Goal: Task Accomplishment & Management: Contribute content

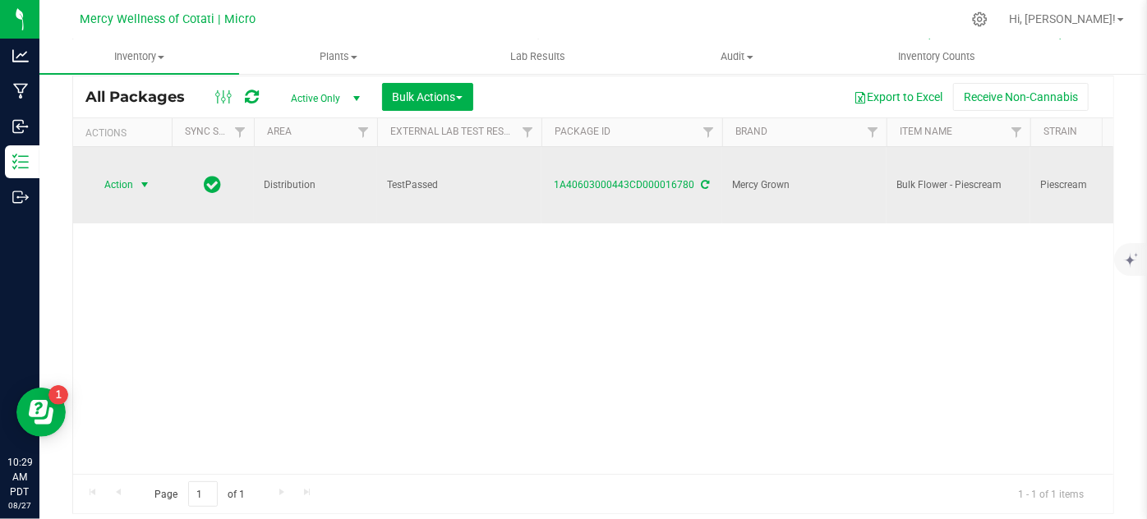
click at [113, 173] on span "Action" at bounding box center [112, 184] width 44 height 23
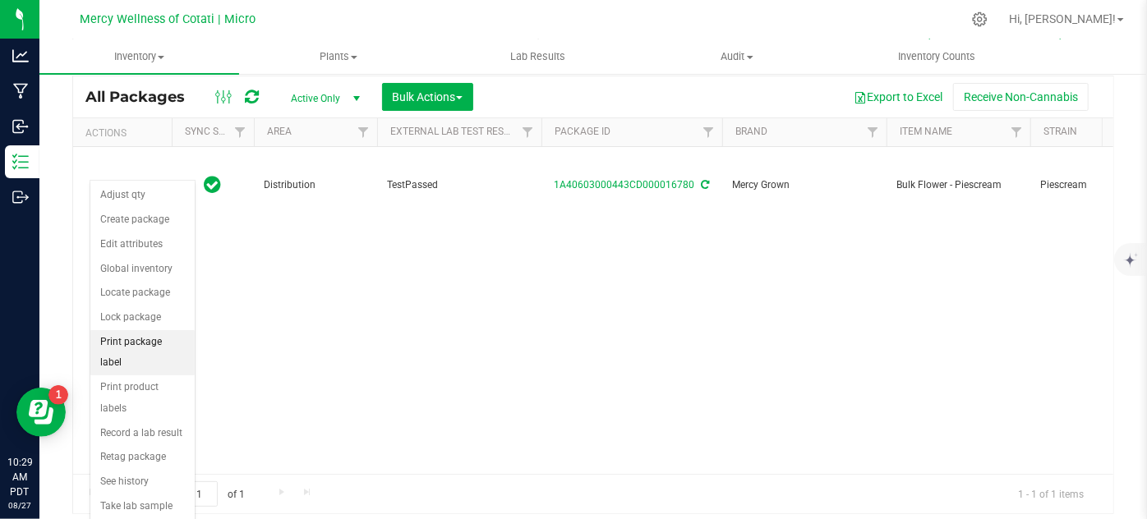
click at [171, 335] on li "Print package label" at bounding box center [142, 352] width 104 height 45
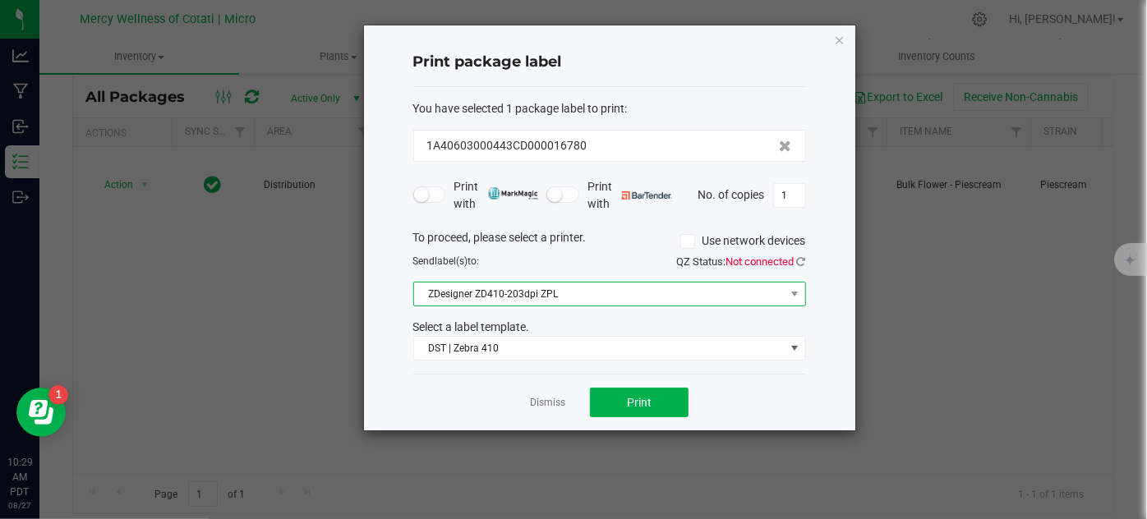
click at [542, 294] on span "ZDesigner ZD410-203dpi ZPL" at bounding box center [599, 294] width 371 height 23
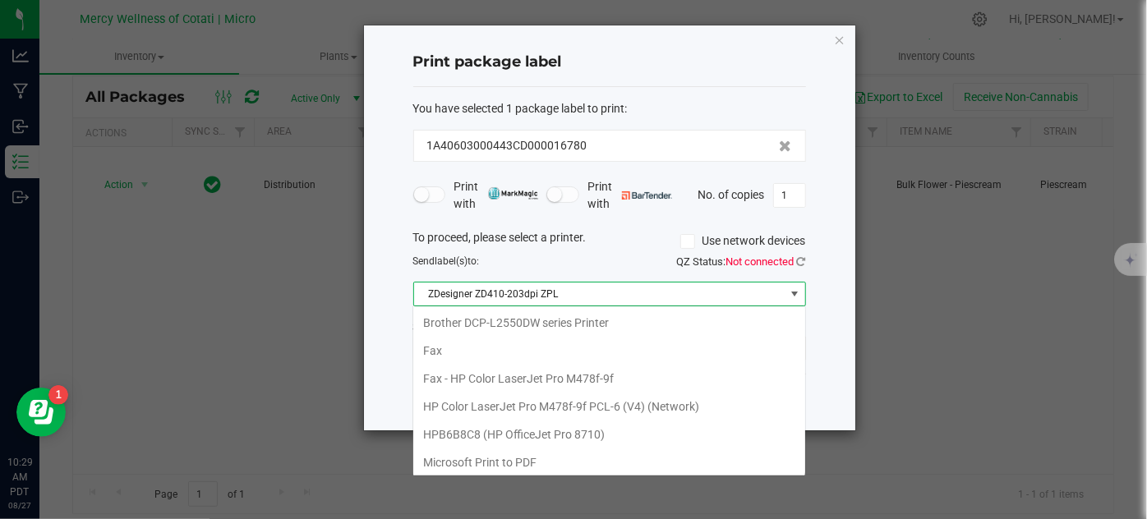
scroll to position [109, 0]
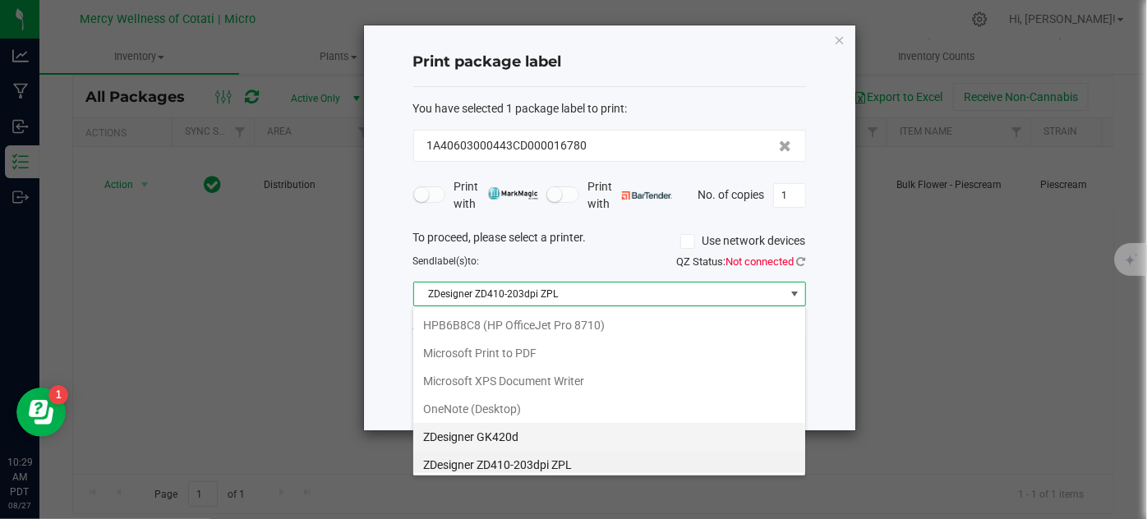
click at [561, 432] on GK420d "ZDesigner GK420d" at bounding box center [609, 437] width 392 height 28
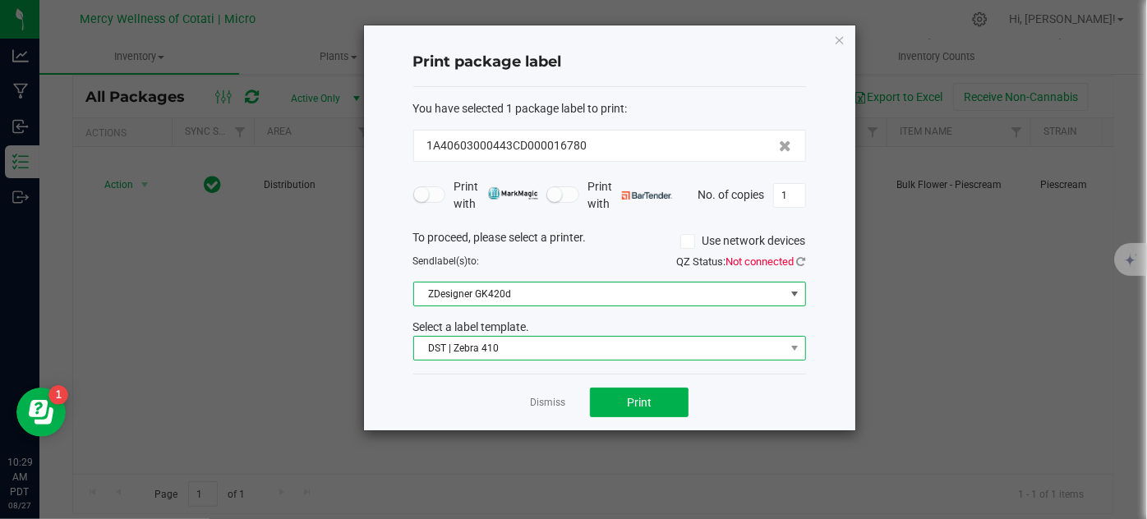
click at [553, 350] on span "DST | Zebra 410" at bounding box center [599, 348] width 371 height 23
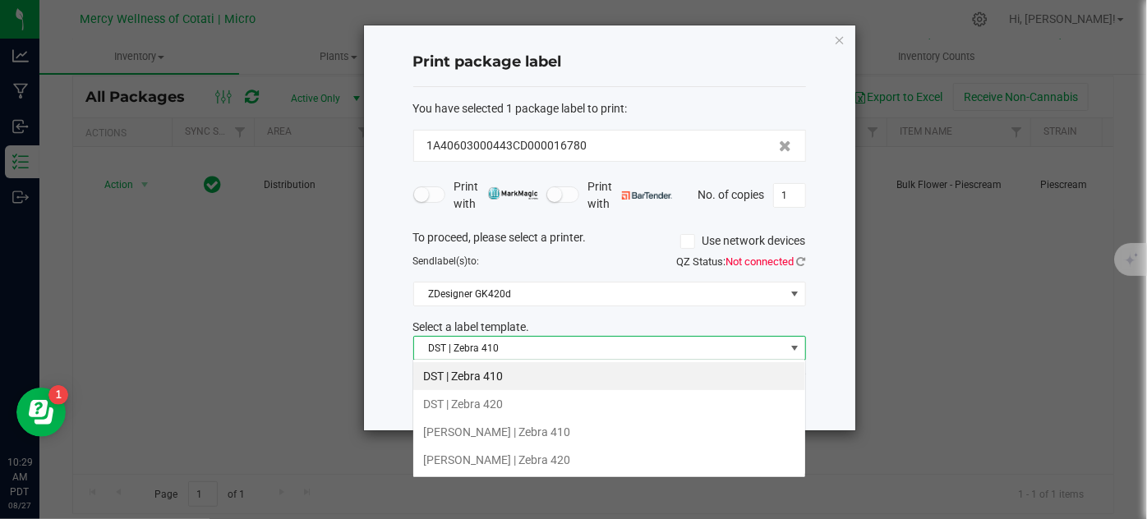
scroll to position [24, 393]
click at [556, 402] on li "DST | Zebra 420" at bounding box center [609, 404] width 392 height 28
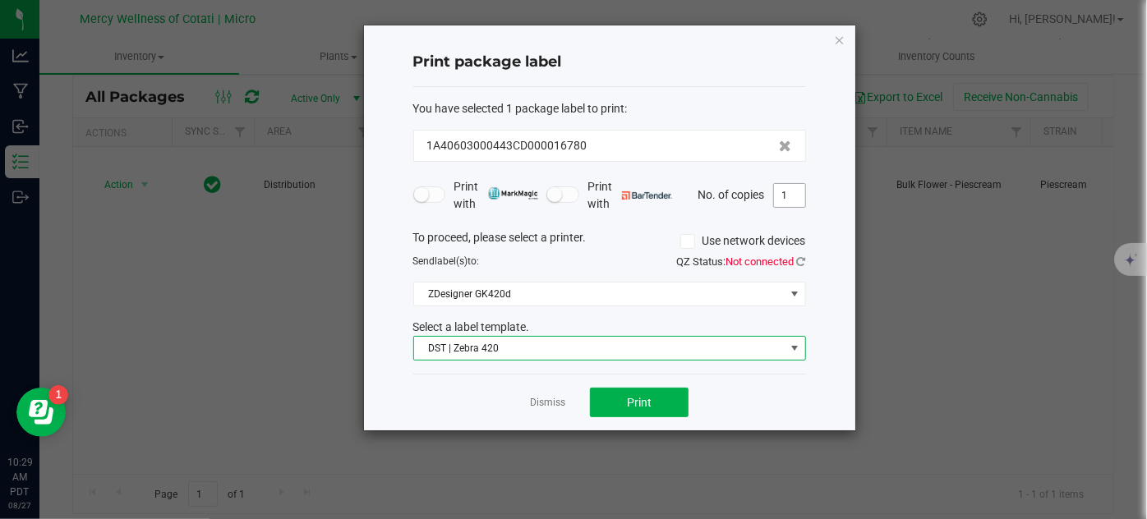
click at [778, 194] on input "1" at bounding box center [789, 195] width 31 height 23
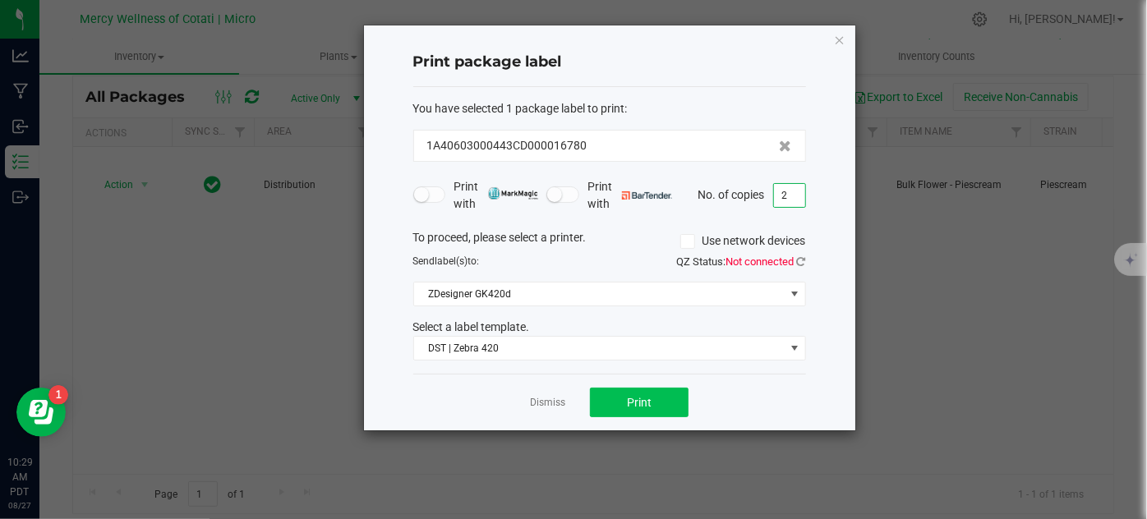
type input "2"
click at [639, 399] on span "Print" at bounding box center [639, 402] width 25 height 13
drag, startPoint x: 656, startPoint y: 395, endPoint x: 712, endPoint y: 286, distance: 122.8
click at [697, 363] on div "Print package label You have selected 1 package label to print : 1A40603000443C…" at bounding box center [610, 227] width 492 height 405
click at [837, 36] on icon "button" at bounding box center [840, 40] width 12 height 20
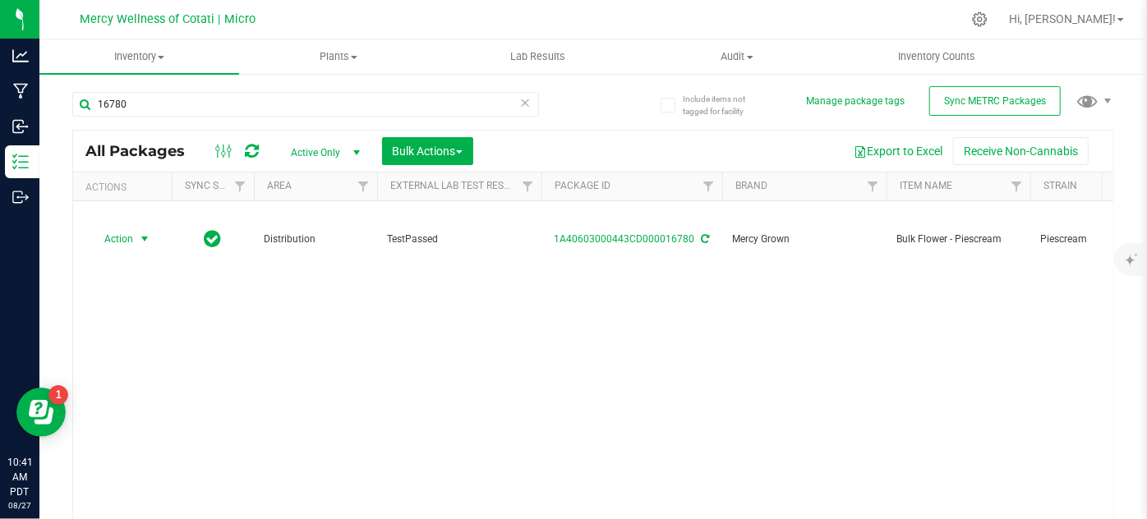
scroll to position [0, 0]
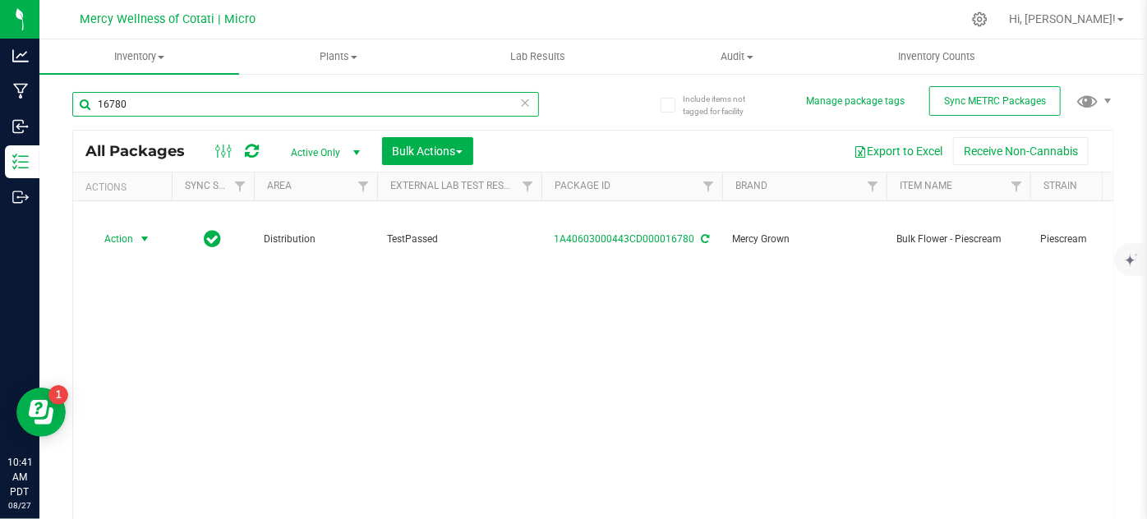
click at [262, 104] on input "16780" at bounding box center [305, 104] width 467 height 25
click at [267, 104] on input "16780" at bounding box center [305, 104] width 467 height 25
click at [271, 104] on input "16780" at bounding box center [305, 104] width 467 height 25
click at [272, 104] on input "16780" at bounding box center [305, 104] width 467 height 25
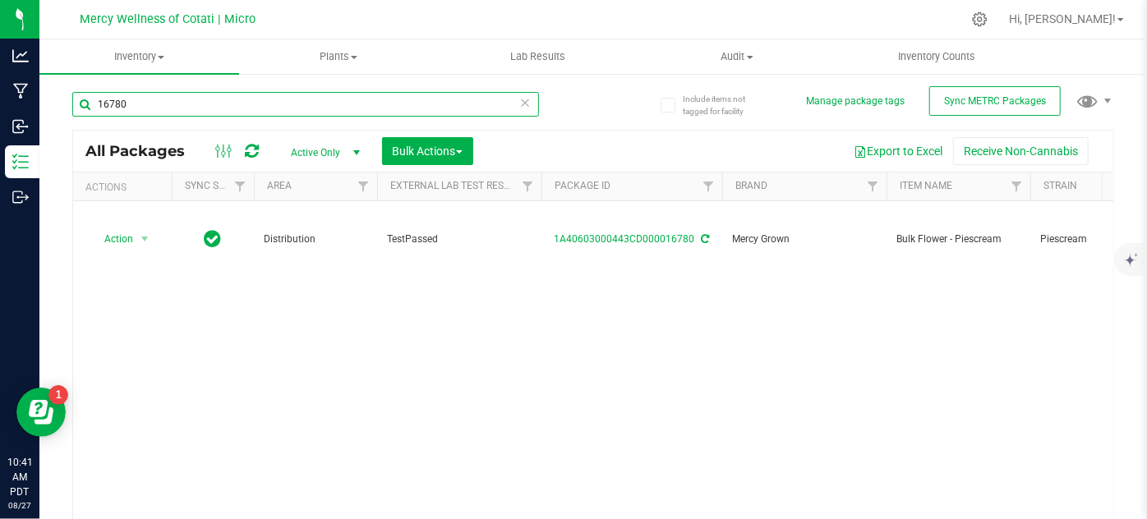
click at [274, 111] on input "16780" at bounding box center [305, 104] width 467 height 25
click at [275, 111] on input "16780" at bounding box center [305, 104] width 467 height 25
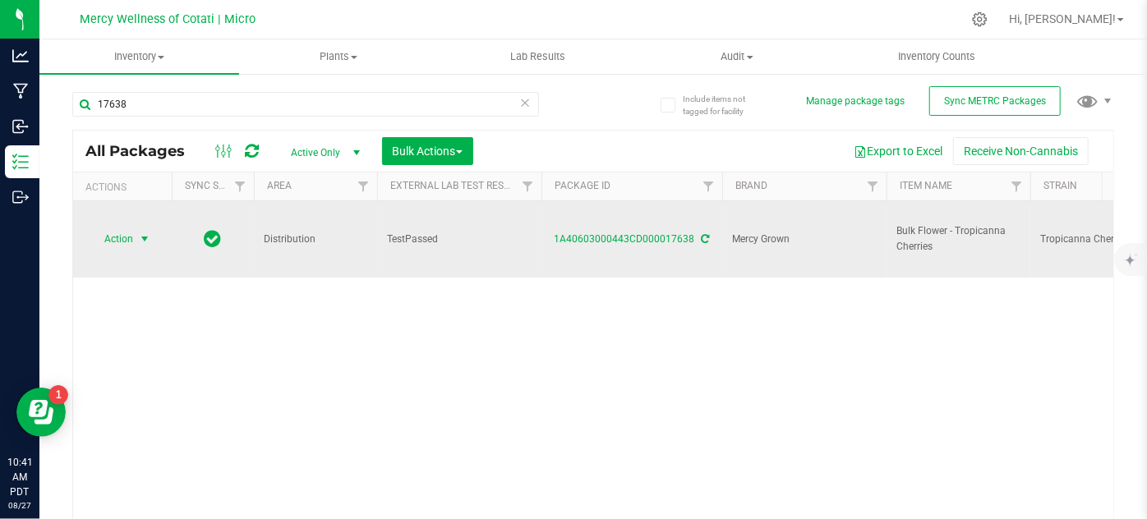
click at [122, 228] on span "Action" at bounding box center [112, 239] width 44 height 23
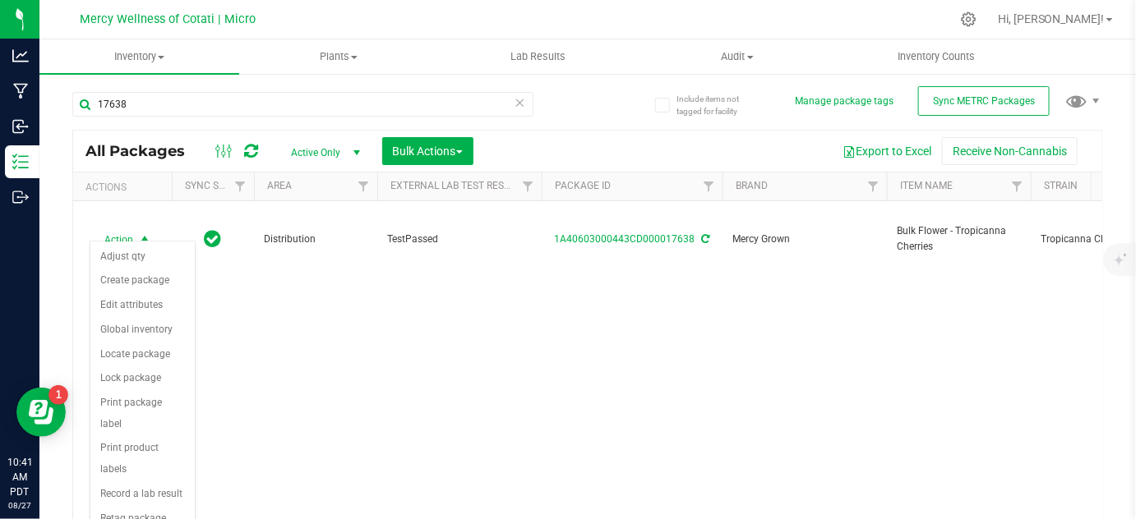
click at [346, 353] on div "Action Action Adjust qty Create package Edit attributes Global inventory Locate…" at bounding box center [587, 364] width 1029 height 327
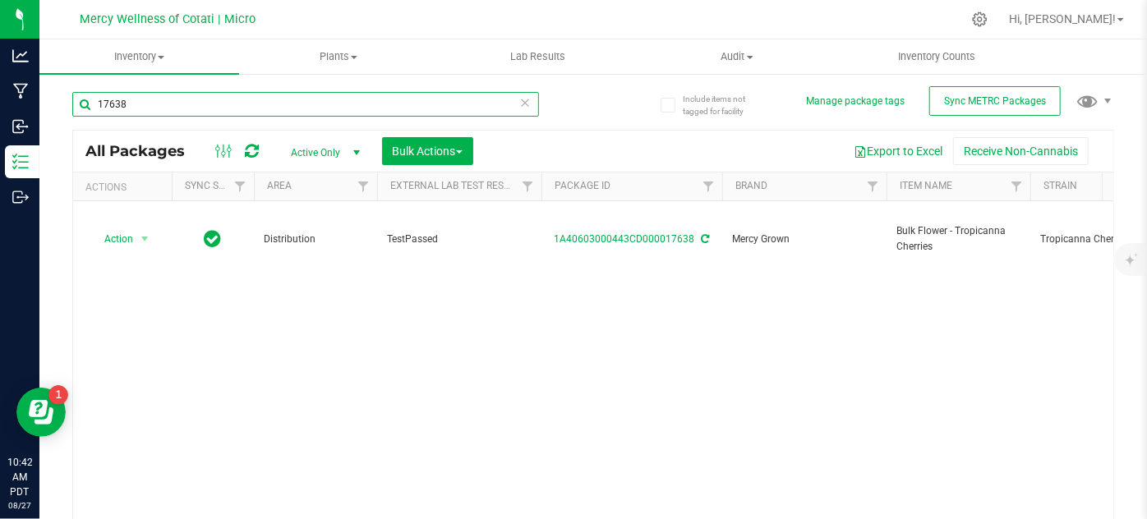
click at [59, 104] on div "Include items not tagged for facility Manage package tags Sync METRC Packages 1…" at bounding box center [593, 322] width 1108 height 501
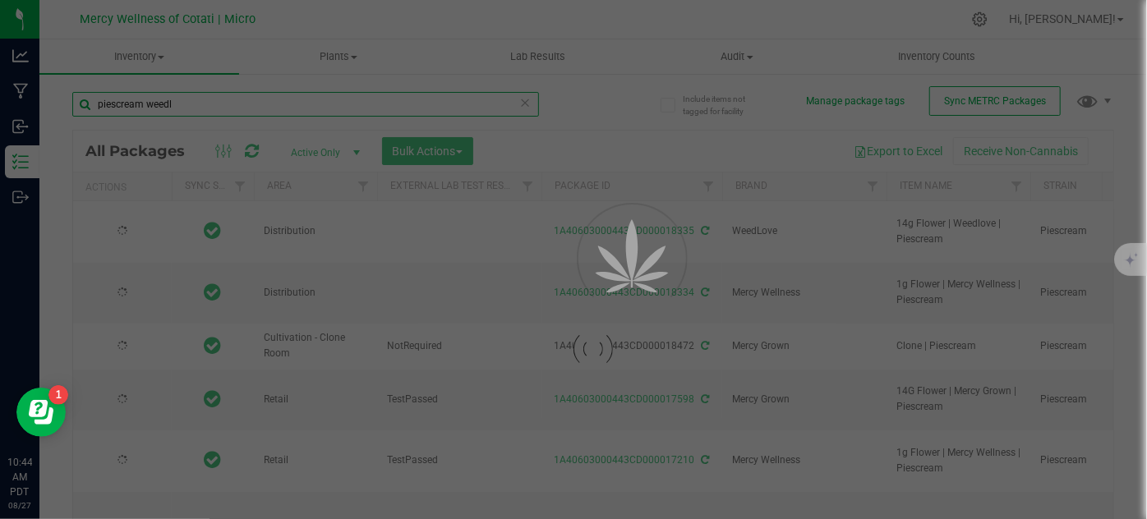
type input "piescream weedlo"
type input "[DATE]"
type input "piescream weedlov"
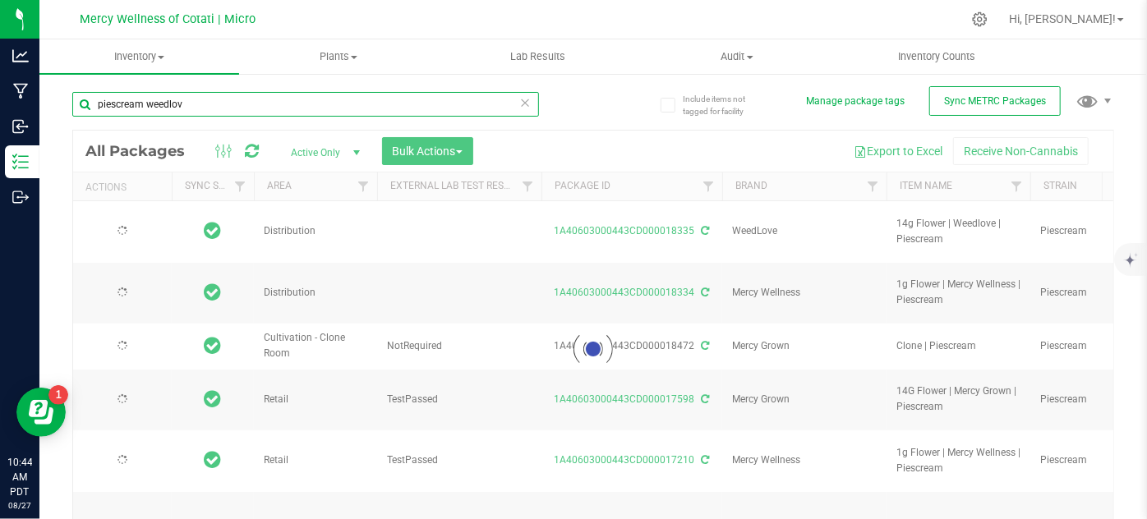
type input "[DATE]"
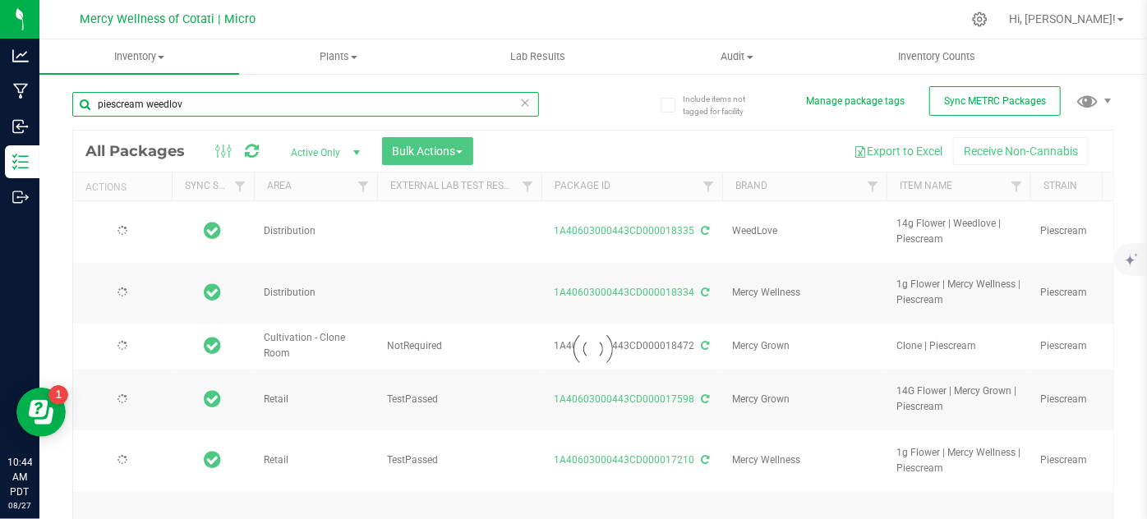
type input "piescream weedlove"
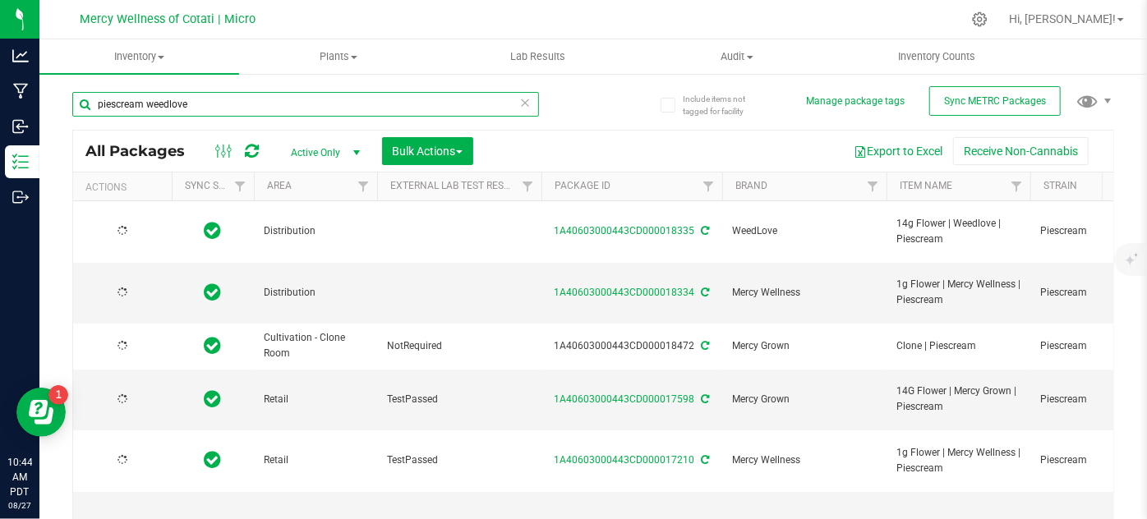
type input "[DATE]"
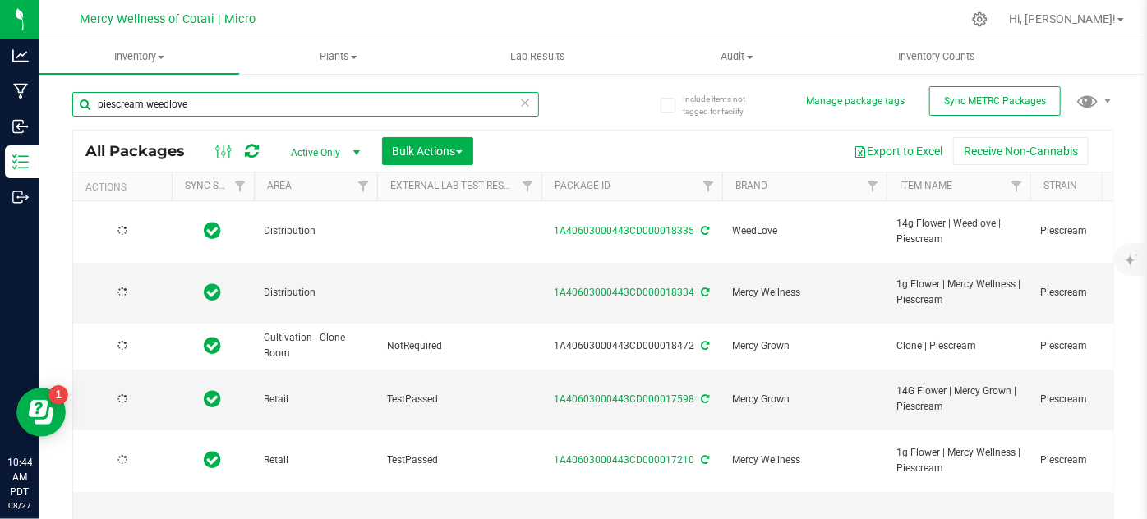
type input "[DATE]"
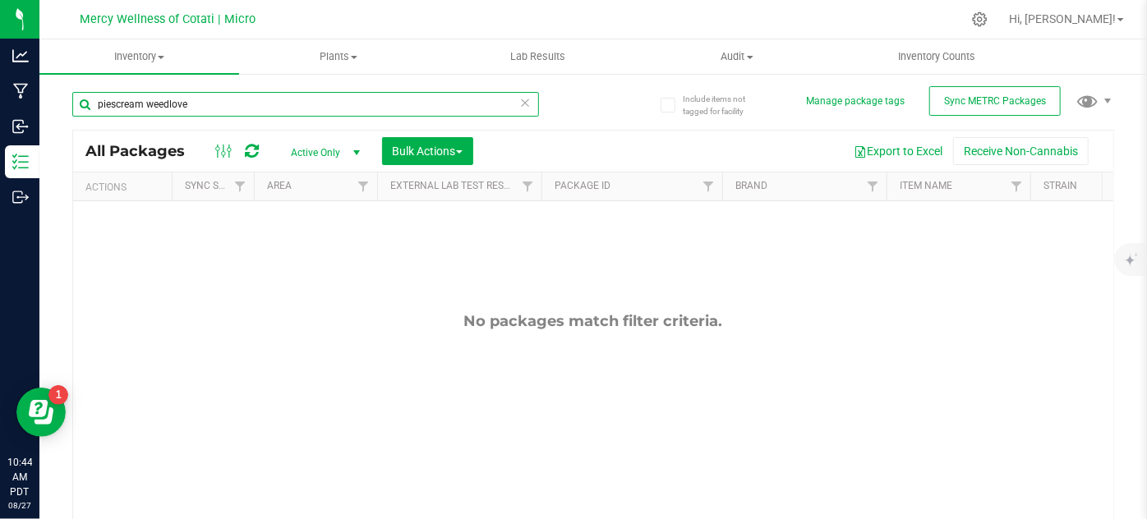
drag, startPoint x: 205, startPoint y: 99, endPoint x: 85, endPoint y: 95, distance: 120.0
click at [85, 95] on input "piescream weedlove" at bounding box center [305, 104] width 467 height 25
click at [230, 108] on input "piescream weedlove" at bounding box center [305, 104] width 467 height 25
click at [226, 108] on input "piescream weedlove" at bounding box center [305, 104] width 467 height 25
drag, startPoint x: 226, startPoint y: 108, endPoint x: 54, endPoint y: 101, distance: 171.9
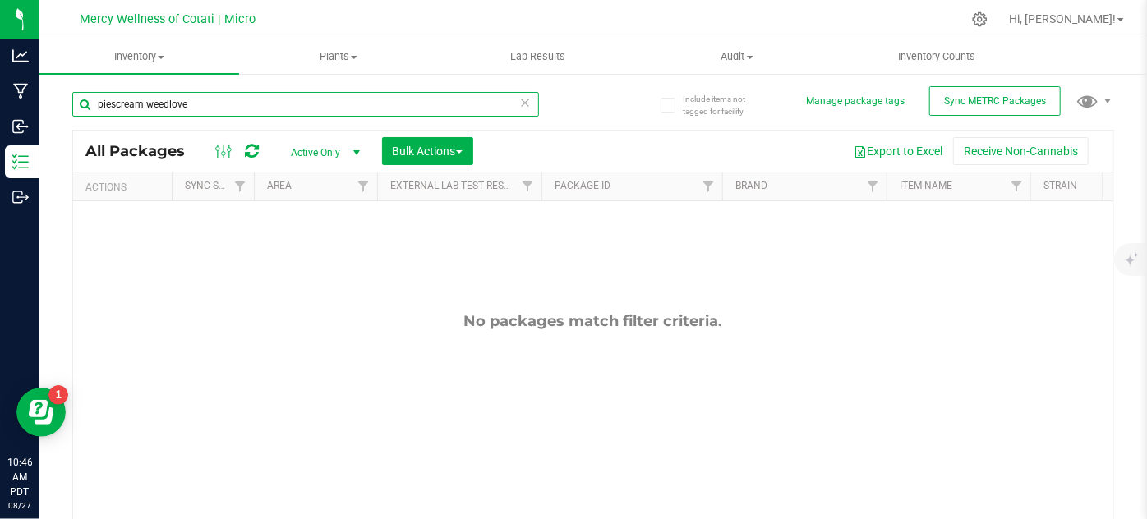
click at [54, 101] on div "Include items not tagged for facility Manage package tags Sync METRC Packages p…" at bounding box center [593, 322] width 1108 height 501
type input "17638"
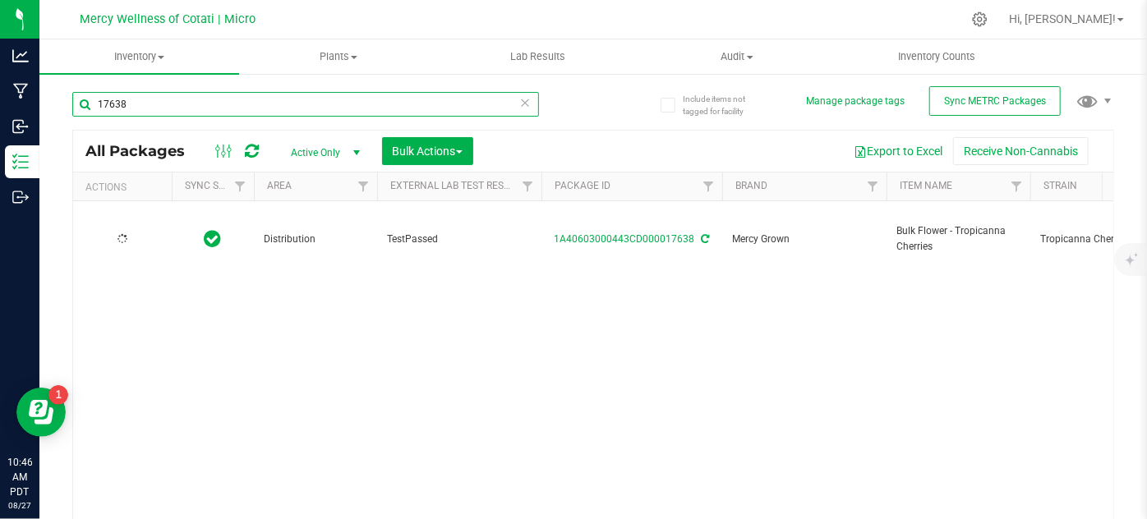
type input "[DATE]"
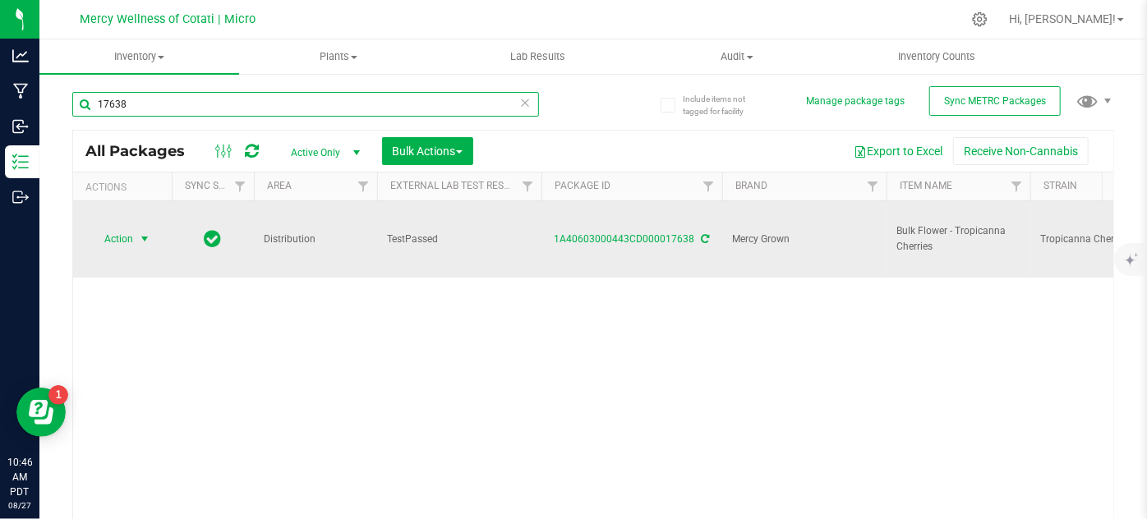
type input "17638"
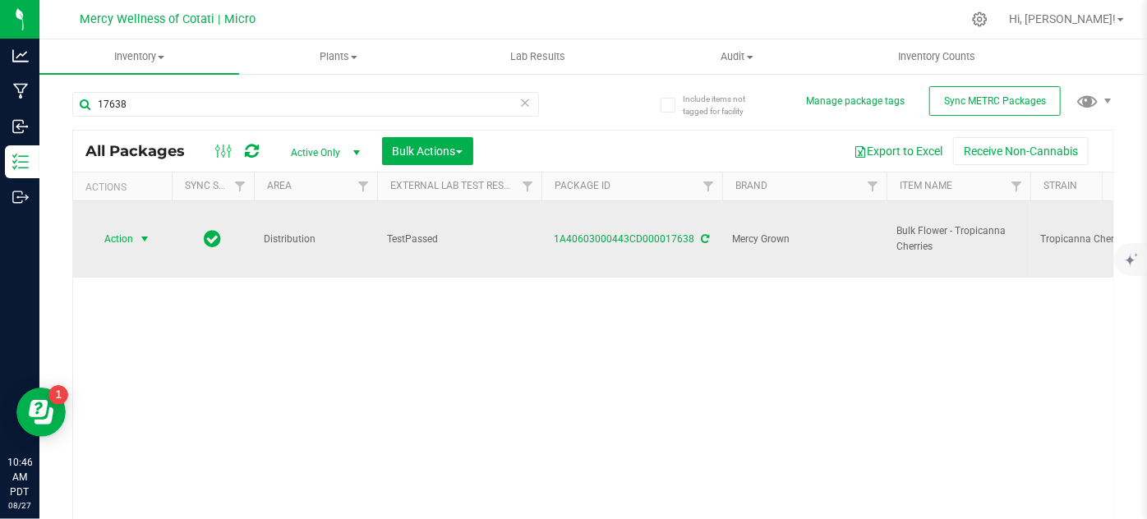
click at [116, 233] on span "Action" at bounding box center [112, 239] width 44 height 23
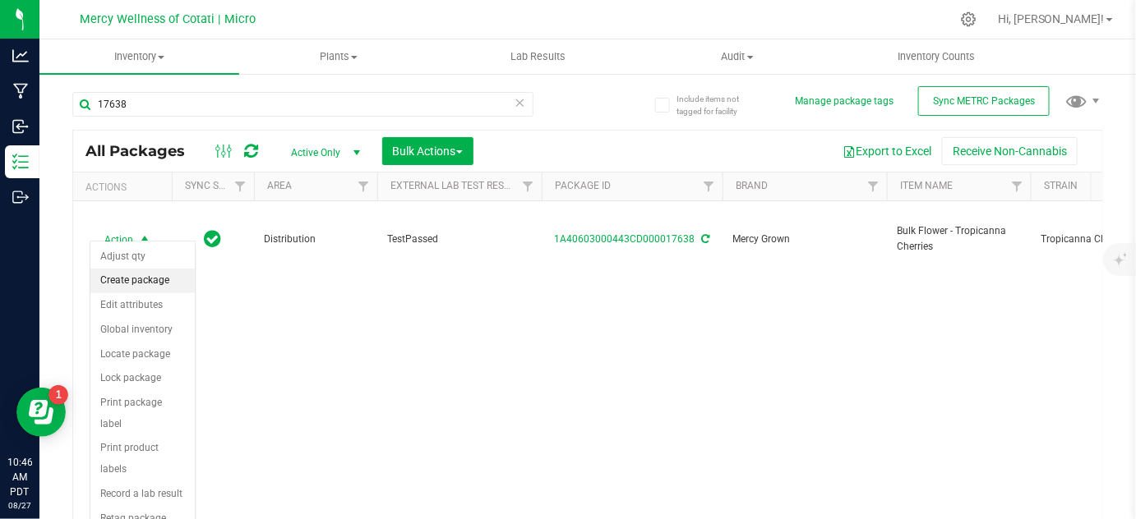
click at [133, 278] on li "Create package" at bounding box center [142, 281] width 104 height 25
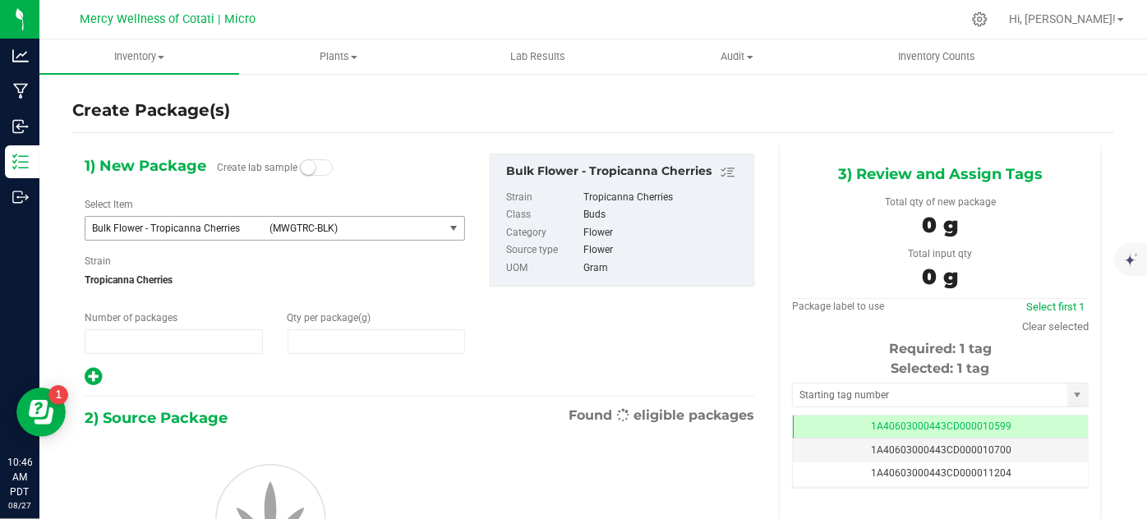
type input "1"
type input "0.0000"
click at [448, 227] on span "select" at bounding box center [454, 228] width 13 height 13
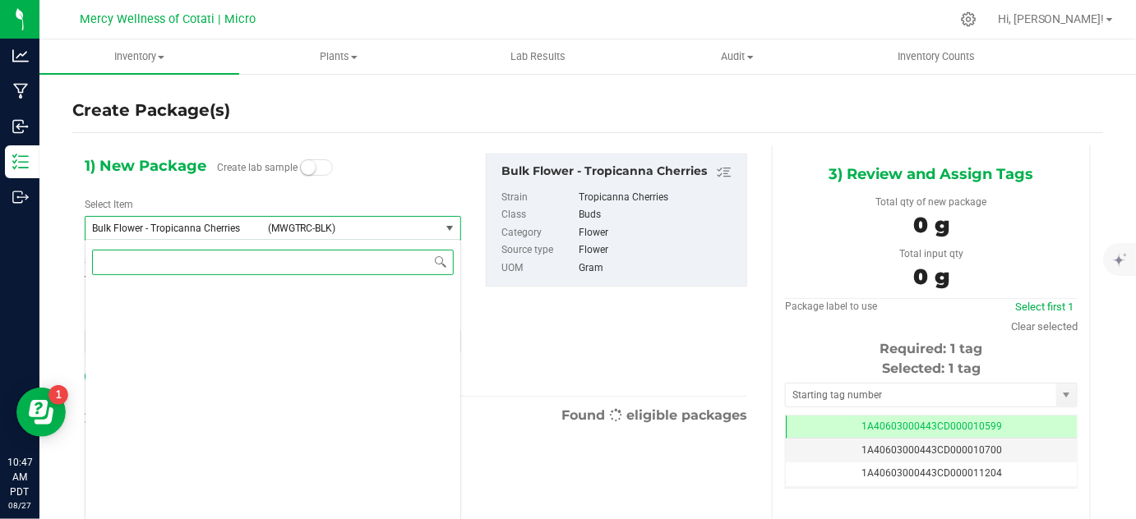
scroll to position [48790, 0]
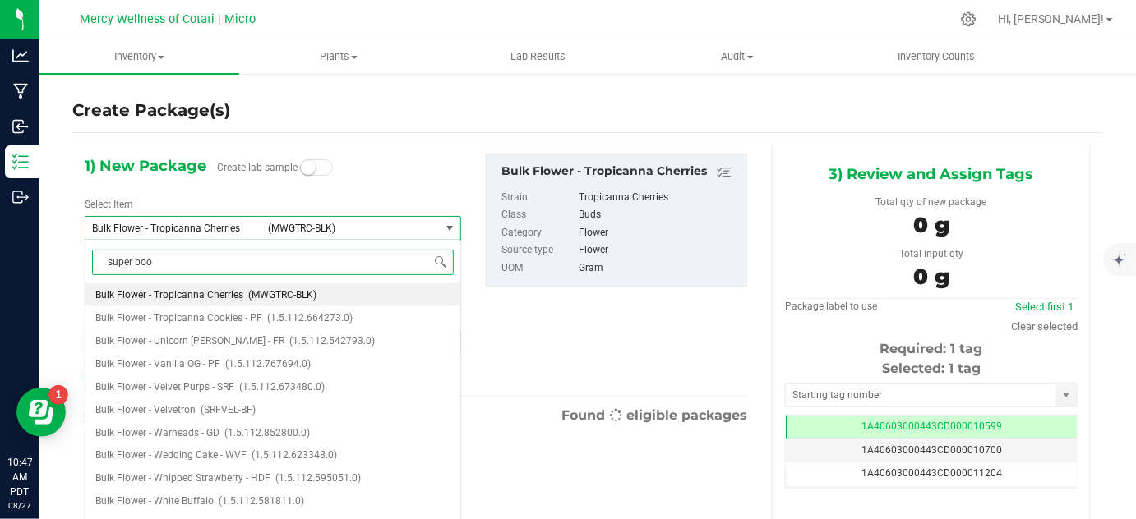
type input "super boof"
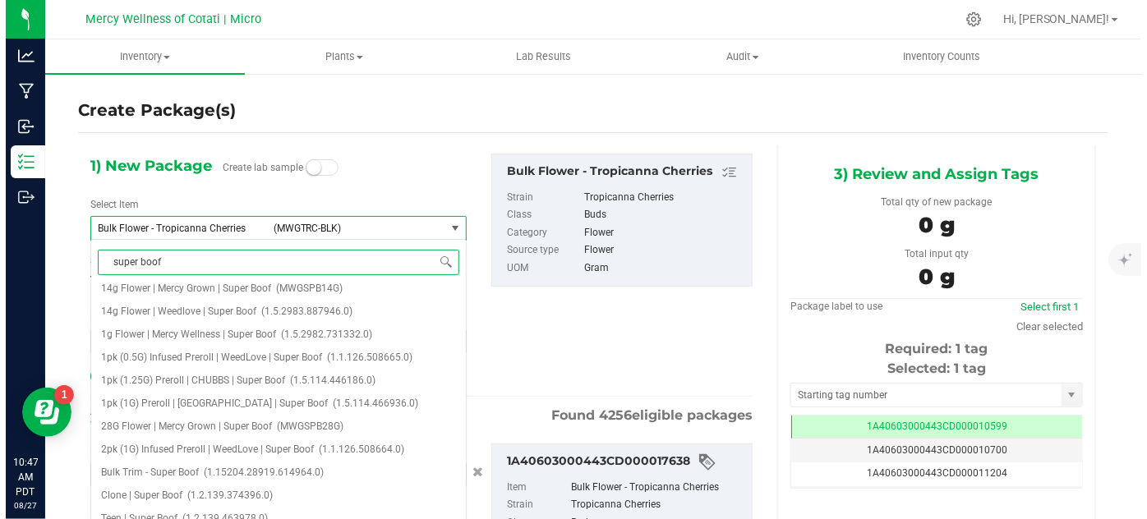
scroll to position [0, 0]
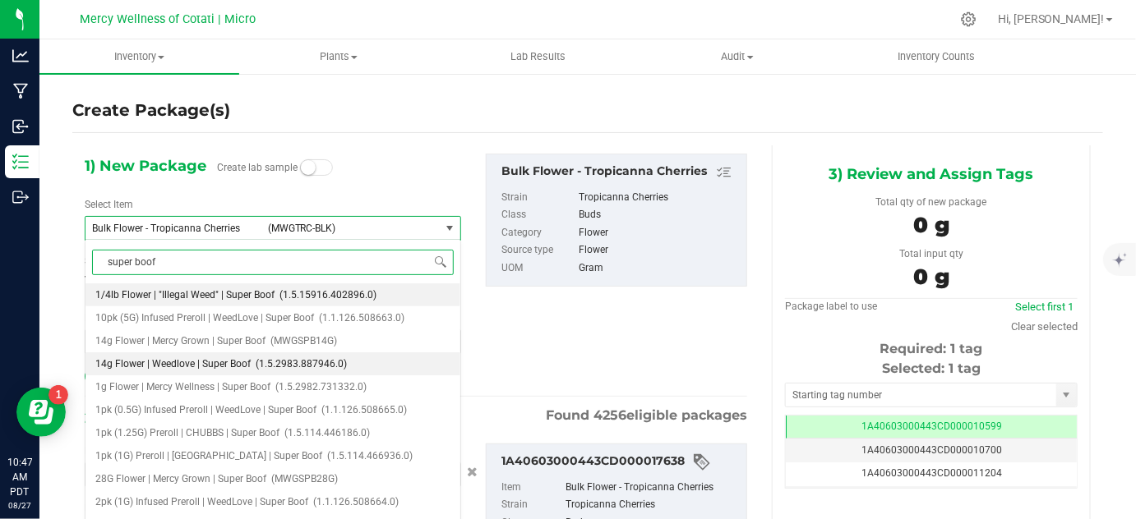
click at [291, 359] on span "(1.5.2983.887946.0)" at bounding box center [301, 364] width 91 height 12
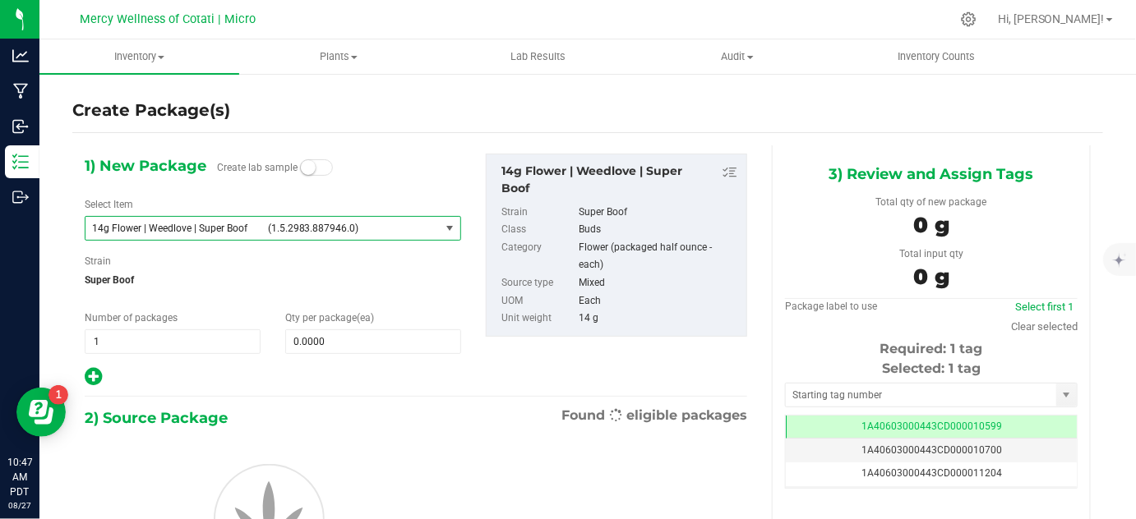
type input "0"
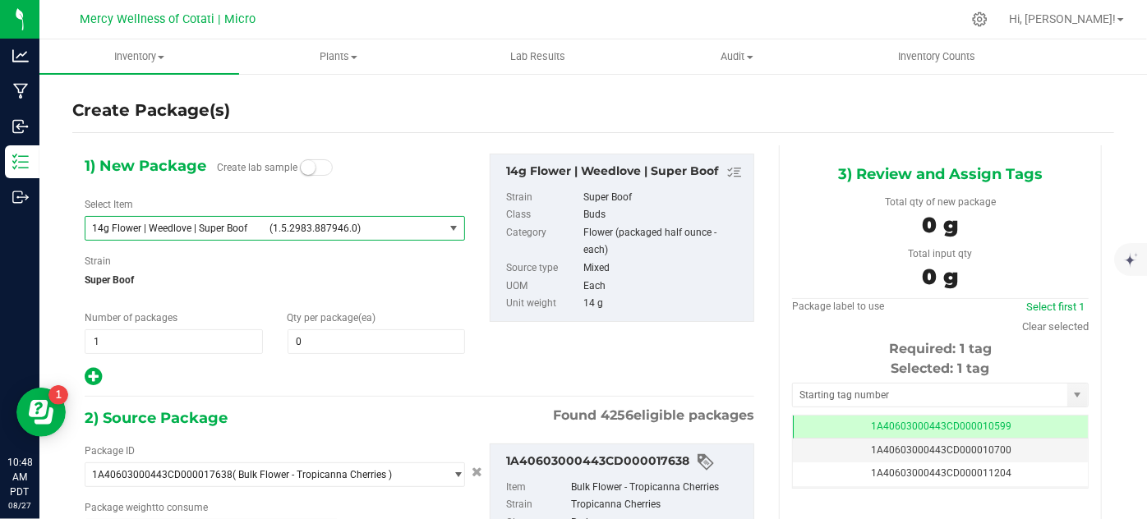
click at [390, 232] on span "(1.5.2983.887946.0)" at bounding box center [354, 229] width 168 height 12
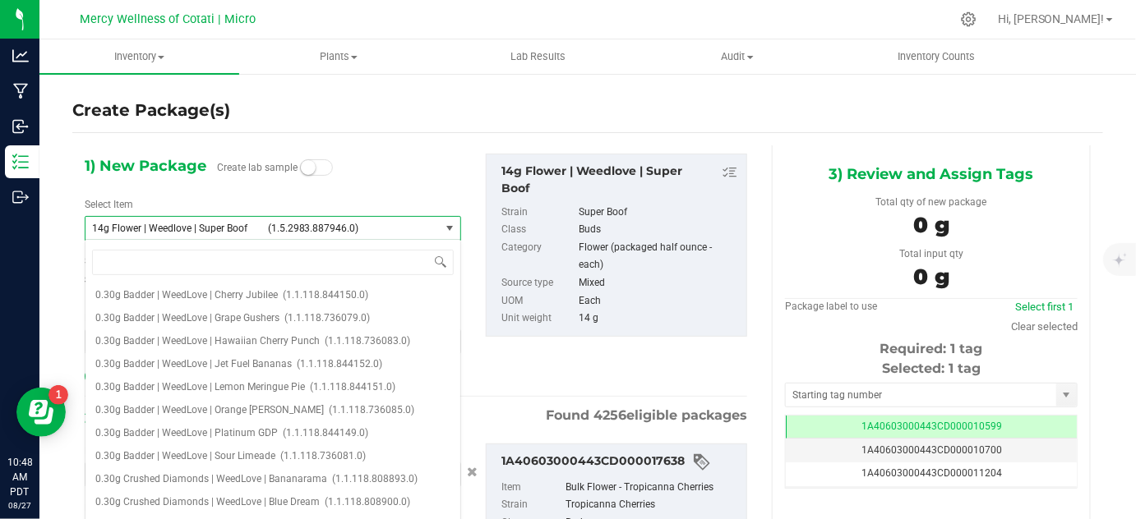
click at [429, 224] on span "14g Flower | Weedlove | Super Boof (1.5.2983.887946.0)" at bounding box center [262, 228] width 354 height 23
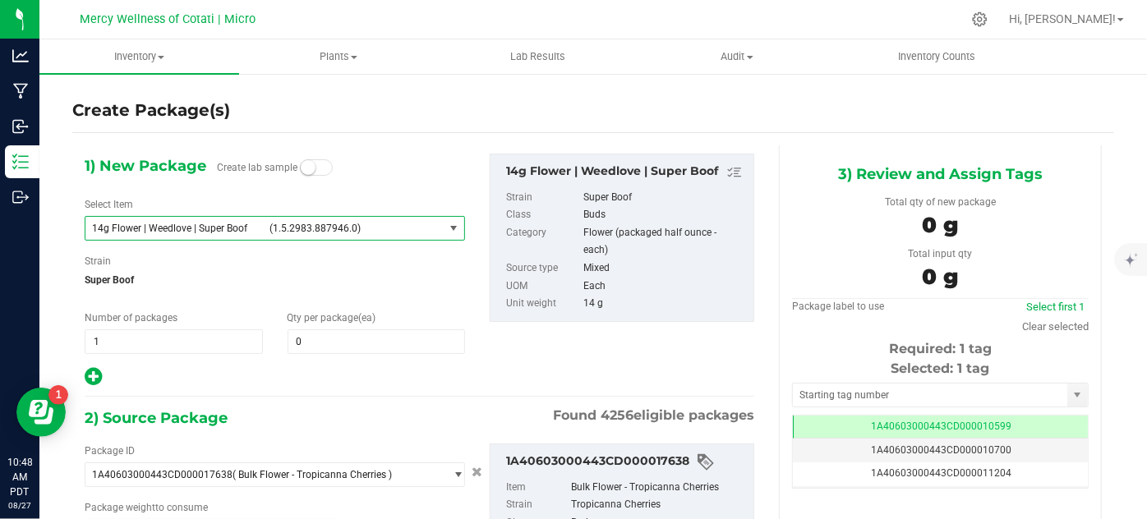
click at [444, 223] on span "select" at bounding box center [454, 228] width 21 height 23
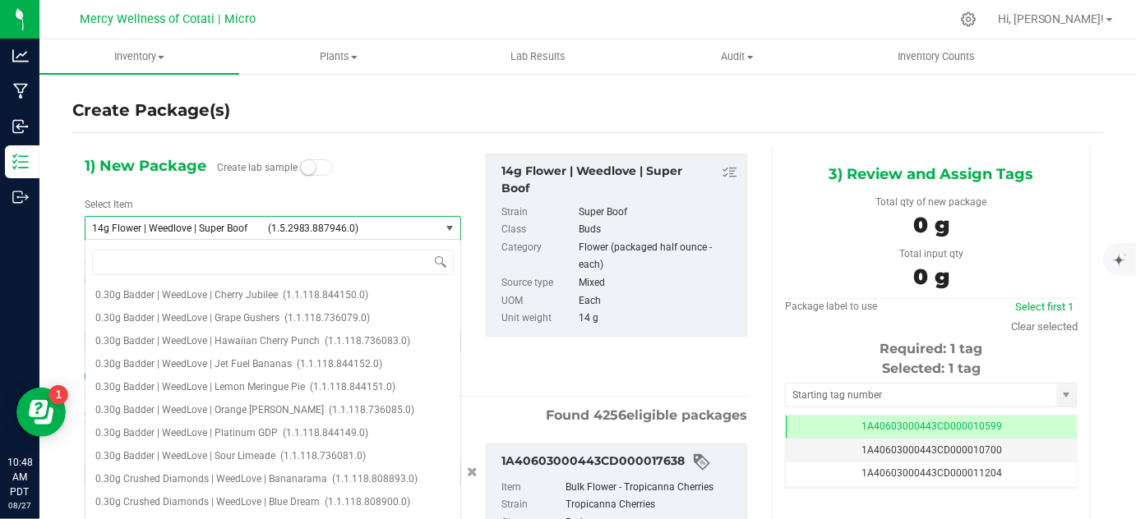
click at [443, 223] on span "select" at bounding box center [449, 228] width 13 height 13
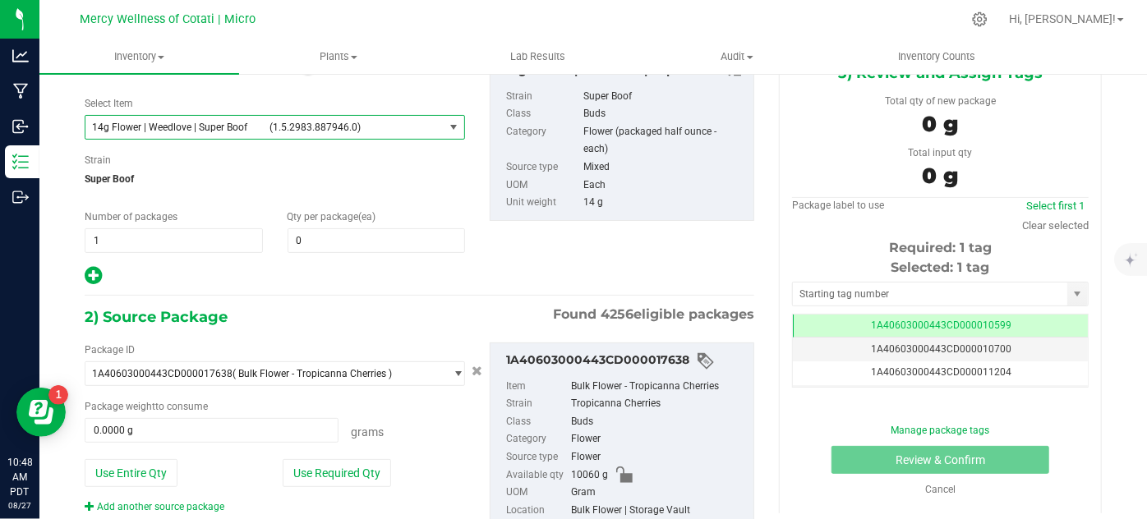
scroll to position [112, 0]
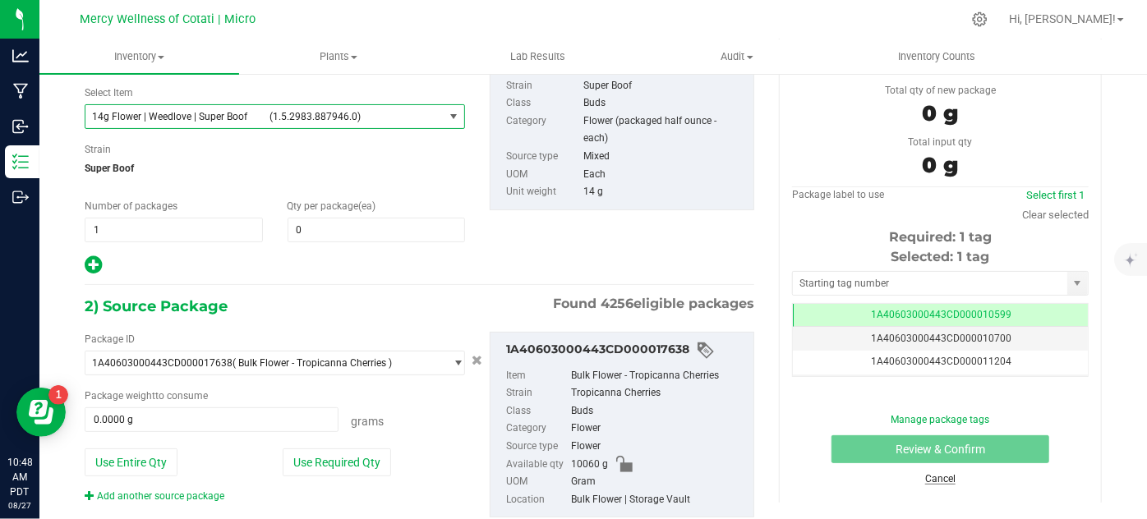
click at [926, 477] on link "Cancel" at bounding box center [941, 479] width 30 height 12
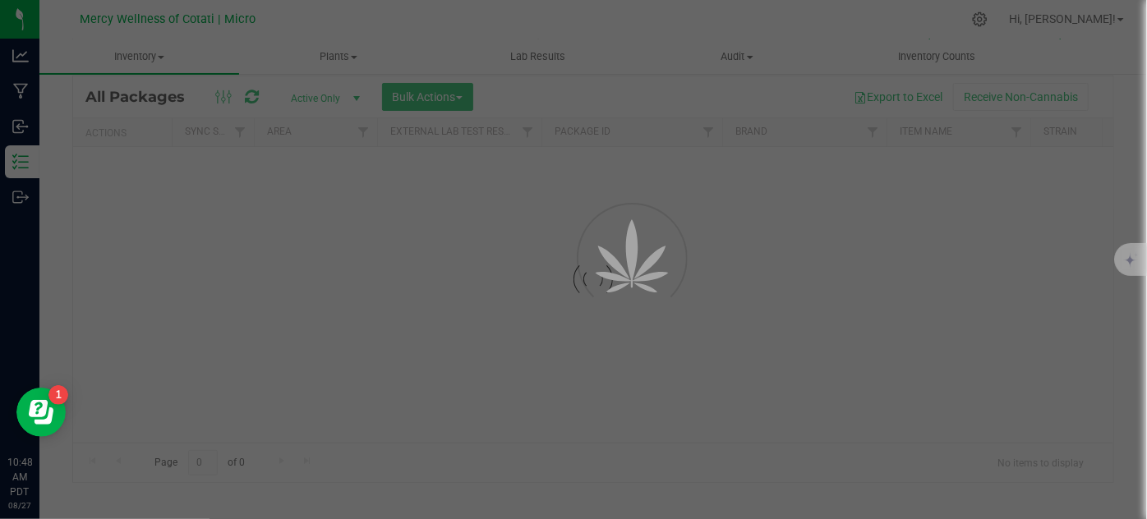
scroll to position [54, 0]
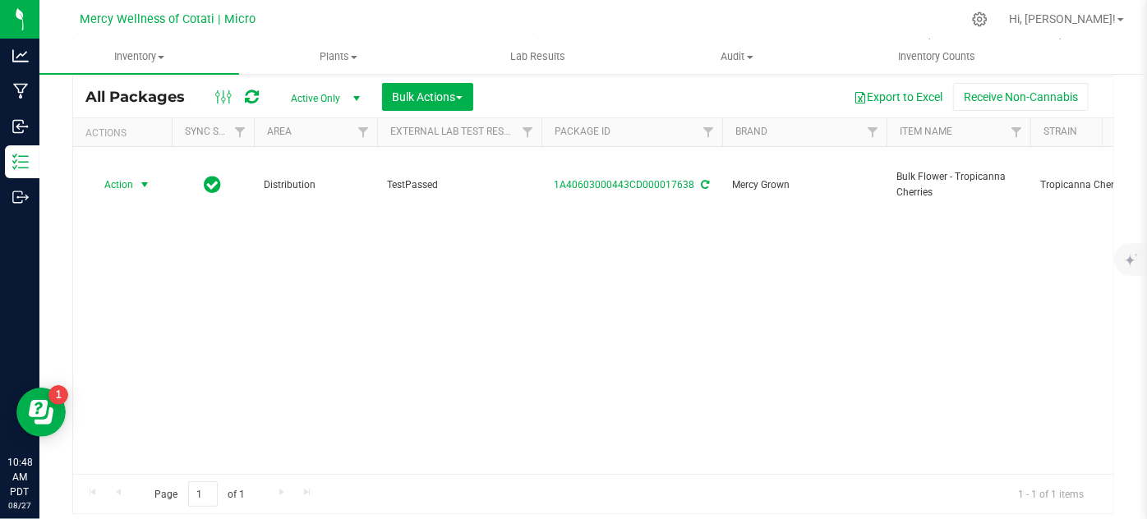
click at [122, 173] on span "Action" at bounding box center [112, 184] width 44 height 23
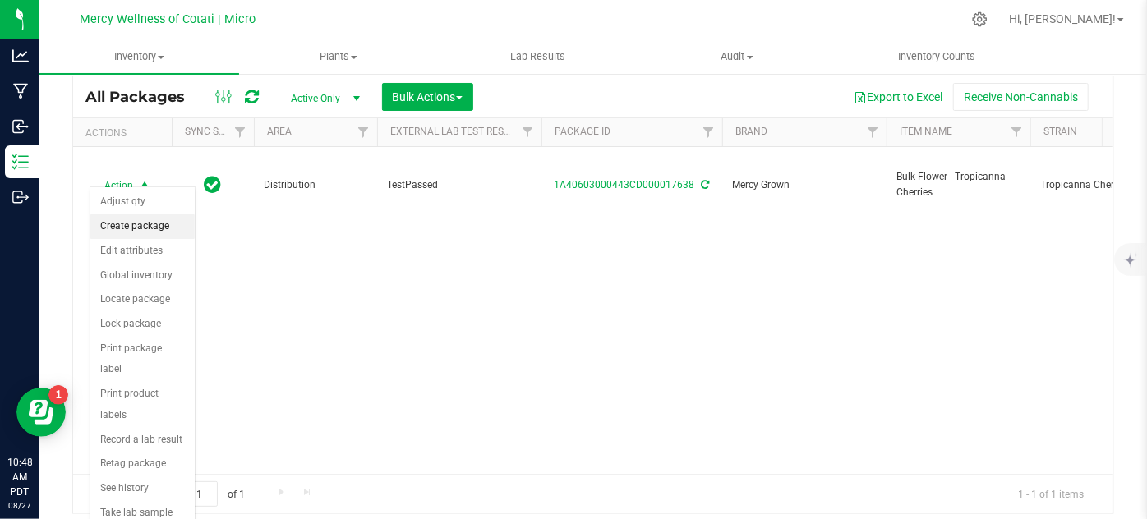
click at [123, 231] on li "Create package" at bounding box center [142, 227] width 104 height 25
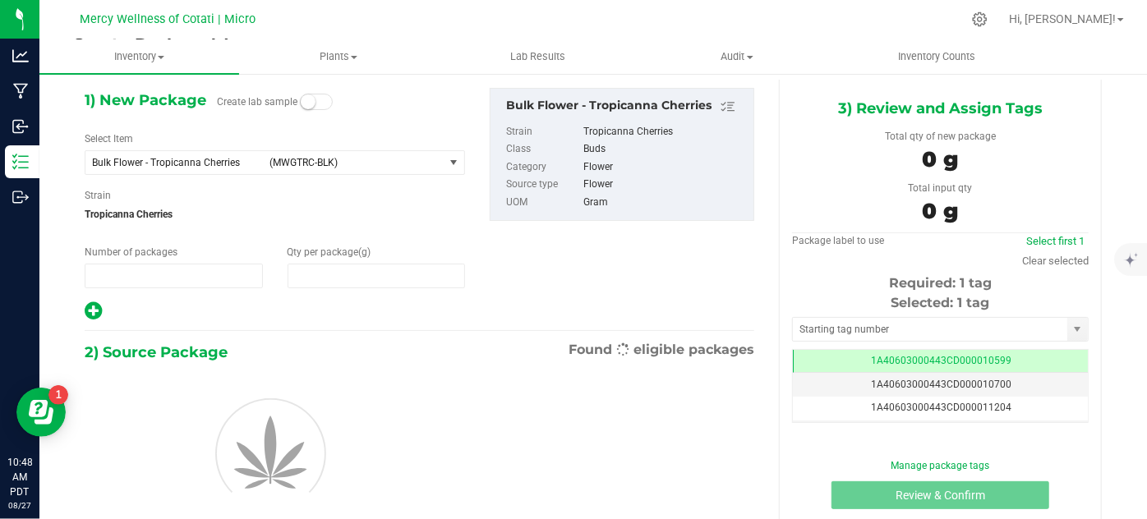
scroll to position [67, 0]
type input "1"
type input "0.0000"
click at [304, 169] on span "Bulk Flower - Tropicanna Cherries (MWGTRC-BLK)" at bounding box center [264, 161] width 358 height 23
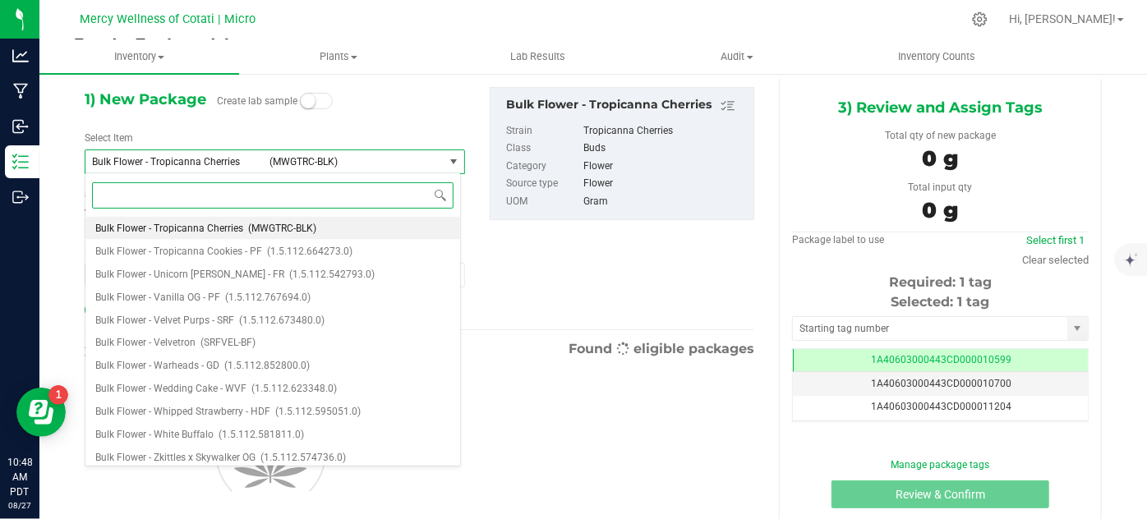
click at [363, 185] on input at bounding box center [273, 194] width 362 height 25
type input "super boof"
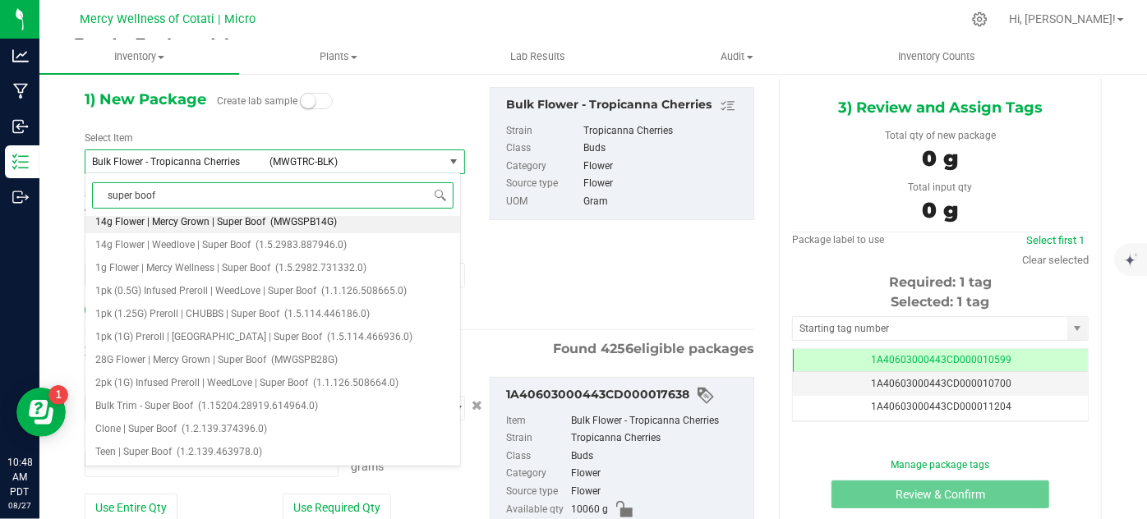
type input "0.0000 g"
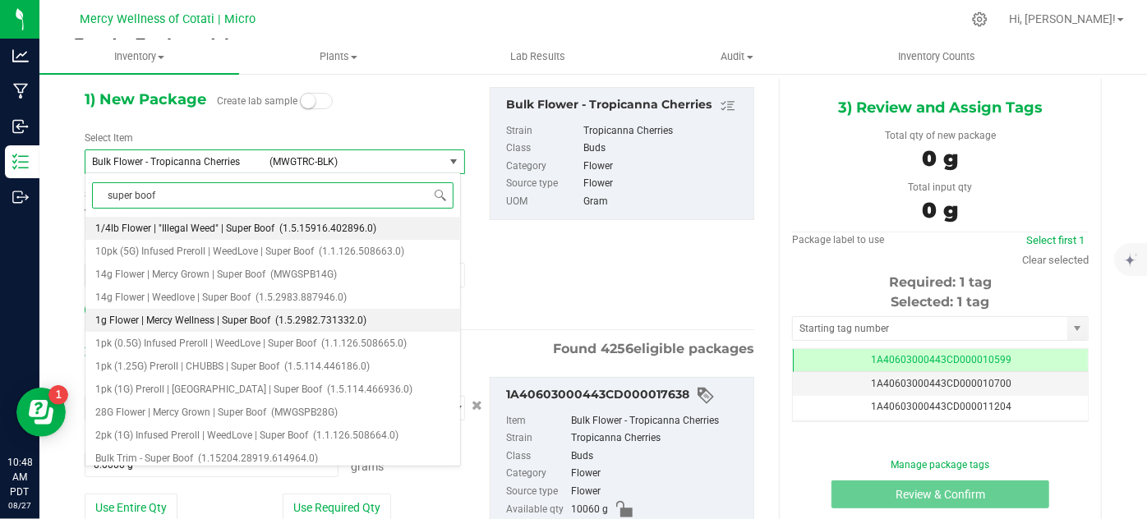
click at [187, 326] on li "1g Flower | Mercy Wellness | Super Boof (1.5.2982.731332.0)" at bounding box center [272, 320] width 375 height 23
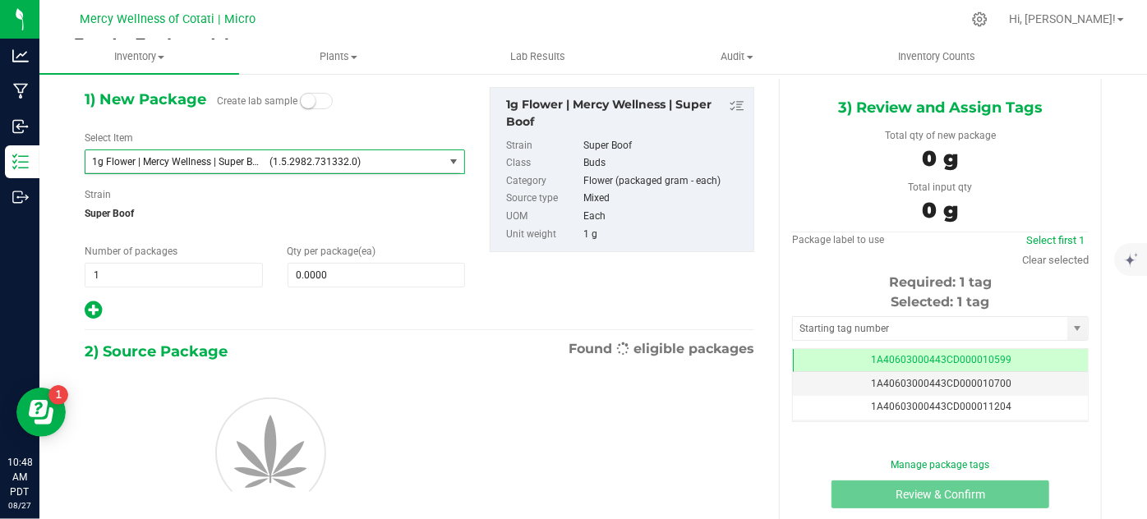
type input "0"
click at [301, 275] on input "0" at bounding box center [377, 275] width 177 height 23
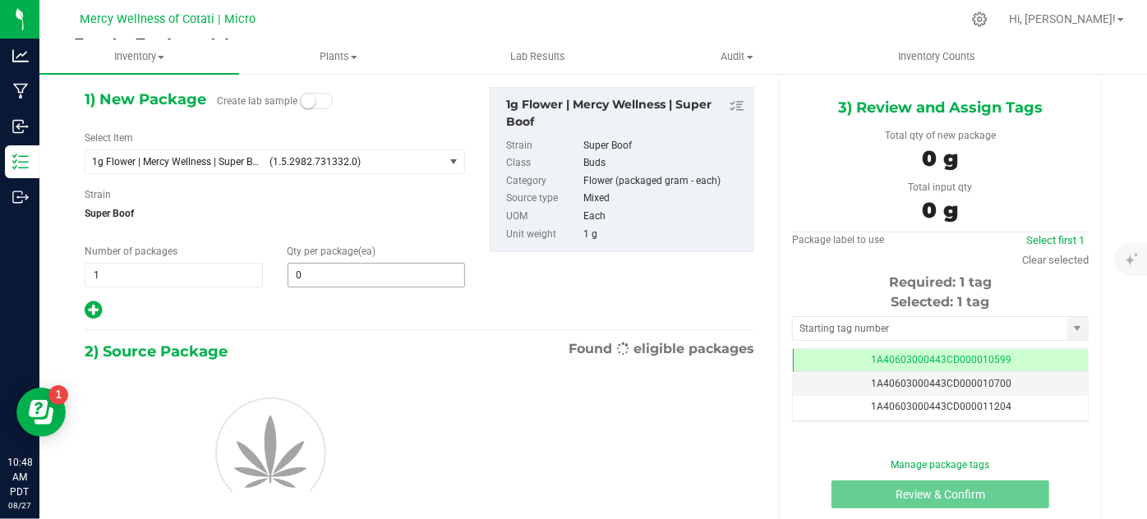
type input "0100"
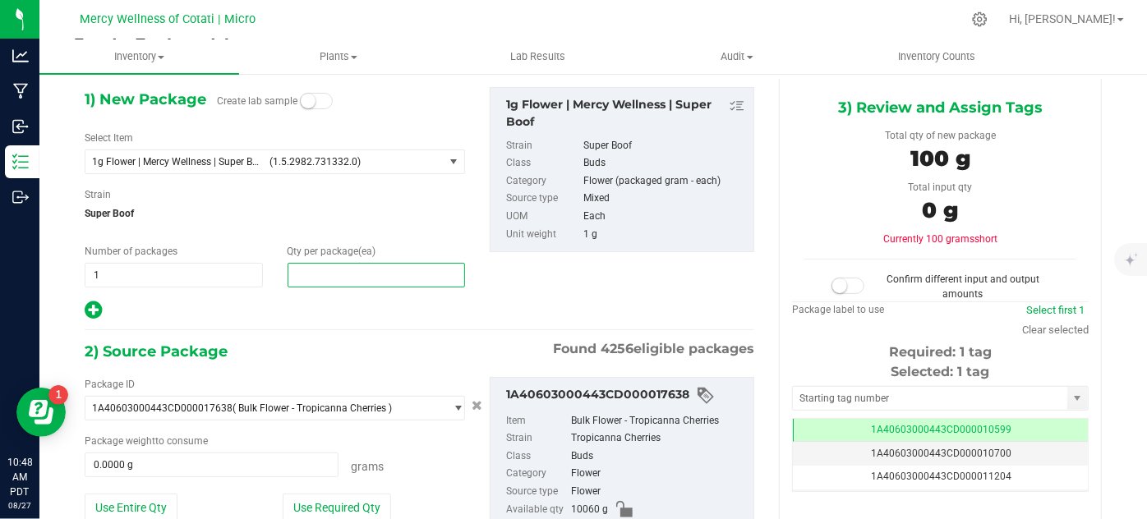
click at [342, 269] on input "text" at bounding box center [377, 275] width 177 height 23
type input "100"
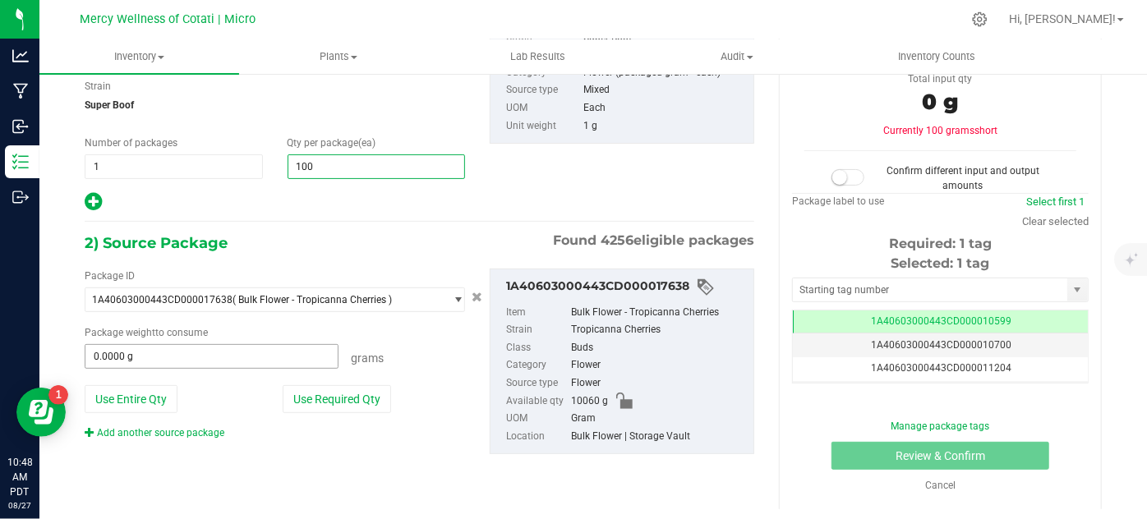
click at [158, 353] on input "0.0000 g" at bounding box center [211, 356] width 252 height 23
type input "100"
type input "102"
drag, startPoint x: 836, startPoint y: 172, endPoint x: 675, endPoint y: 193, distance: 162.5
click at [836, 172] on small at bounding box center [840, 177] width 15 height 15
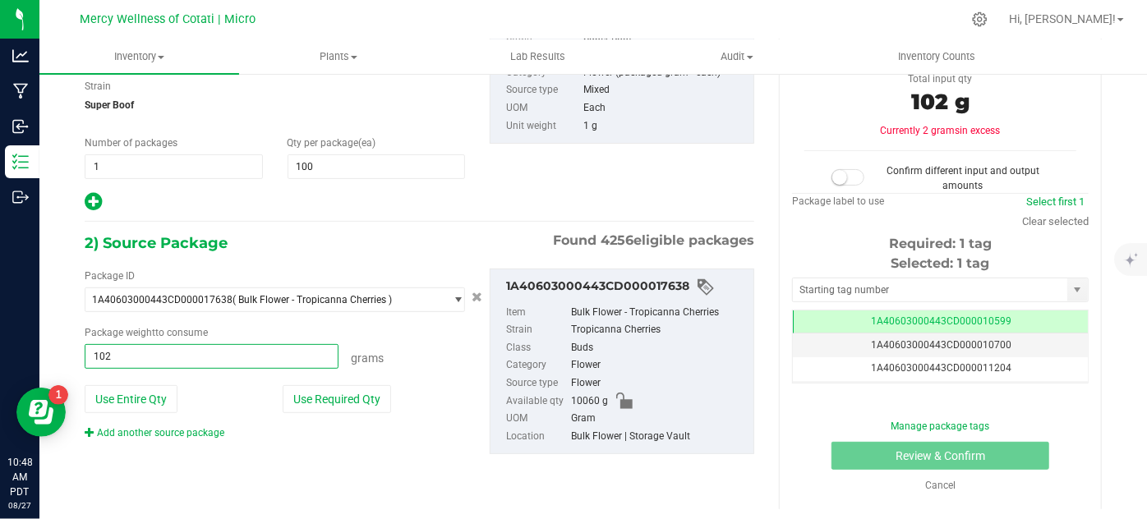
type input "102.0000 g"
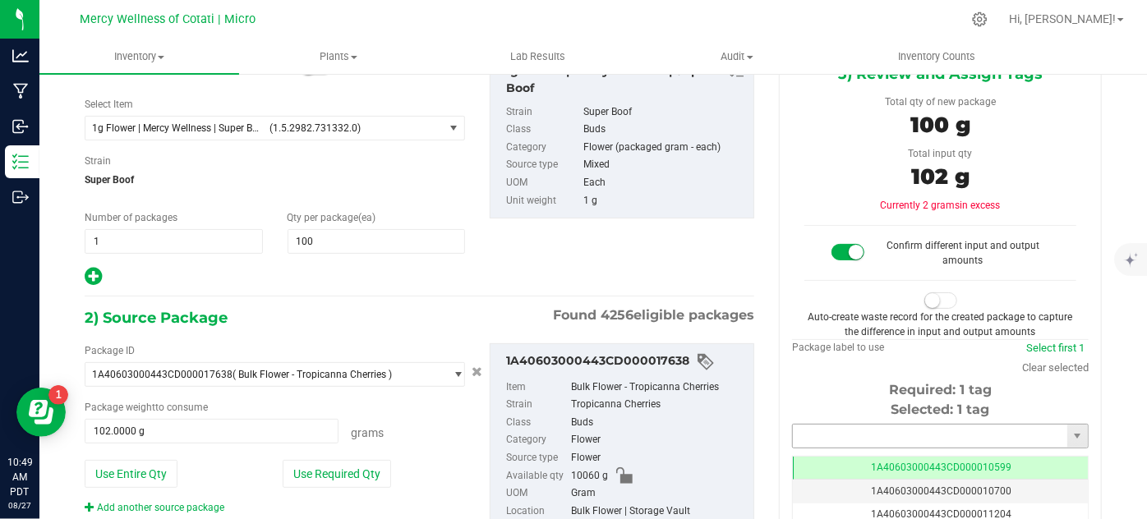
click at [832, 442] on input "text" at bounding box center [930, 436] width 275 height 23
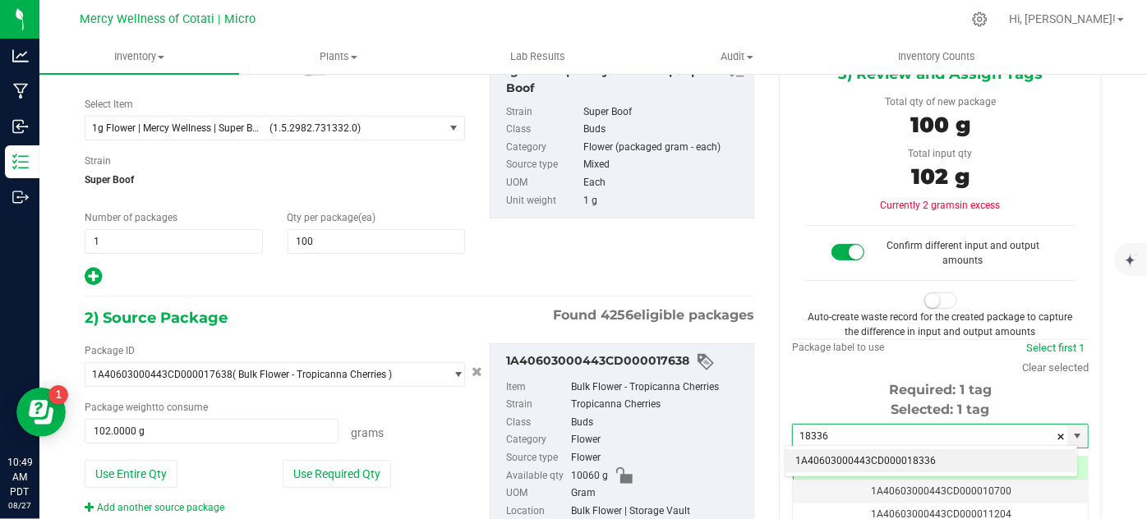
click at [824, 466] on li "1A40603000443CD000018336" at bounding box center [932, 462] width 292 height 25
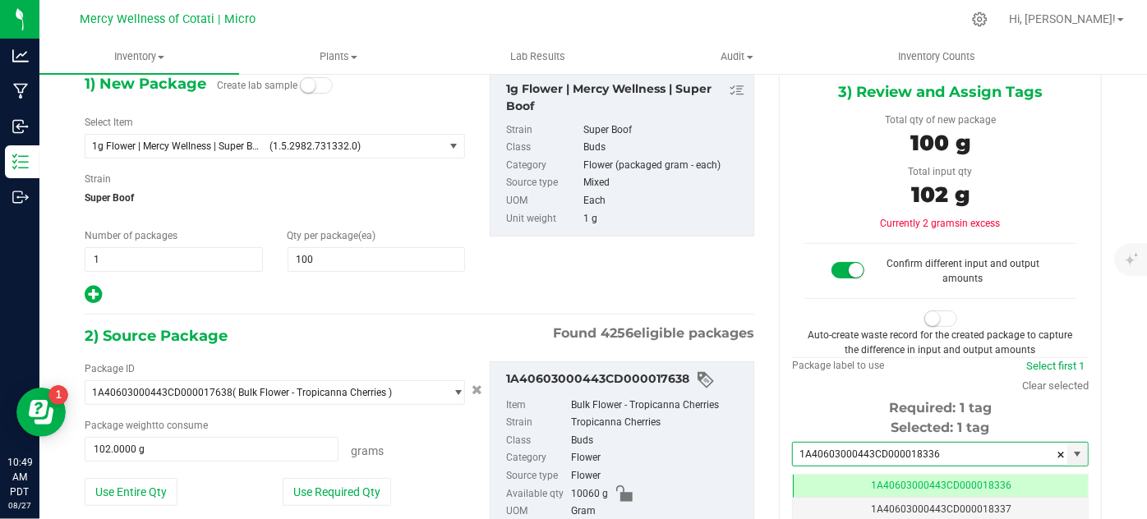
type input "1A40603000443CD000018336"
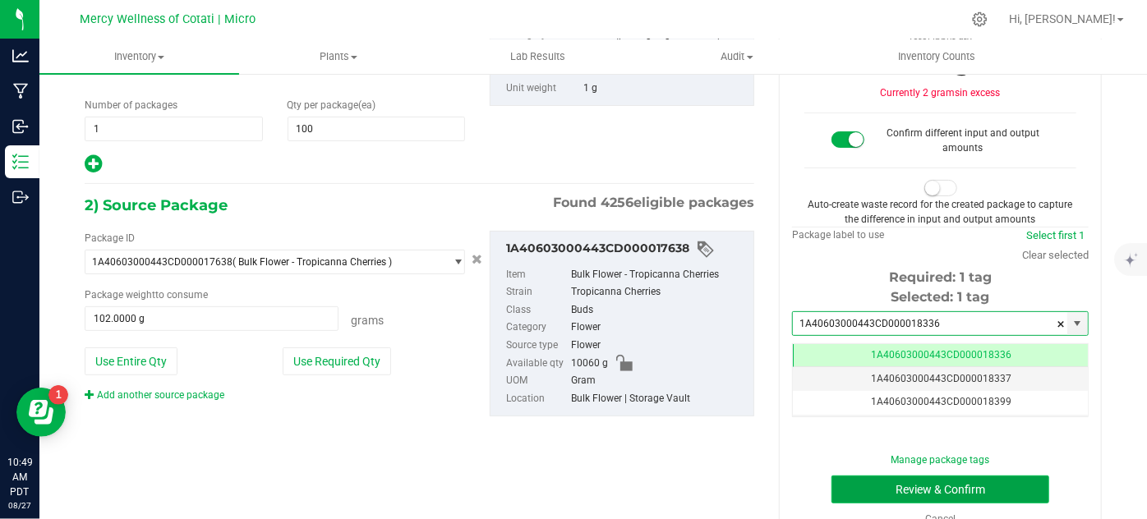
click at [848, 482] on button "Review & Confirm" at bounding box center [941, 490] width 218 height 28
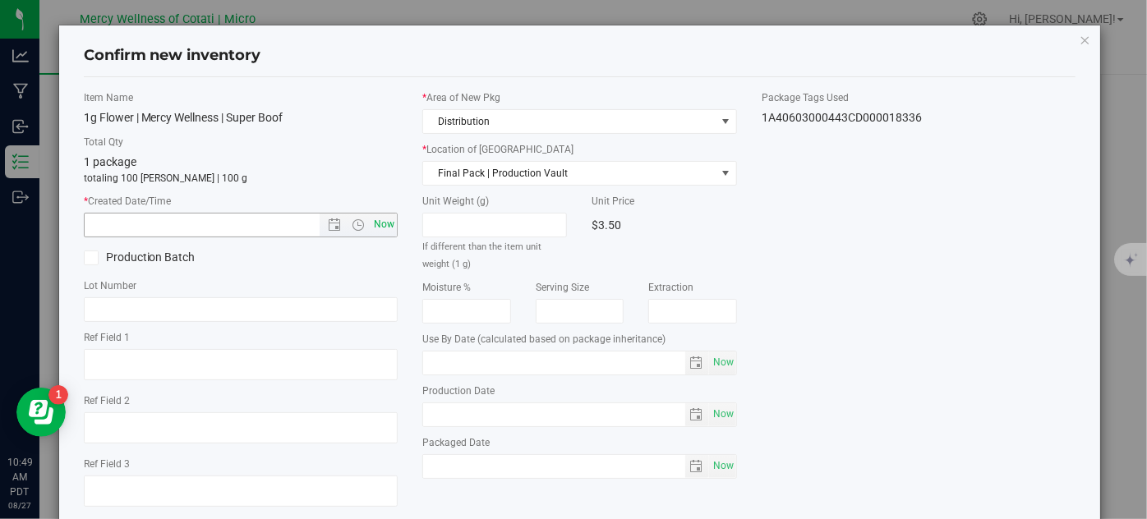
type input "[DATE]"
click at [378, 225] on span "Now" at bounding box center [385, 225] width 28 height 24
type input "[DATE] 10:49 AM"
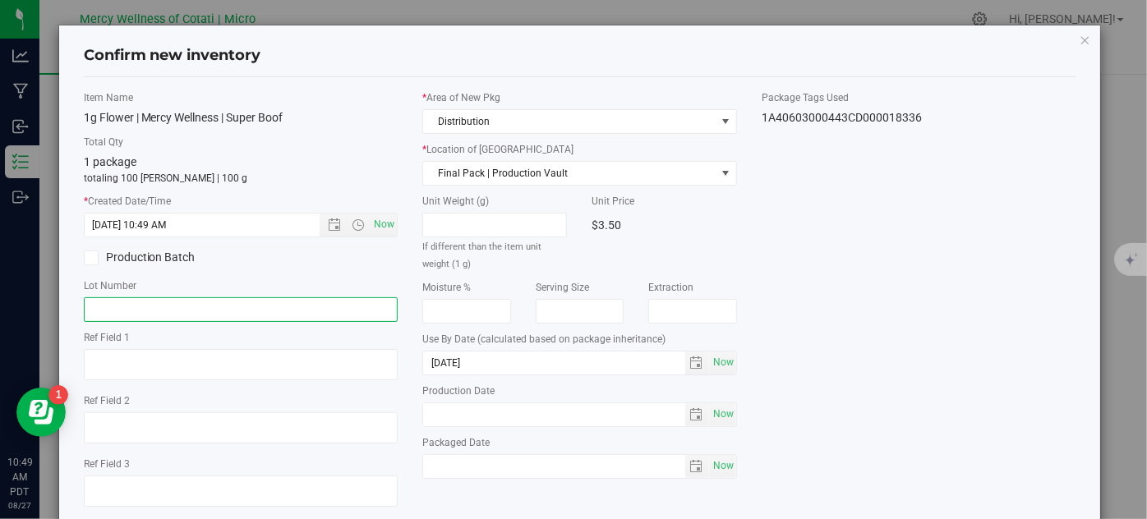
paste input "MWG070225TRC"
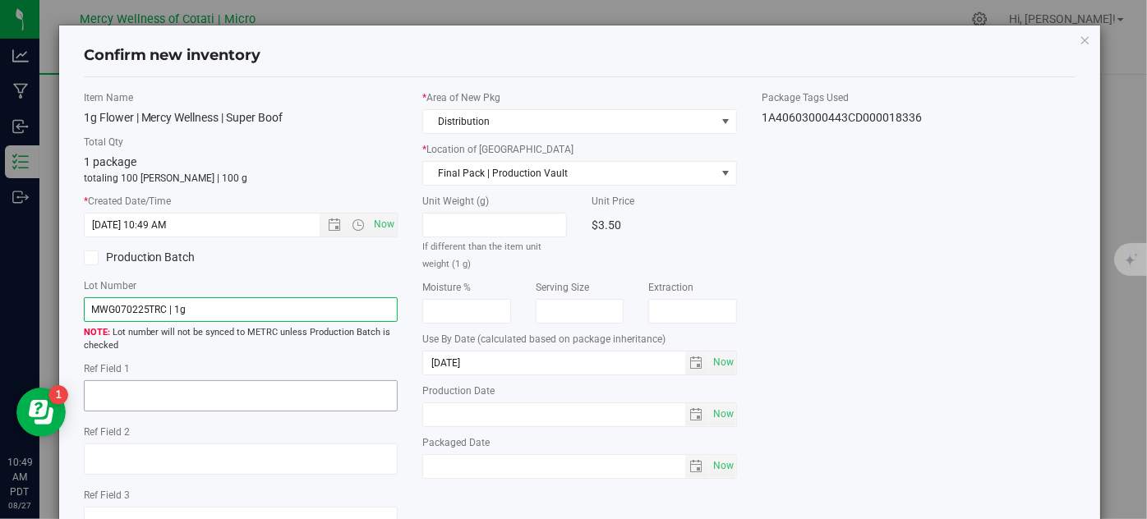
type input "MWG070225TRC | 1g"
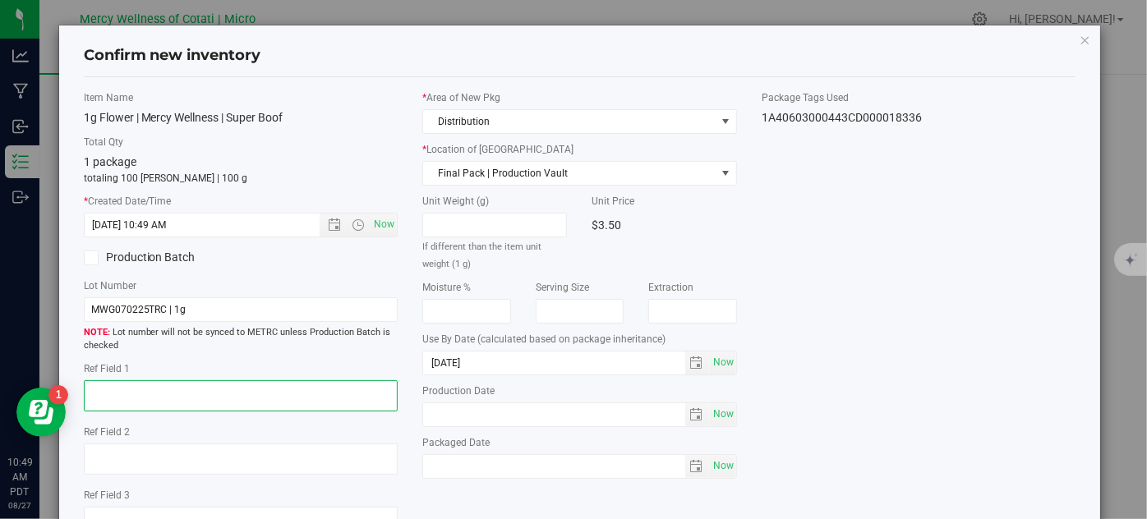
click at [219, 395] on textarea at bounding box center [241, 396] width 315 height 31
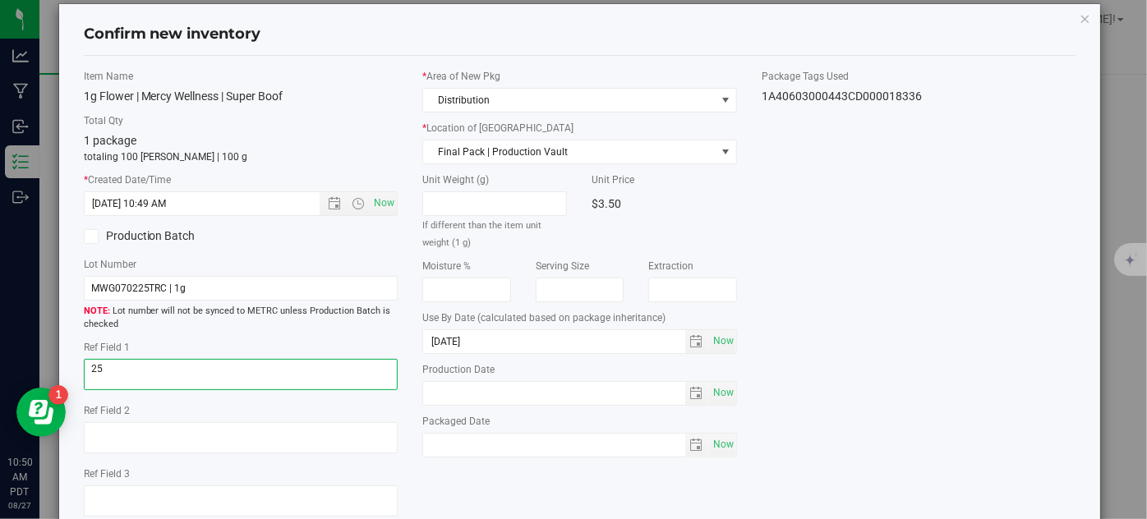
scroll to position [18, 0]
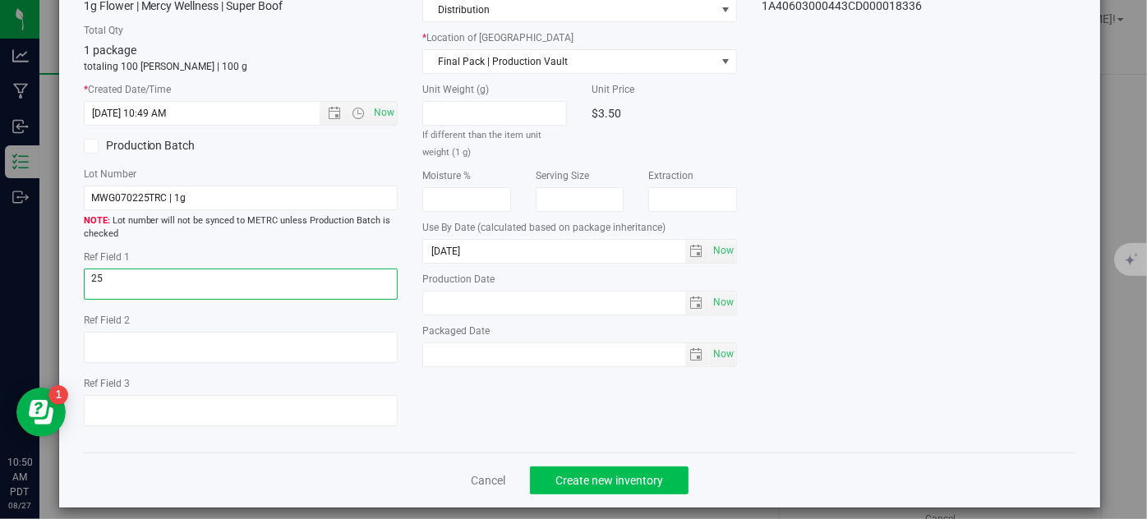
type textarea "25"
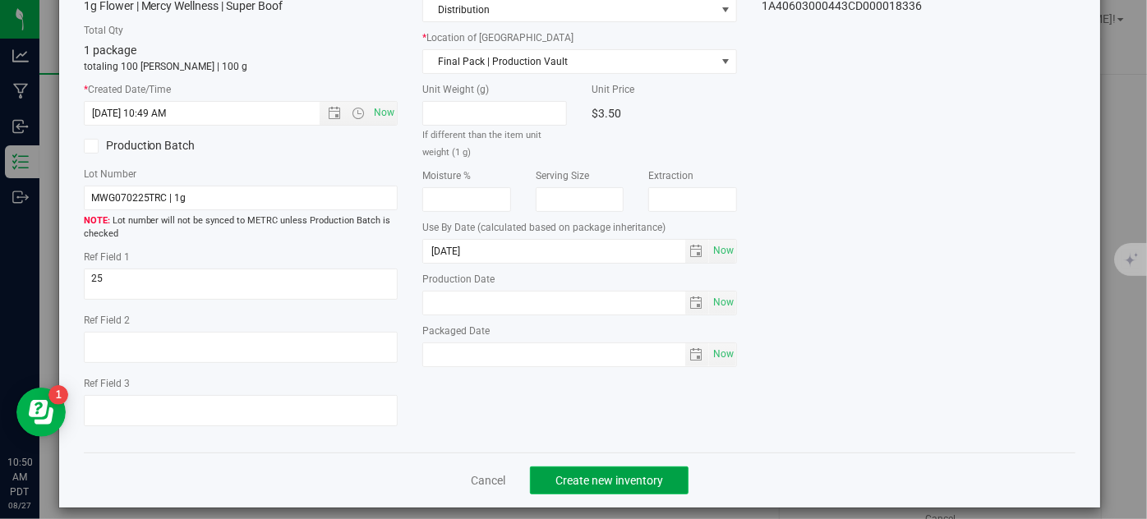
click at [610, 483] on span "Create new inventory" at bounding box center [610, 480] width 108 height 13
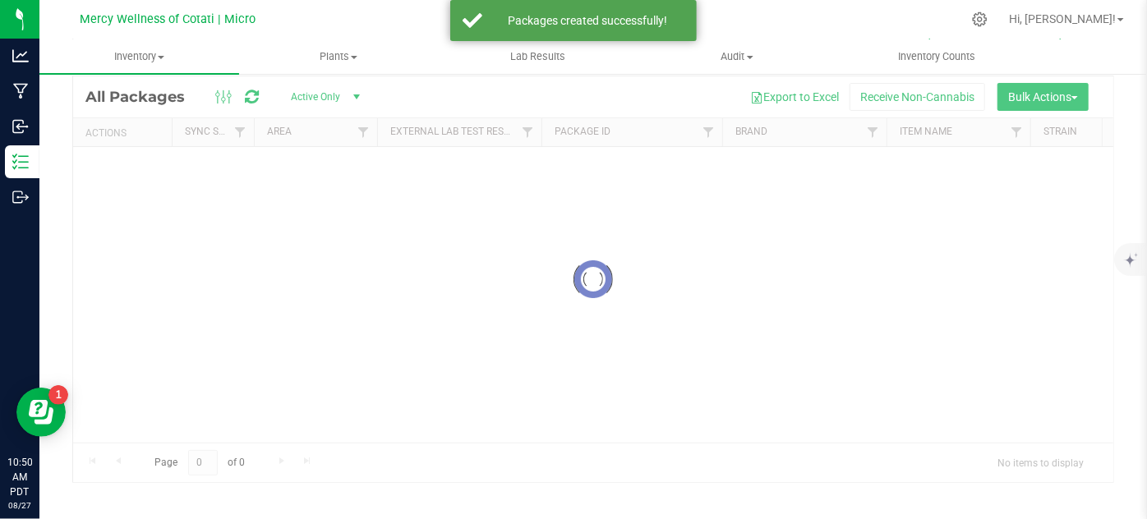
scroll to position [54, 0]
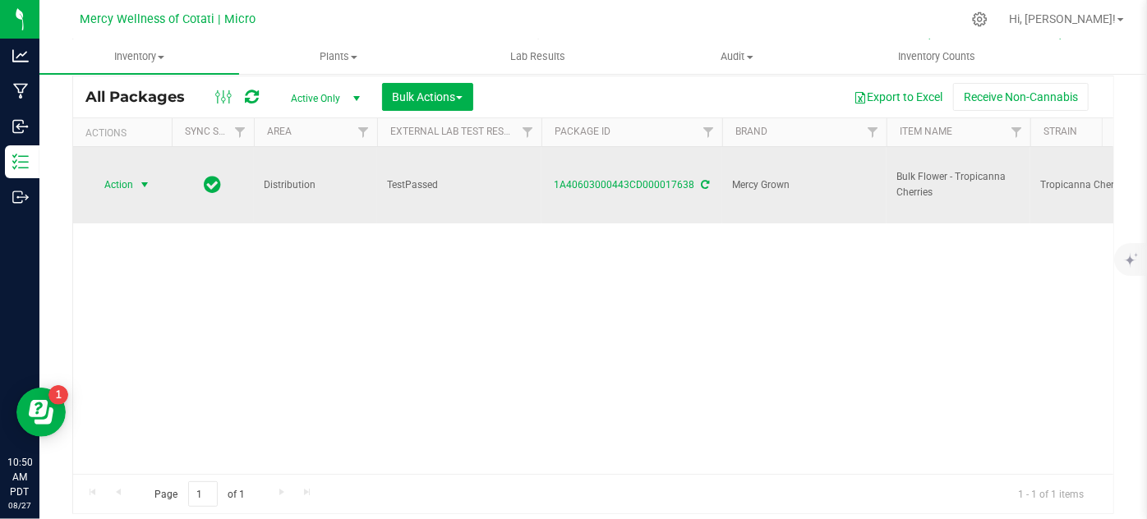
click at [130, 173] on span "Action" at bounding box center [112, 184] width 44 height 23
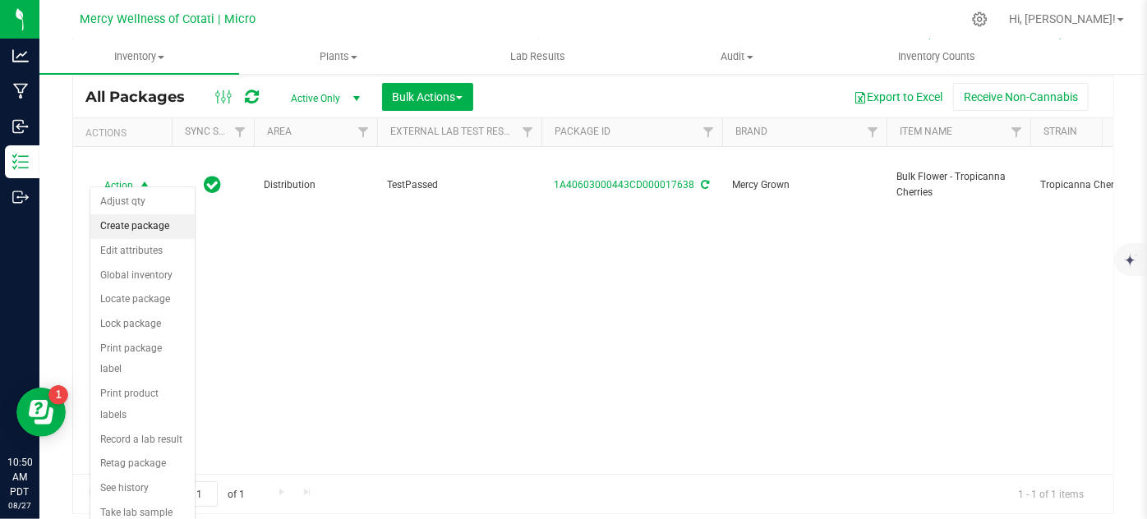
click at [163, 226] on li "Create package" at bounding box center [142, 227] width 104 height 25
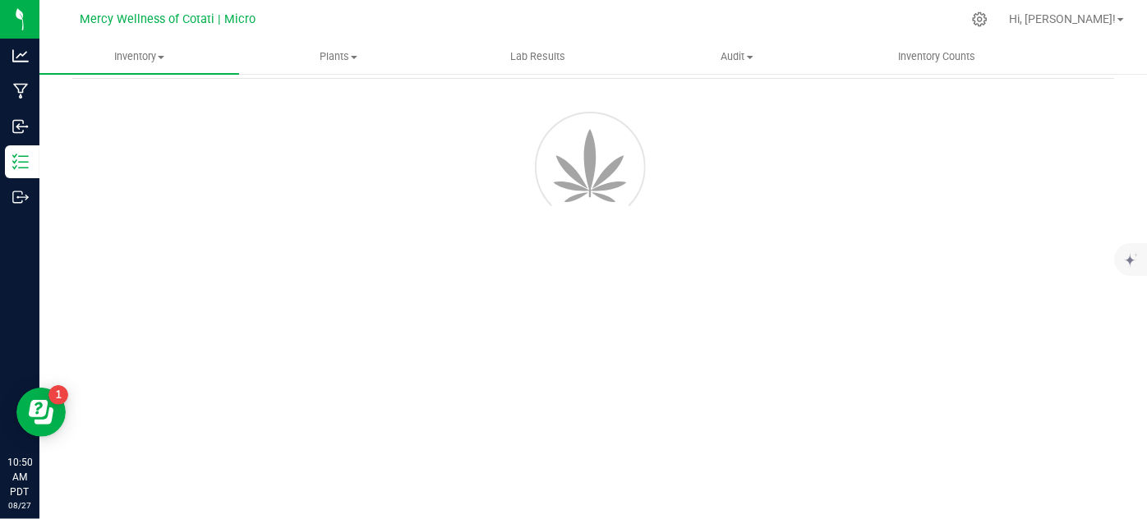
scroll to position [66, 0]
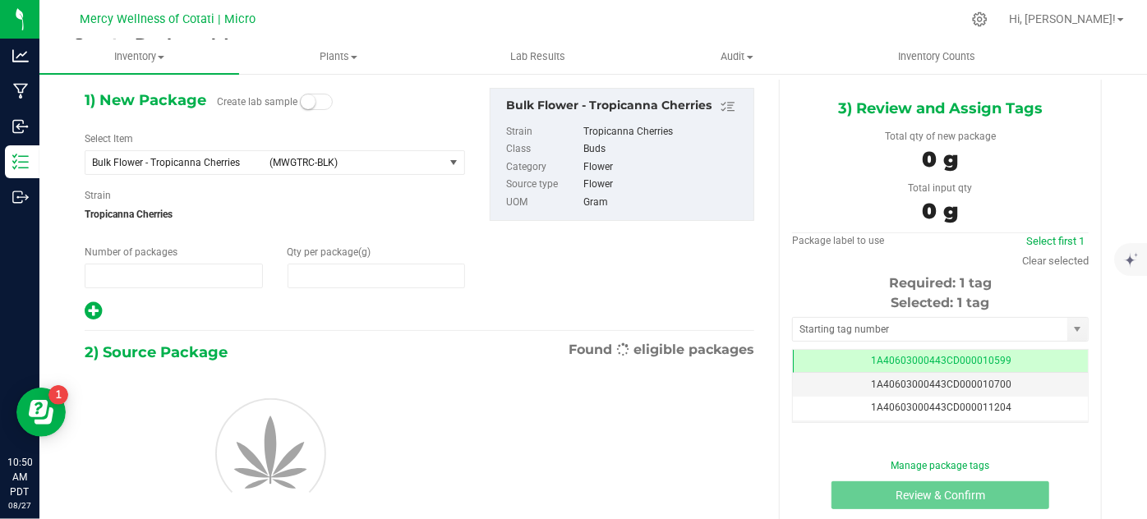
type input "1"
type input "0.0000"
click at [149, 168] on span "Bulk Flower - Tropicanna Cherries (MWGTRC-BLK)" at bounding box center [264, 161] width 358 height 23
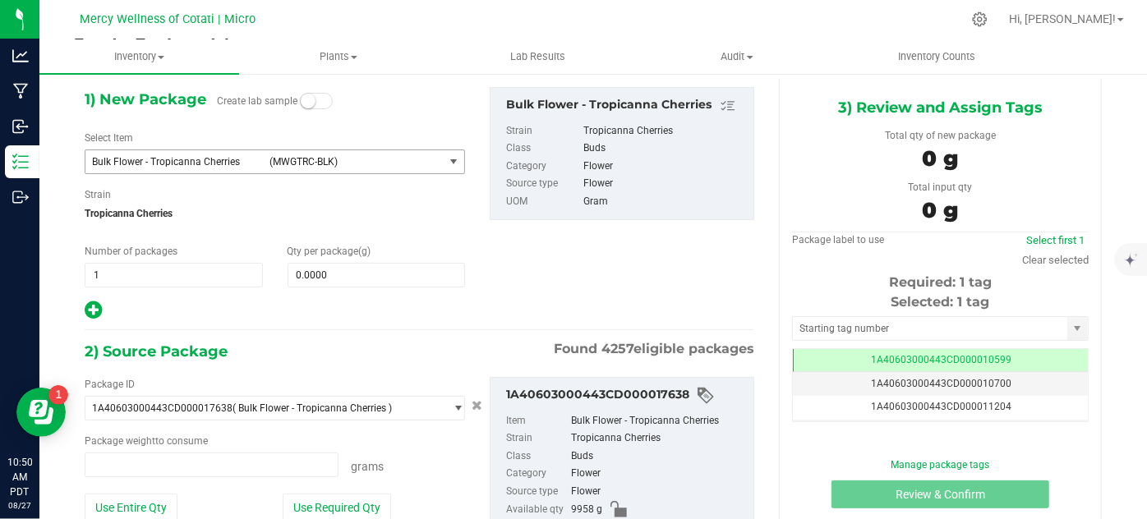
type input "0.0000 g"
click at [239, 165] on span "Bulk Flower - Tropicanna Cherries" at bounding box center [176, 162] width 168 height 12
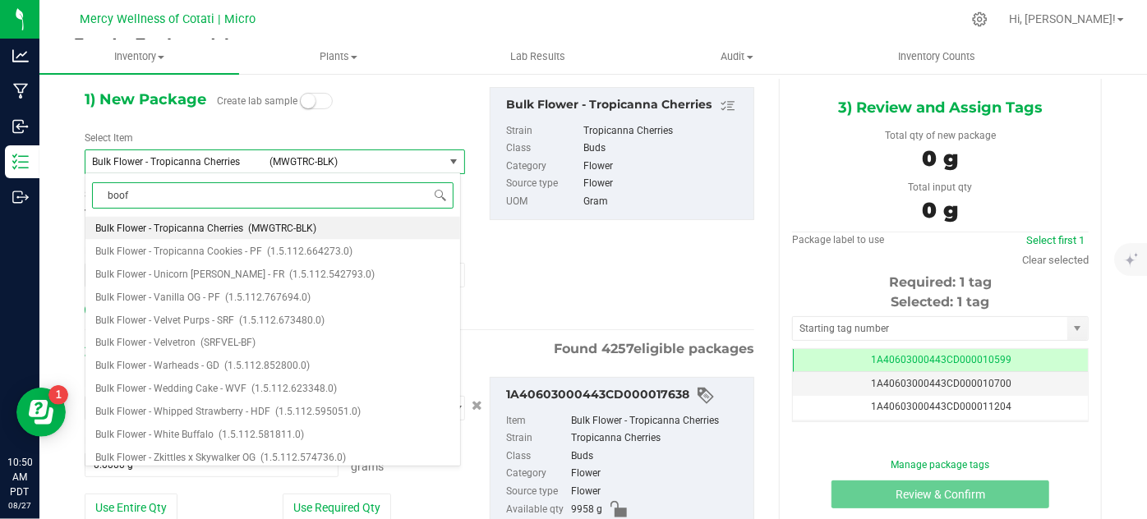
drag, startPoint x: 228, startPoint y: 187, endPoint x: 50, endPoint y: 192, distance: 178.4
click at [50, 192] on body "Analytics Manufacturing Inbound Inventory Outbound 10:50 AM PDT [DATE] 08/27 Me…" at bounding box center [573, 259] width 1147 height 519
type input "super boof"
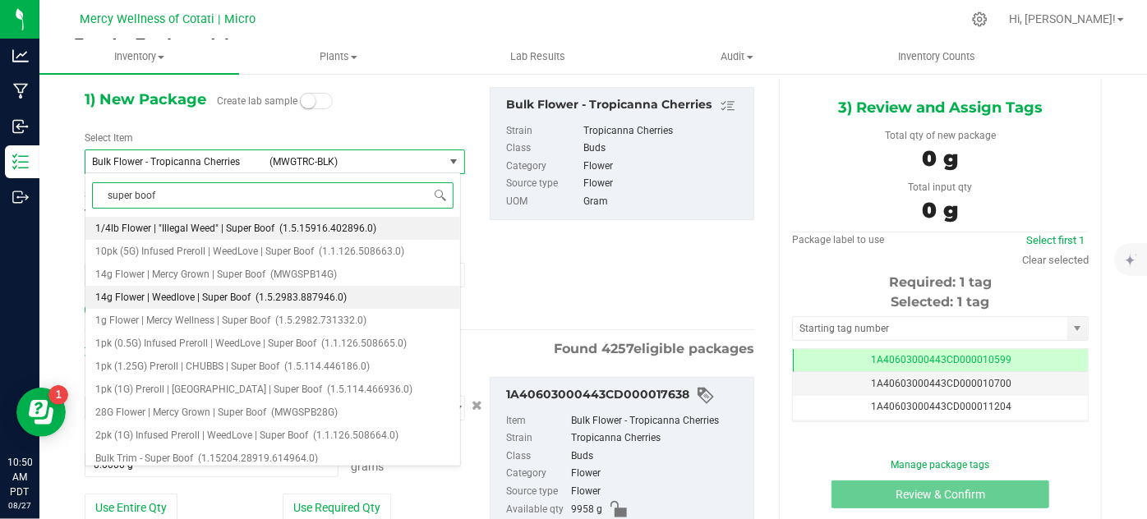
click at [131, 292] on span "14g Flower | Weedlove | Super Boof" at bounding box center [172, 298] width 155 height 12
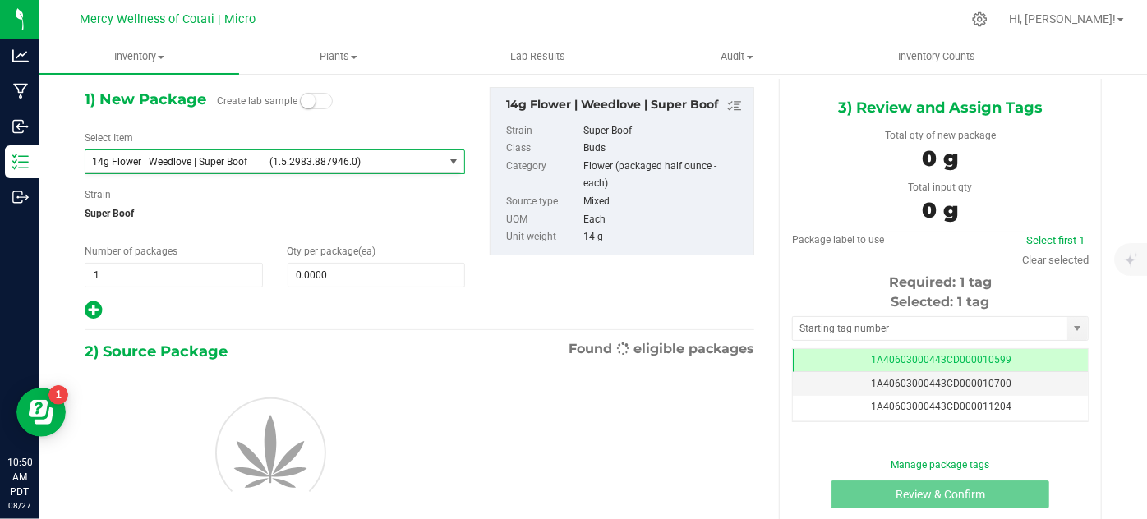
type input "0"
click at [325, 273] on span "0 0" at bounding box center [377, 275] width 178 height 25
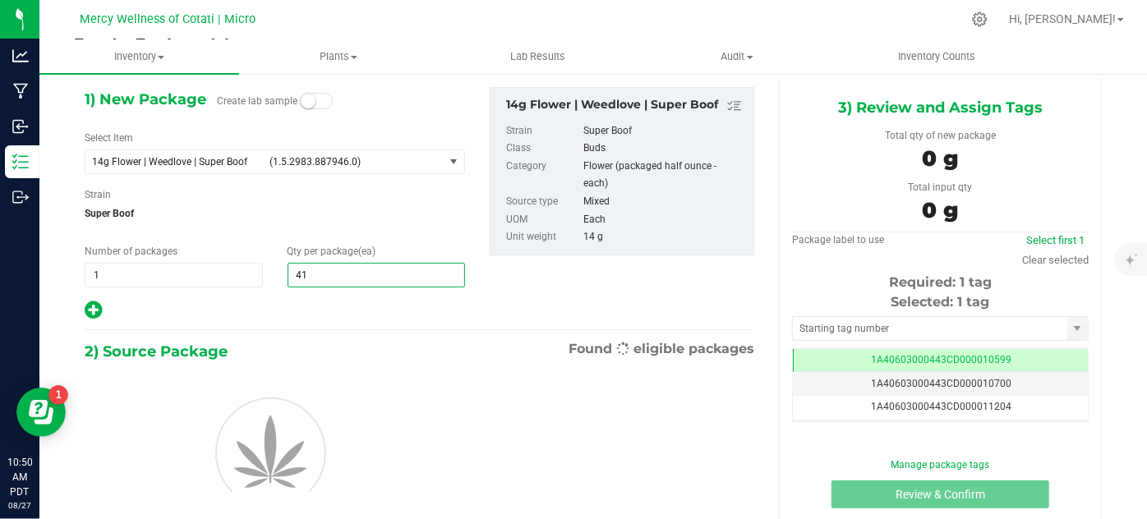
type input "415"
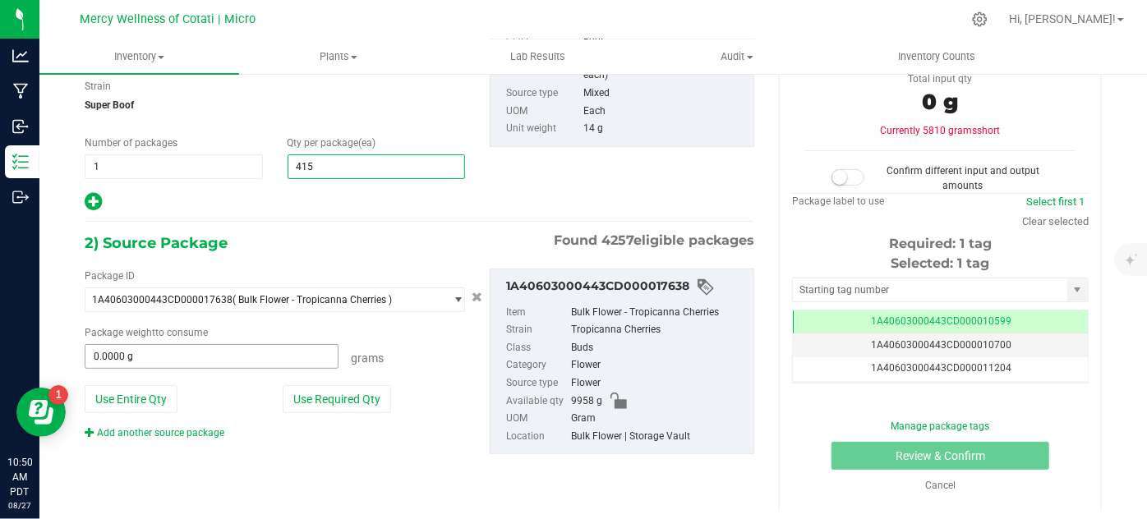
click at [171, 348] on input "0.0000 g" at bounding box center [211, 356] width 252 height 23
type input "415"
type input "5913"
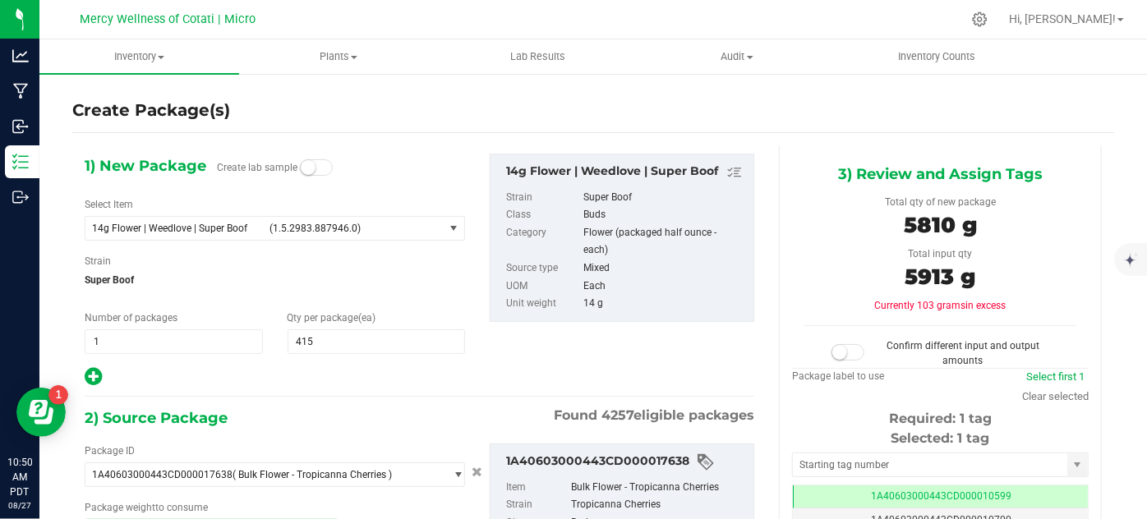
click at [543, 118] on div "Create Package(s)" at bounding box center [593, 111] width 1042 height 24
type input "5913.0000 g"
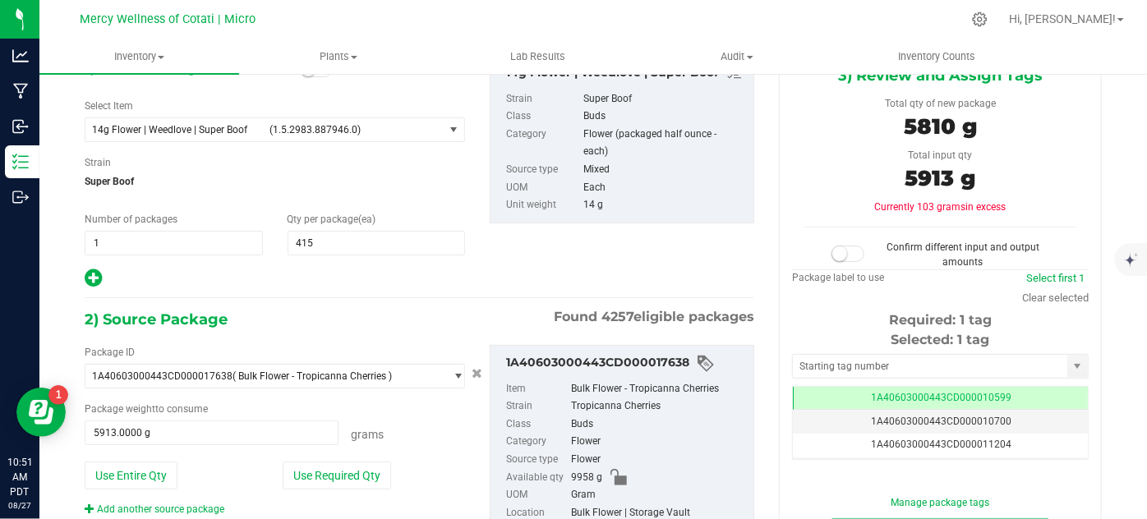
scroll to position [100, 0]
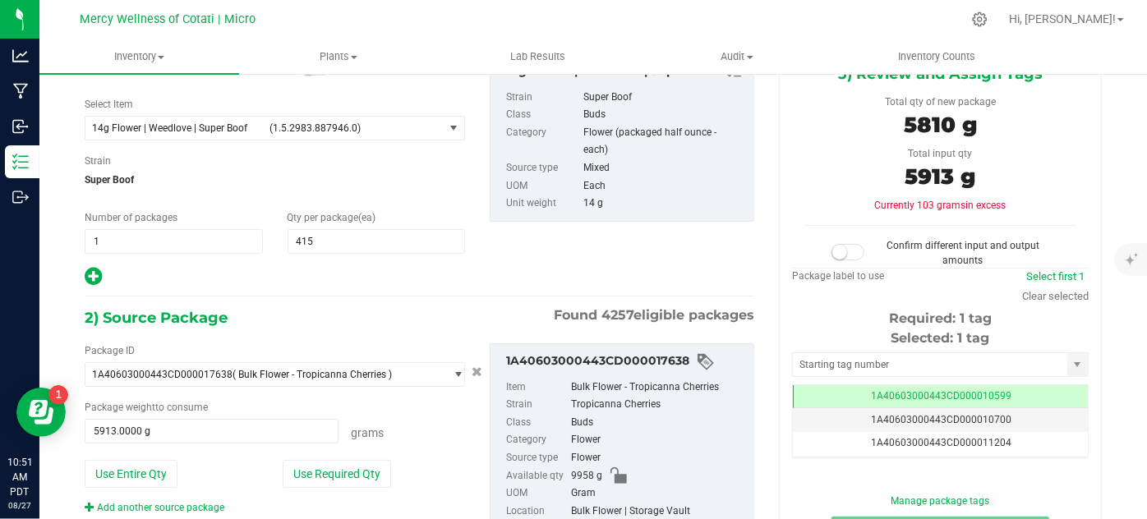
click at [834, 246] on small at bounding box center [840, 252] width 15 height 15
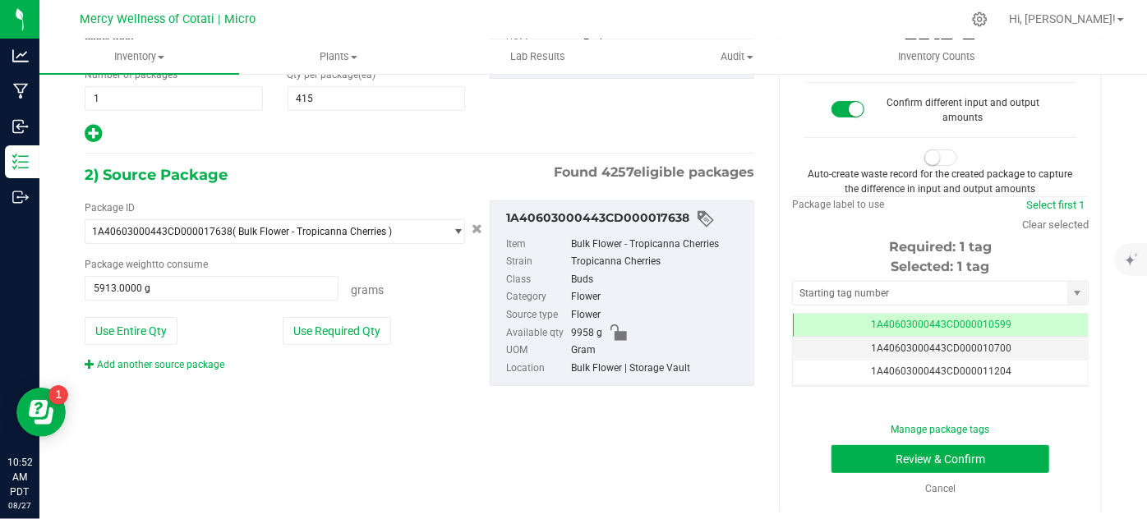
scroll to position [247, 0]
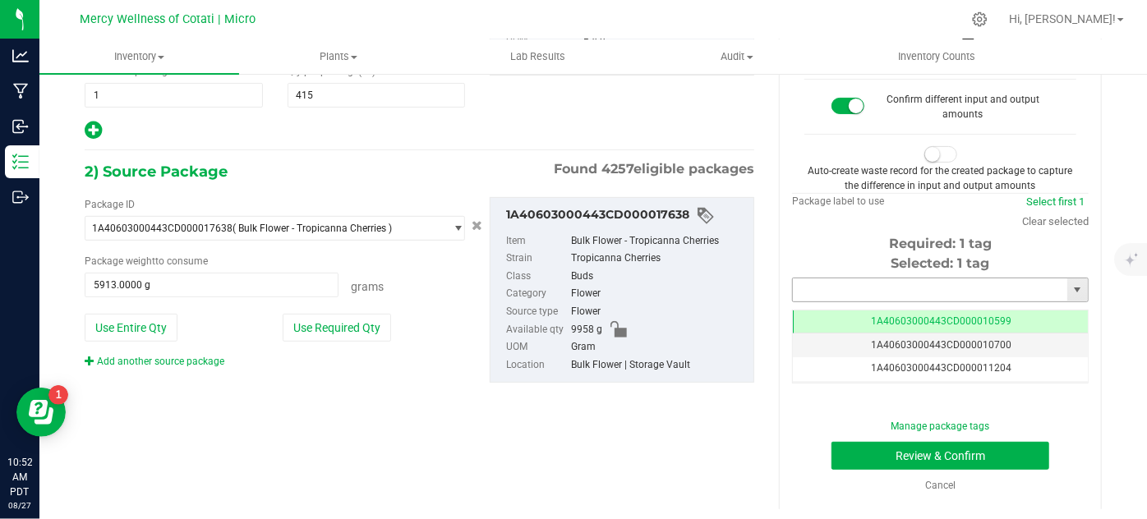
click at [841, 284] on input "text" at bounding box center [930, 290] width 275 height 23
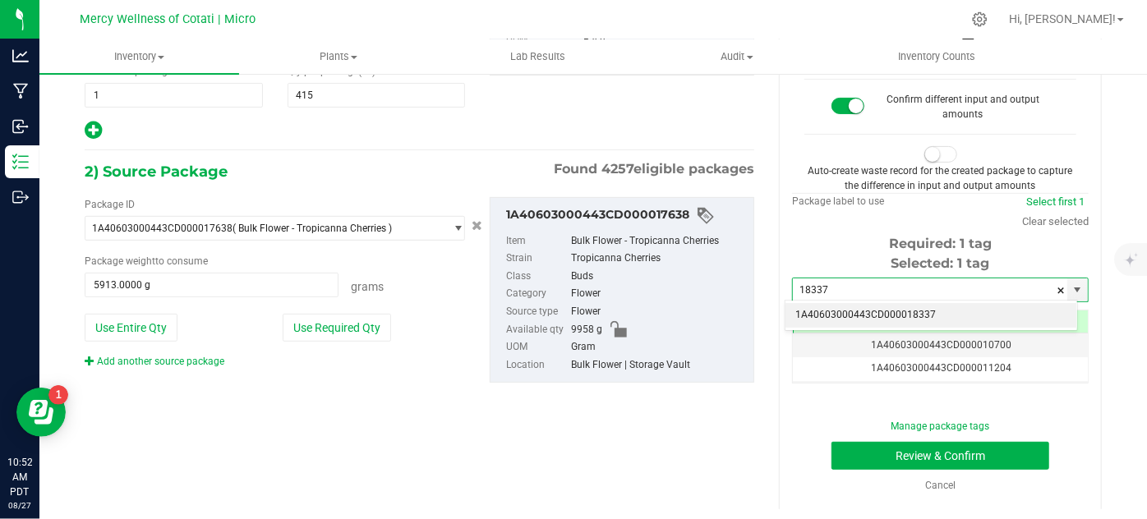
click at [864, 310] on li "1A40603000443CD000018337" at bounding box center [932, 315] width 292 height 25
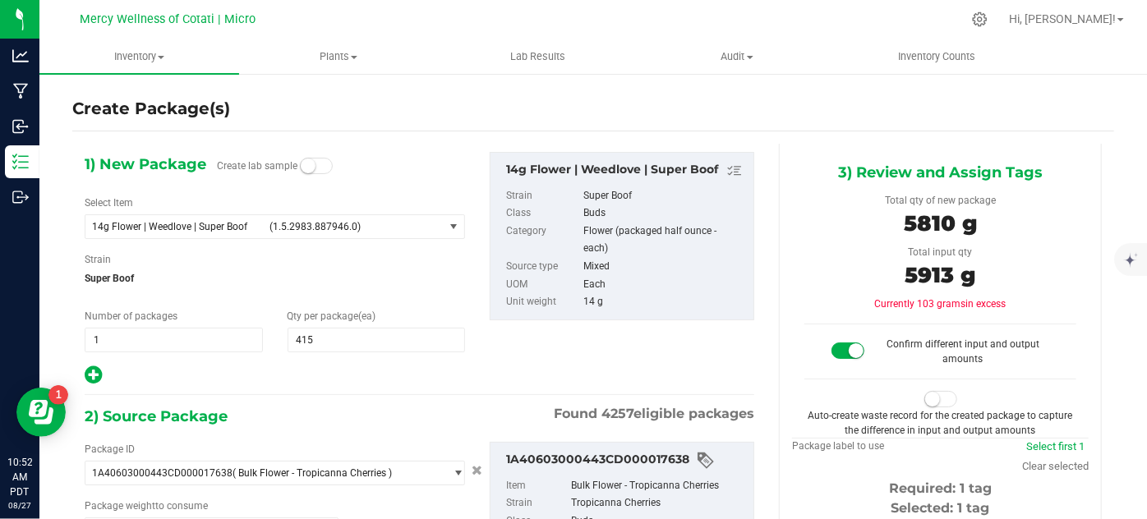
scroll to position [0, 0]
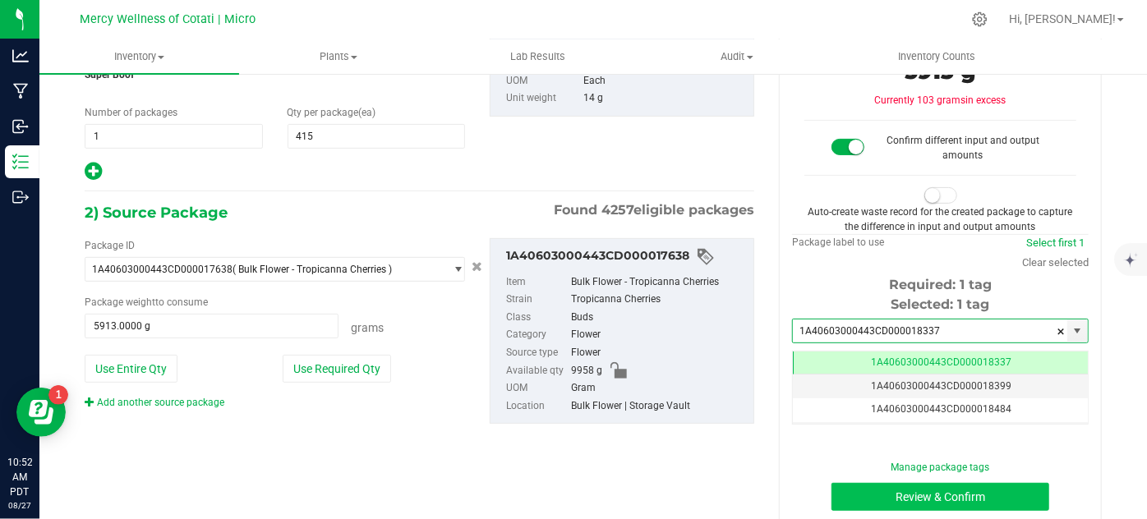
type input "1A40603000443CD000018337"
click at [833, 488] on button "Review & Confirm" at bounding box center [941, 497] width 218 height 28
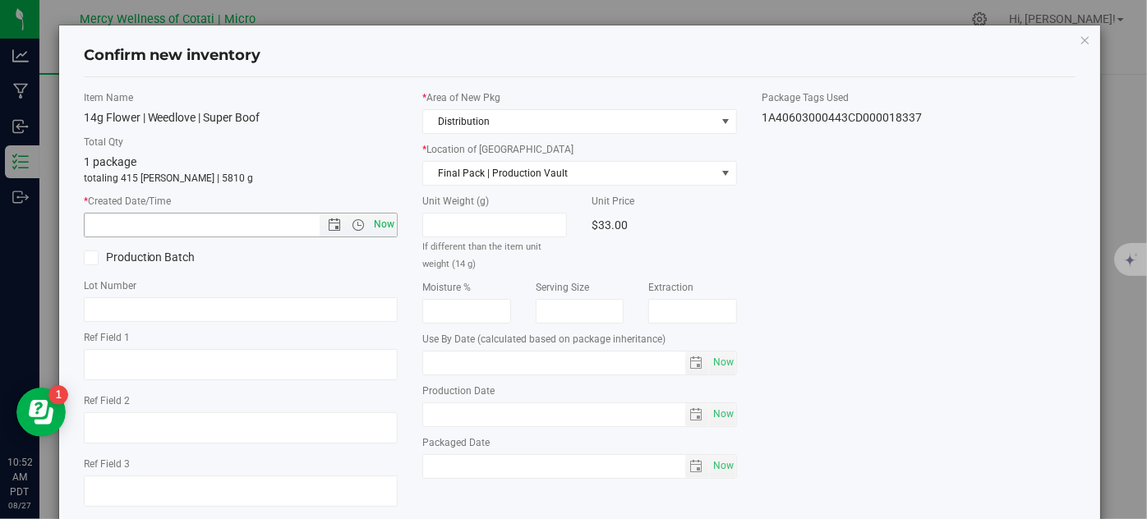
type input "[DATE]"
click at [385, 229] on span "Now" at bounding box center [385, 225] width 28 height 24
type input "[DATE] 10:52 AM"
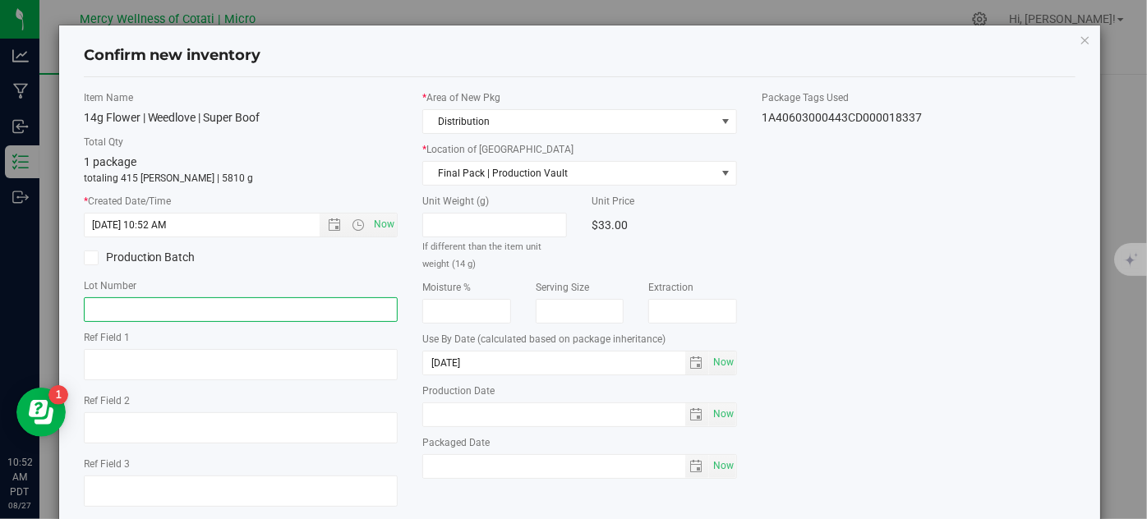
paste input "MWG070225TRC"
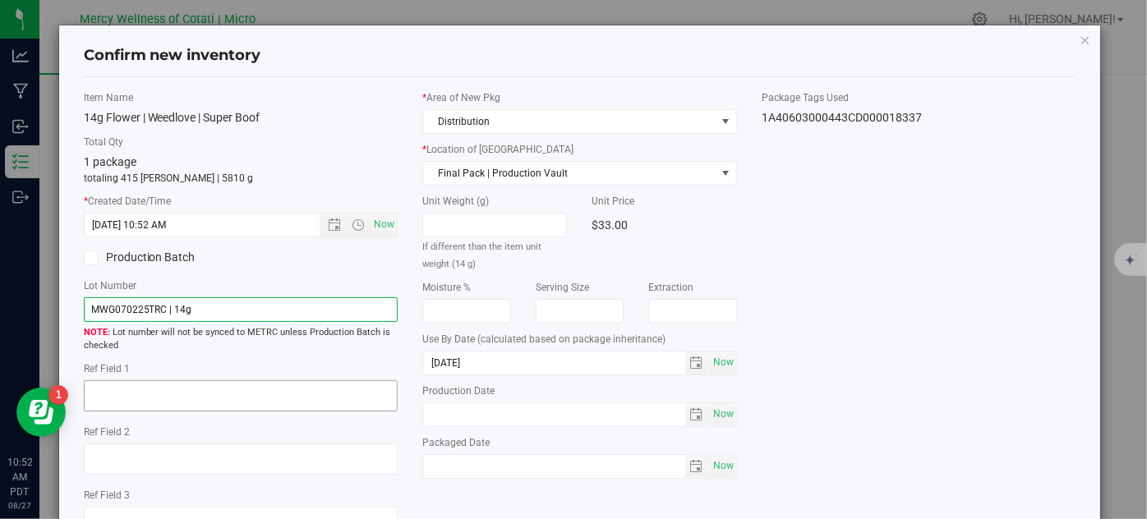
type input "MWG070225TRC | 14g"
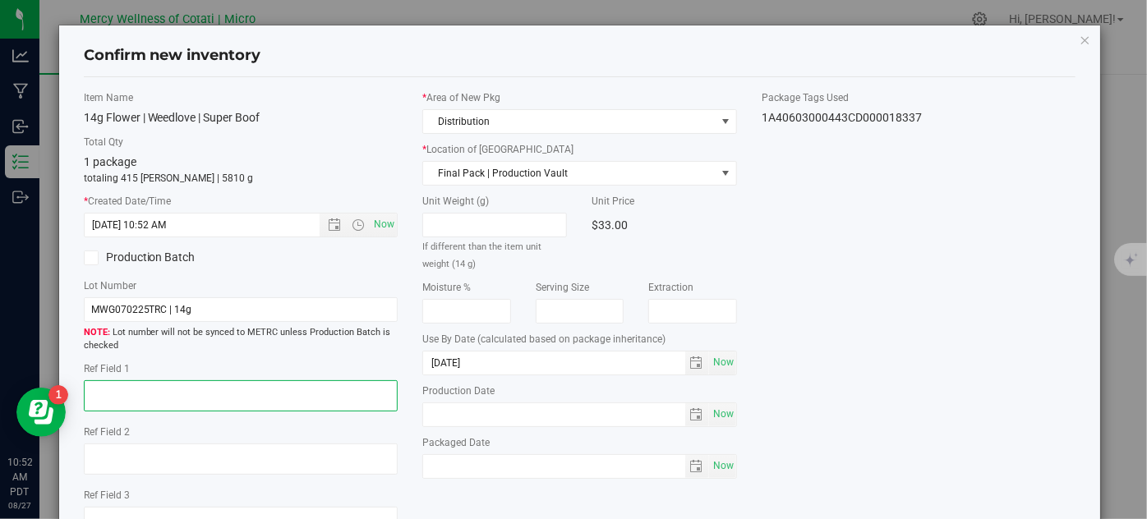
click at [252, 383] on textarea at bounding box center [241, 396] width 315 height 31
type textarea "16"
click at [916, 404] on div "Item Name 14g Flower | Weedlove | Super Boof Total Qty 1 package totaling 415 […" at bounding box center [581, 320] width 1018 height 461
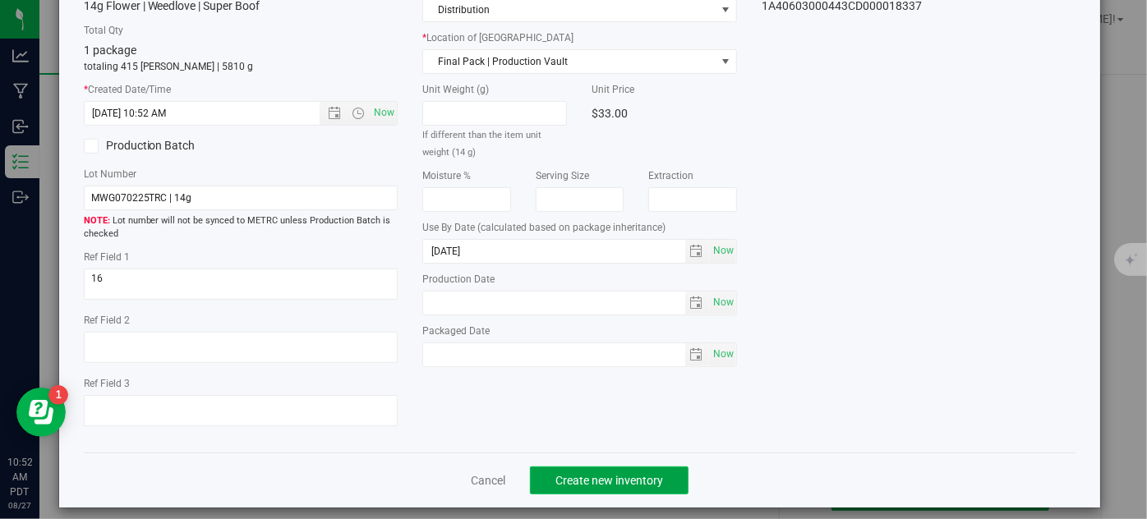
click at [649, 479] on span "Create new inventory" at bounding box center [610, 480] width 108 height 13
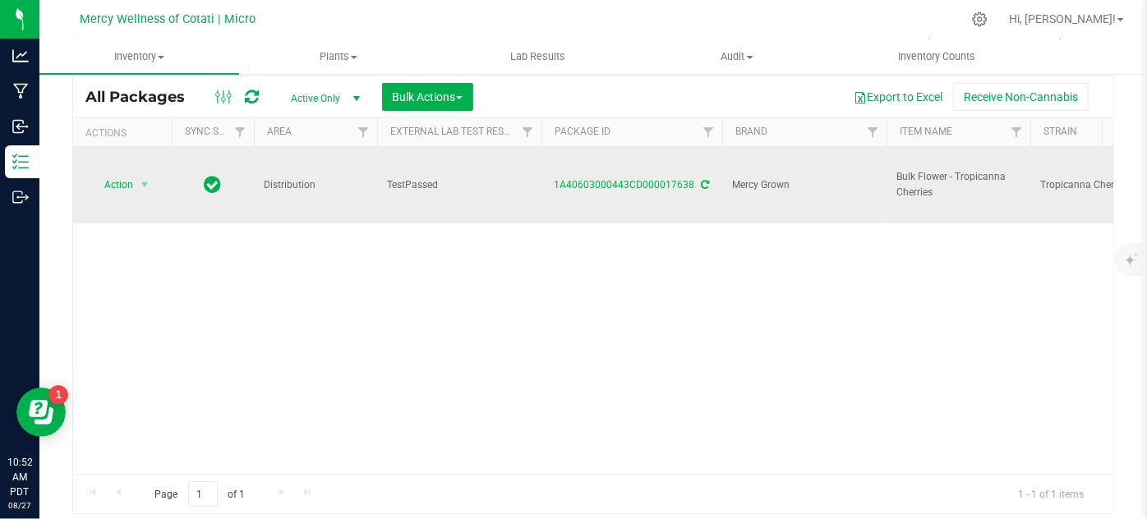
click at [116, 183] on span "Action" at bounding box center [112, 184] width 44 height 23
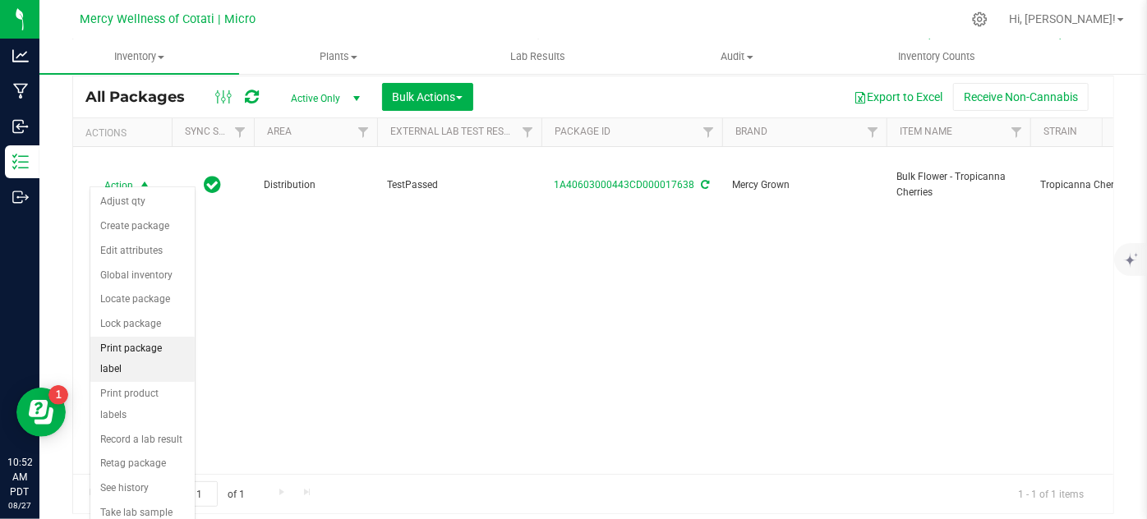
click at [170, 341] on li "Print package label" at bounding box center [142, 359] width 104 height 45
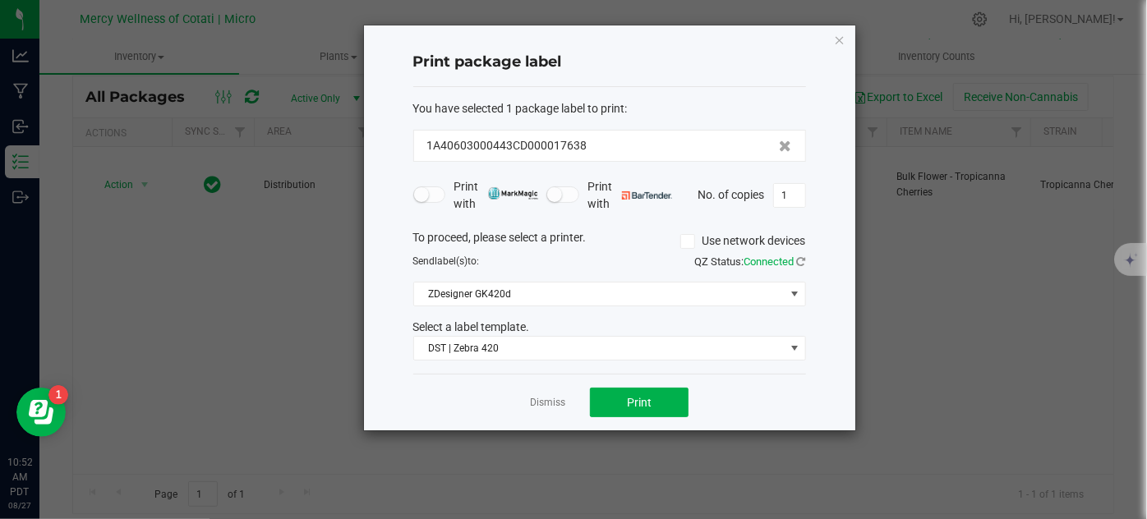
click at [806, 187] on div "Print package label You have selected 1 package label to print : 1A40603000443C…" at bounding box center [610, 227] width 492 height 405
click at [782, 196] on input "1" at bounding box center [789, 195] width 31 height 23
type input "2"
click at [633, 390] on button "Print" at bounding box center [639, 403] width 99 height 30
click at [848, 40] on div "Print package label You have selected 1 package label to print : 1A40603000443C…" at bounding box center [610, 227] width 492 height 405
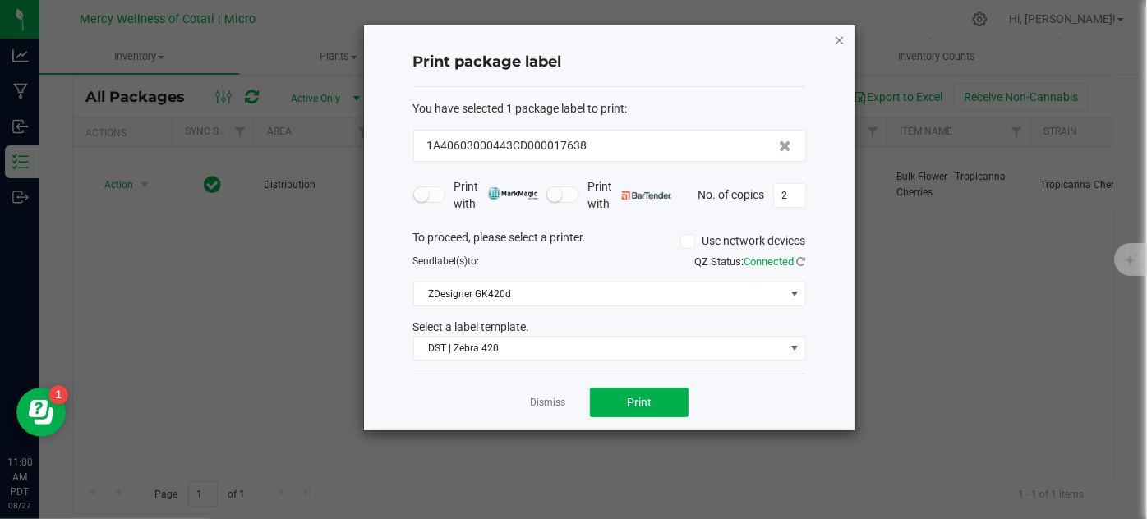
click at [836, 40] on icon "button" at bounding box center [840, 40] width 12 height 20
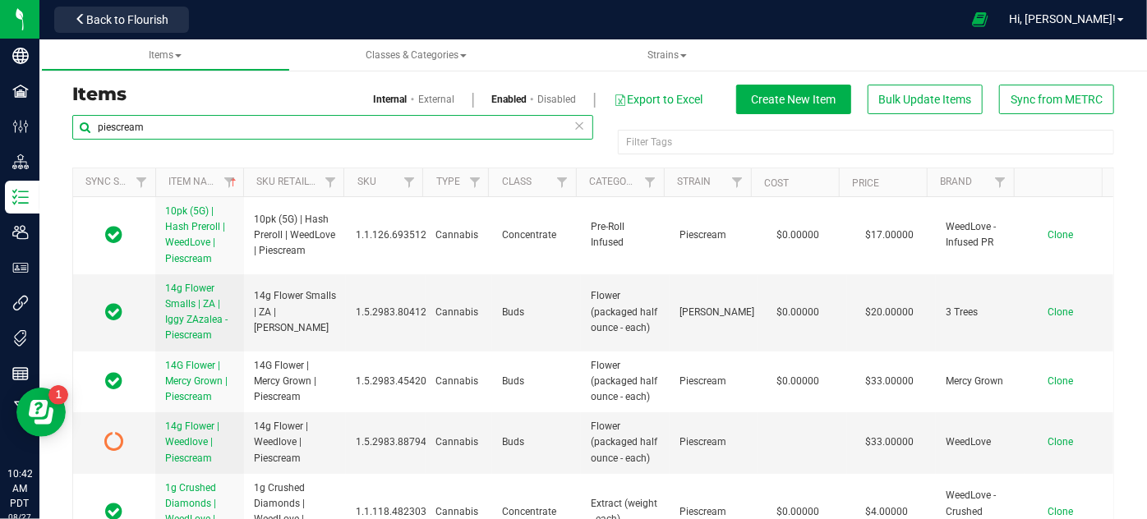
drag, startPoint x: 233, startPoint y: 123, endPoint x: 72, endPoint y: 110, distance: 161.6
click at [72, 110] on div "Items Internal External Enabled Disabled Export to Excel Create New Item Bulk U…" at bounding box center [593, 325] width 1067 height 480
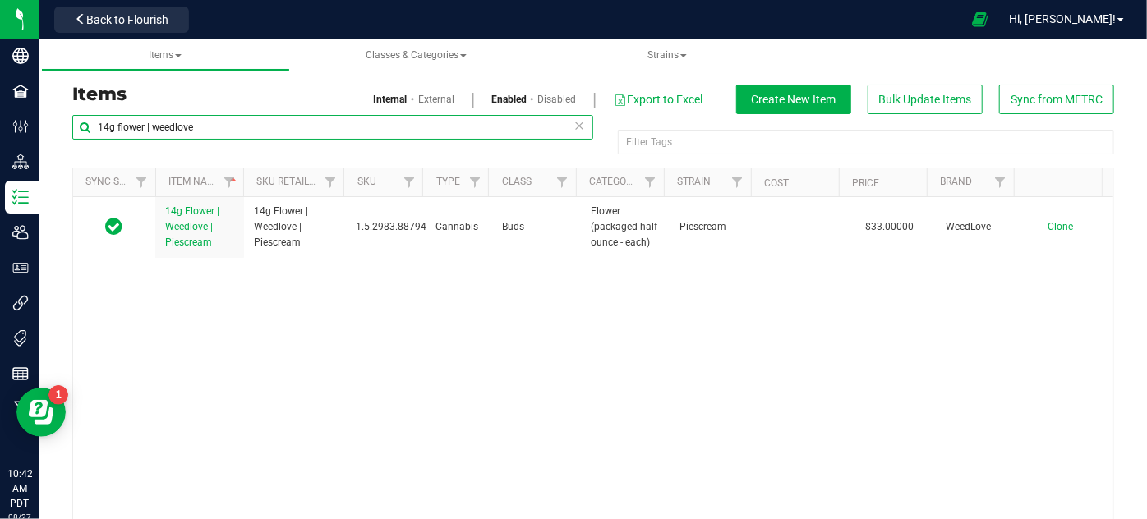
drag, startPoint x: 195, startPoint y: 127, endPoint x: 90, endPoint y: 132, distance: 105.3
click at [90, 132] on input "14g flower | weedlove" at bounding box center [332, 127] width 521 height 25
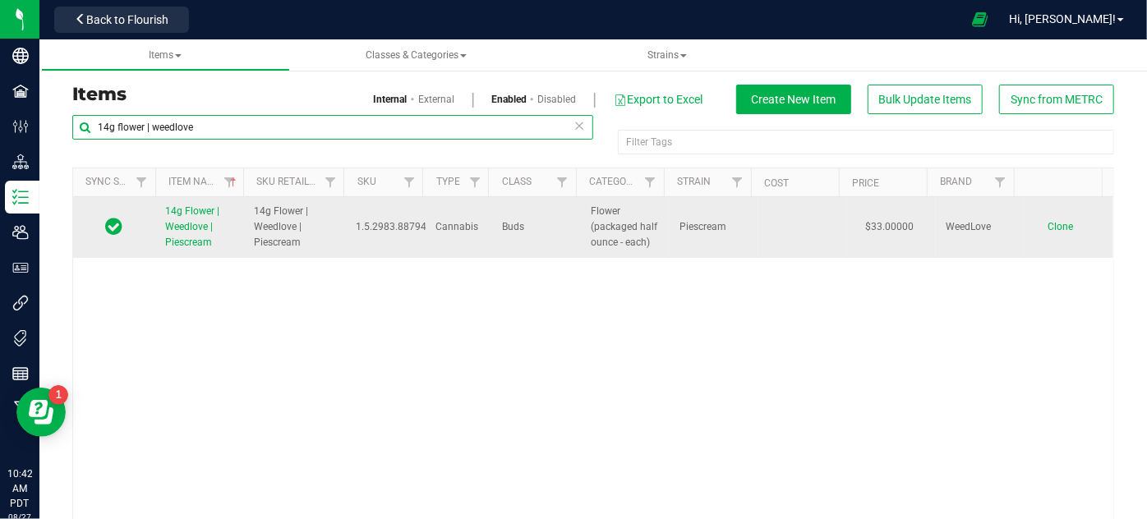
type input "14g flower | weedlove"
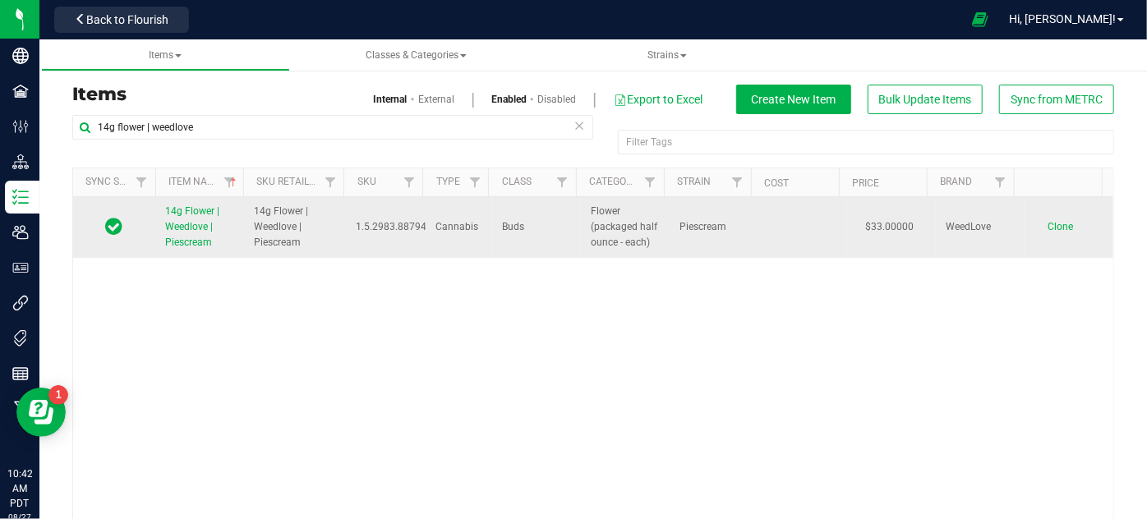
click at [1048, 229] on span "Clone" at bounding box center [1060, 227] width 25 height 12
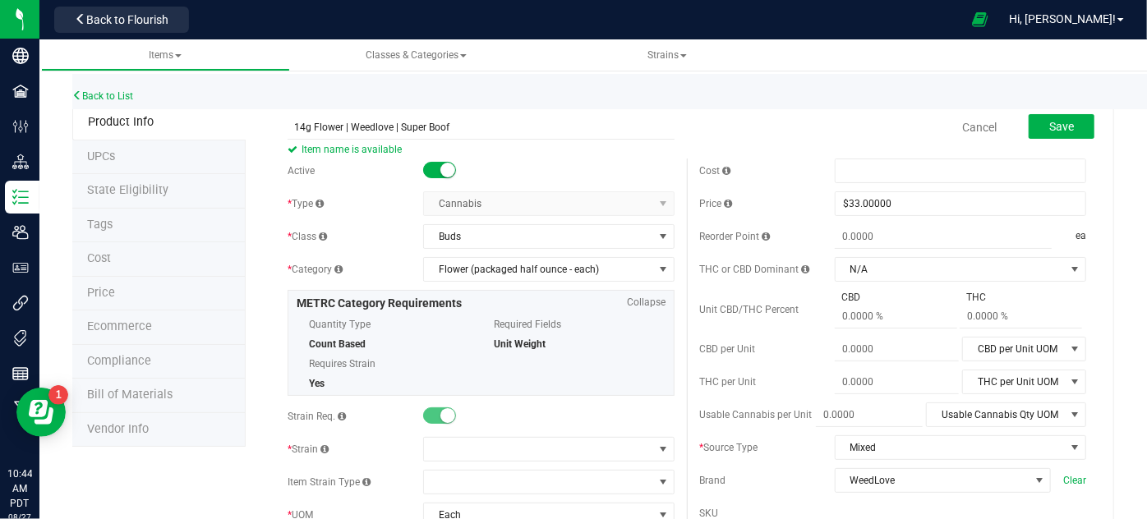
type input "14g Flower | Weedlove | Super Boof"
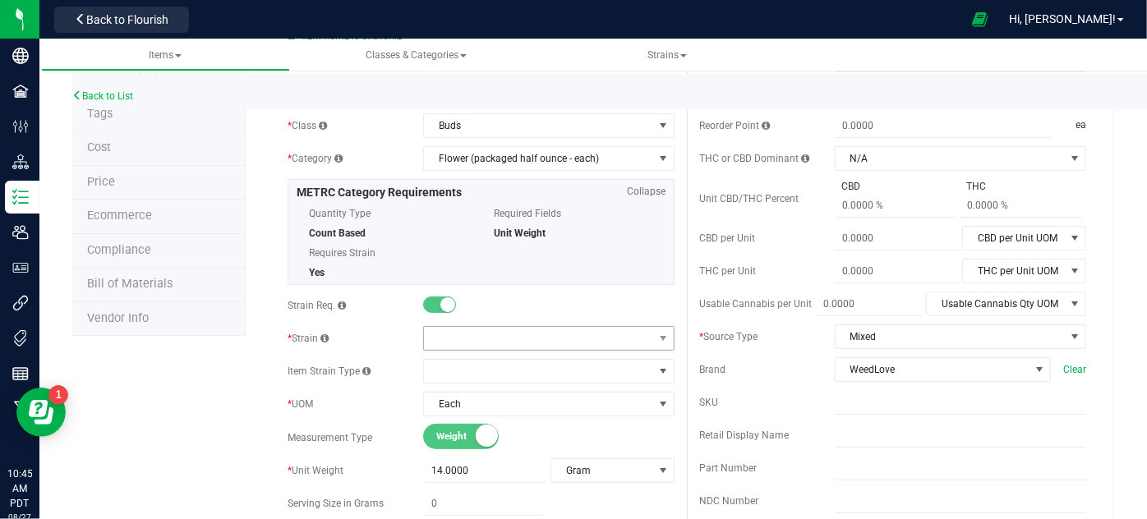
scroll to position [112, 0]
click at [546, 335] on span at bounding box center [538, 337] width 229 height 23
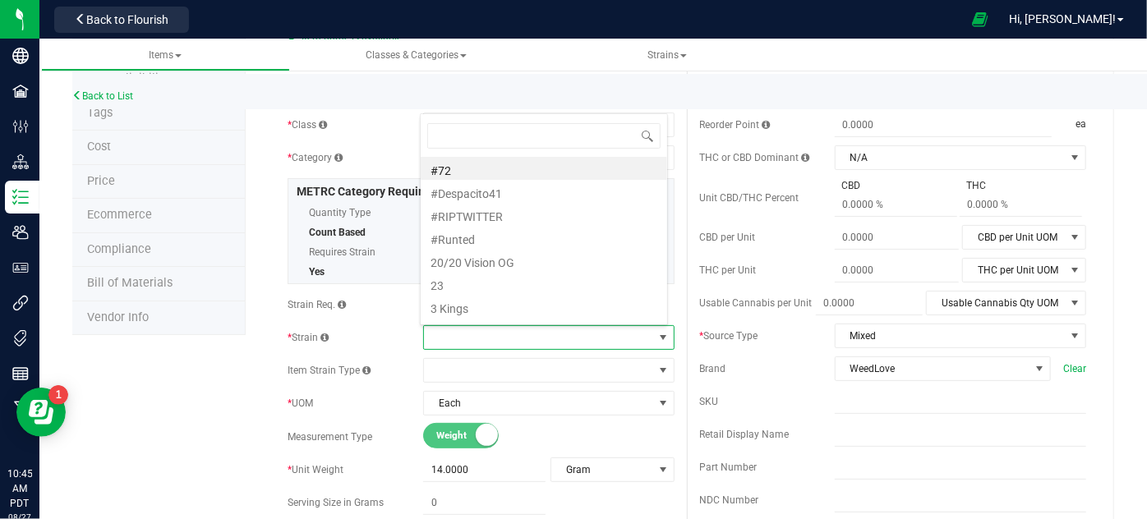
scroll to position [24, 245]
type input "super boof"
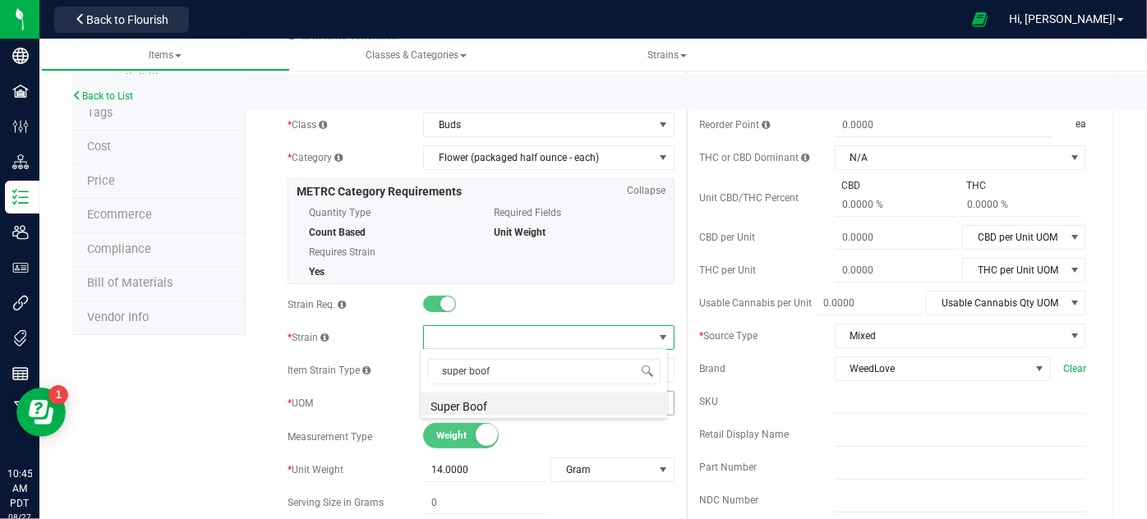
click at [490, 402] on li "Super Boof" at bounding box center [544, 404] width 247 height 23
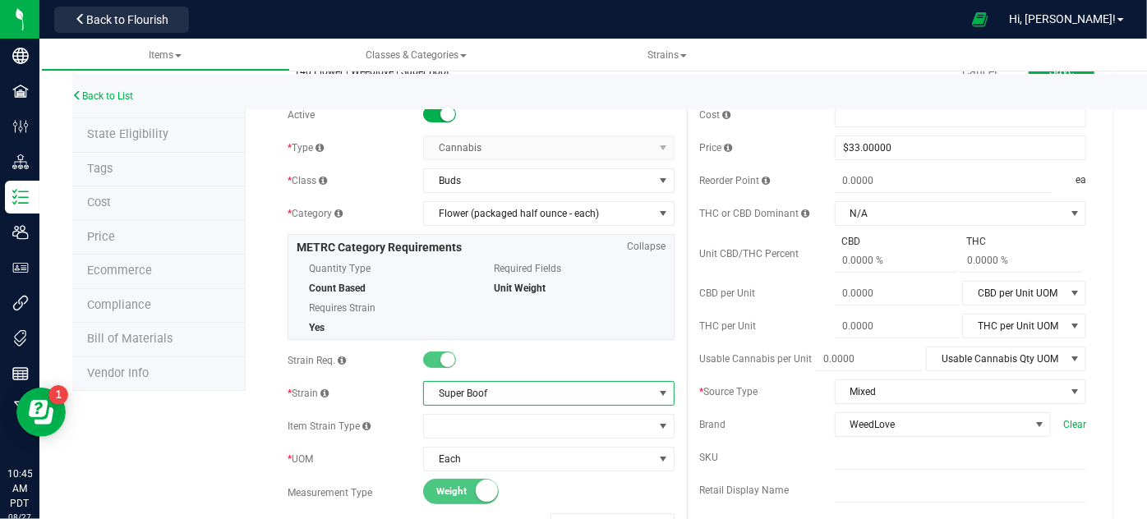
scroll to position [0, 0]
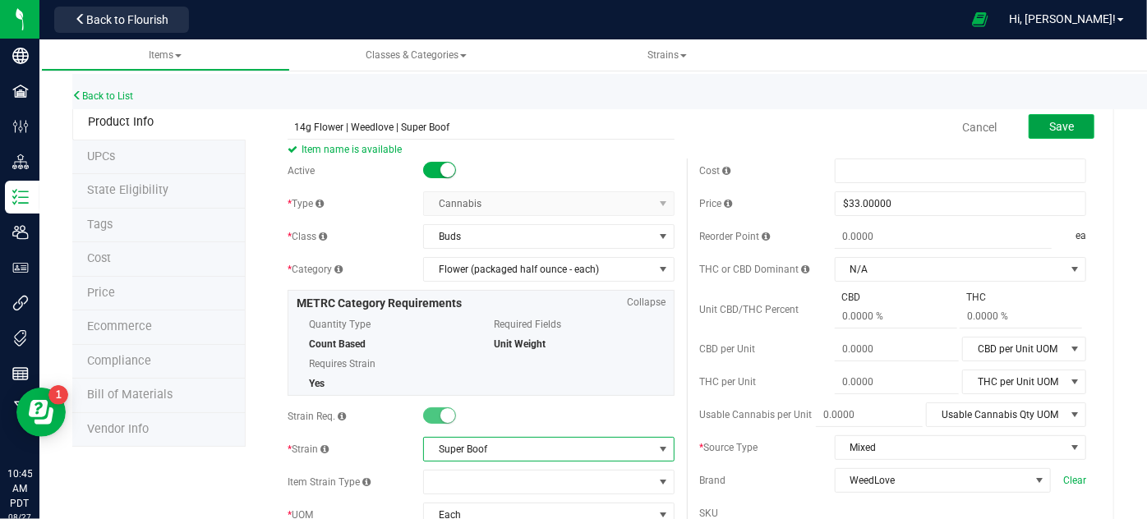
click at [1076, 120] on button "Save" at bounding box center [1062, 126] width 66 height 25
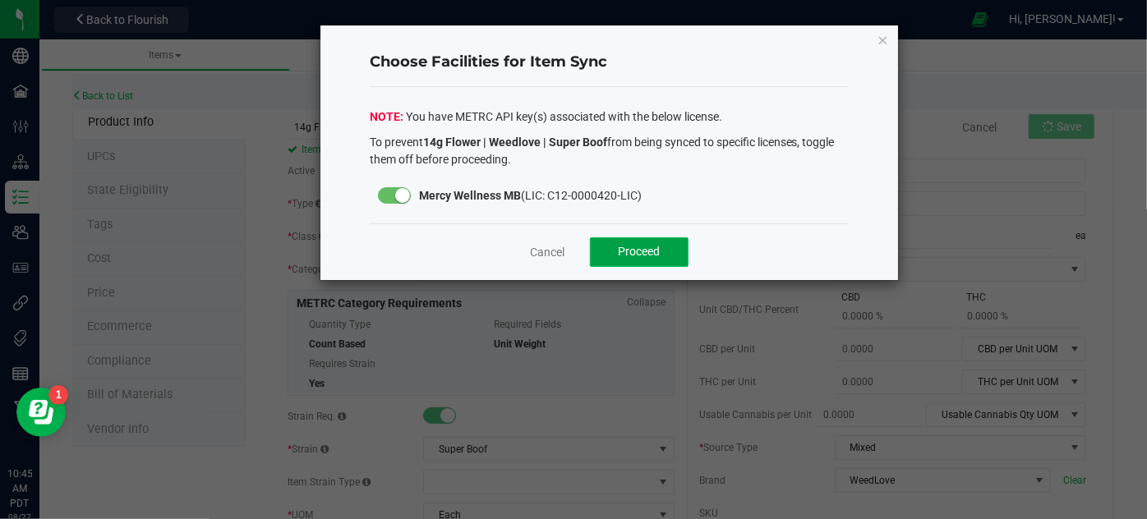
click at [650, 252] on span "Proceed" at bounding box center [639, 251] width 42 height 13
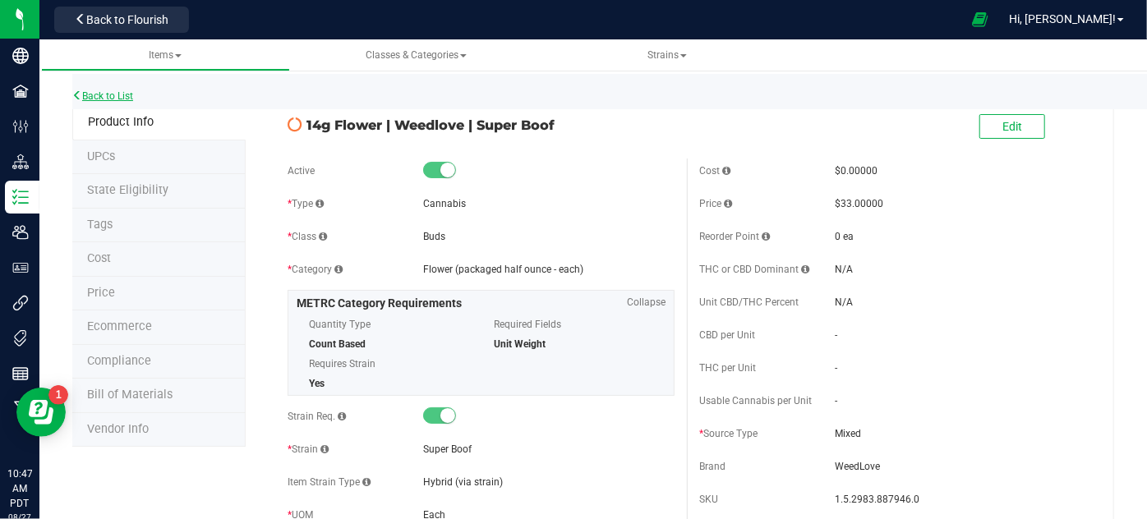
click at [114, 96] on link "Back to List" at bounding box center [102, 96] width 61 height 12
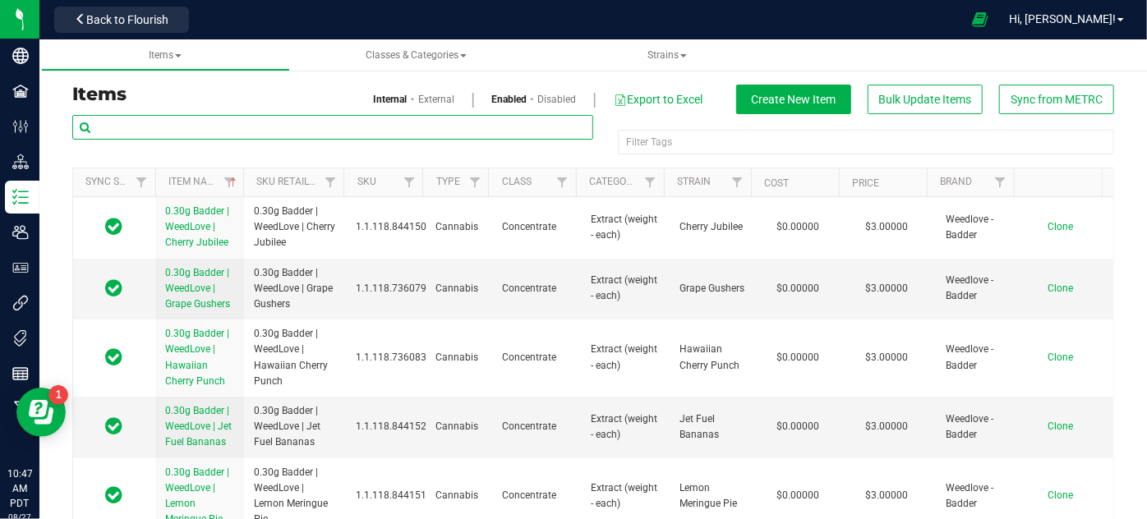
click at [142, 132] on input "text" at bounding box center [332, 127] width 521 height 25
type input "1"
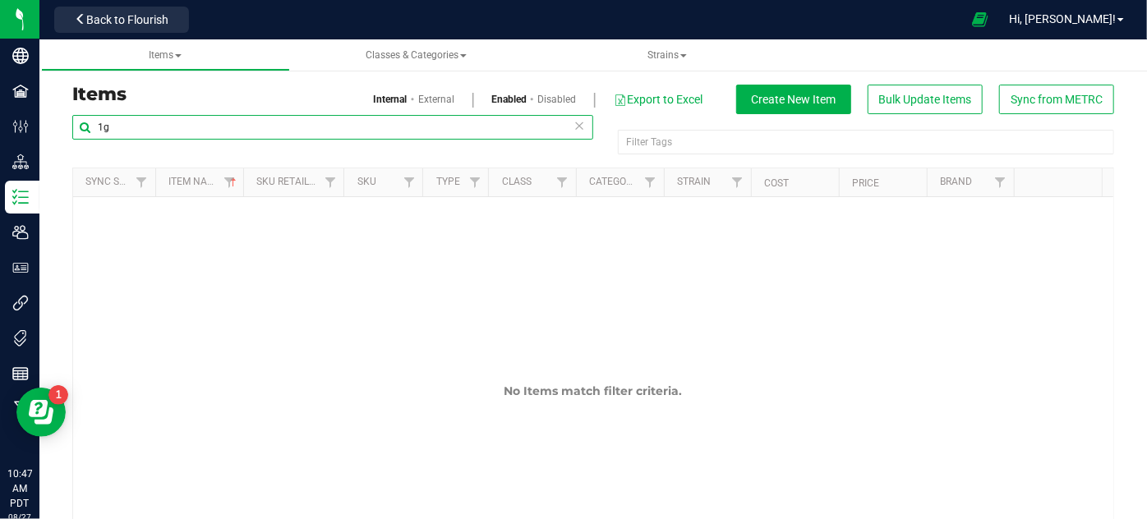
type input "1"
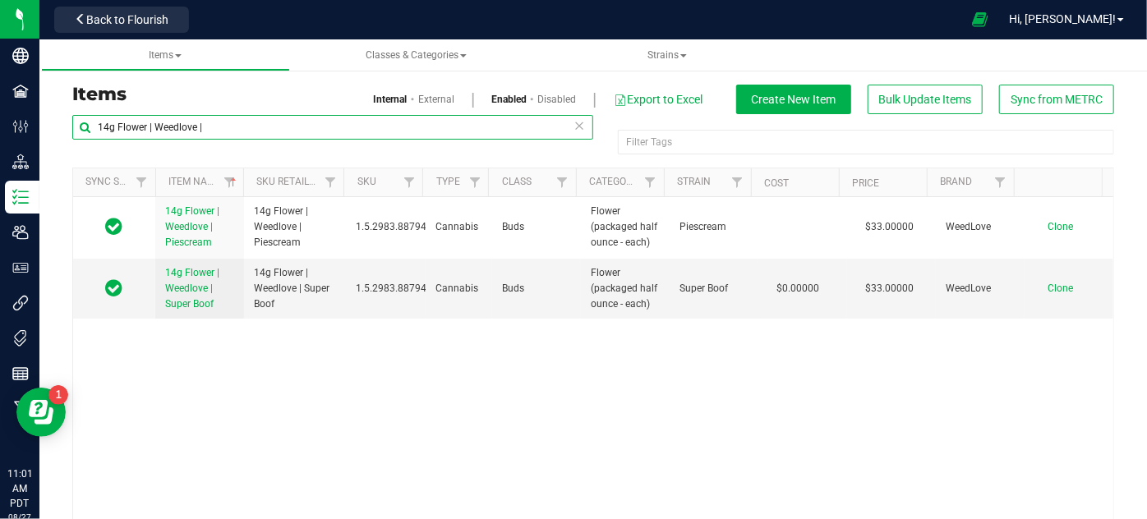
drag, startPoint x: 202, startPoint y: 124, endPoint x: 96, endPoint y: 119, distance: 106.1
click at [96, 119] on input "14g Flower | Weedlove |" at bounding box center [332, 127] width 521 height 25
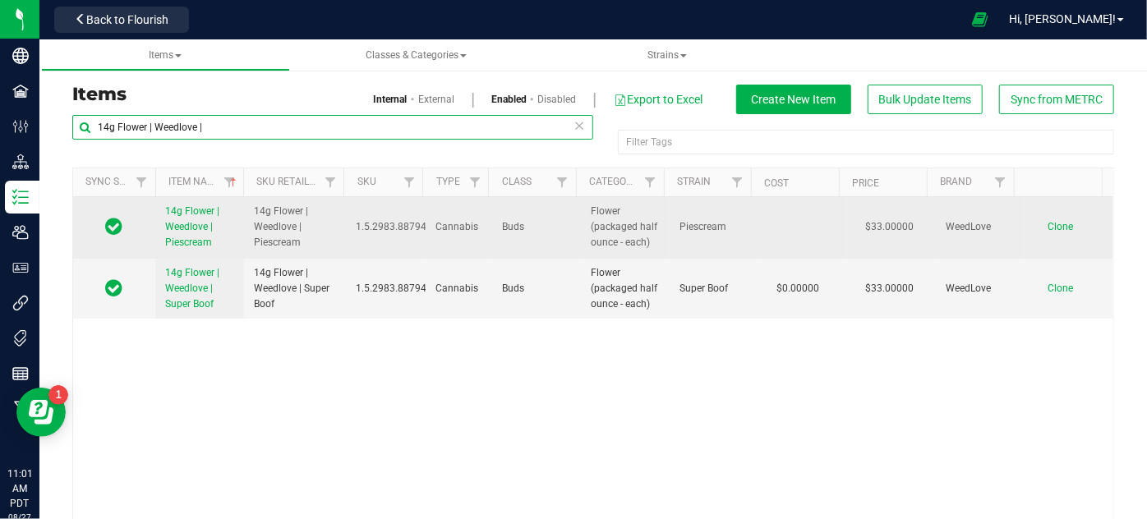
type input "14g Flower | Weedlove |"
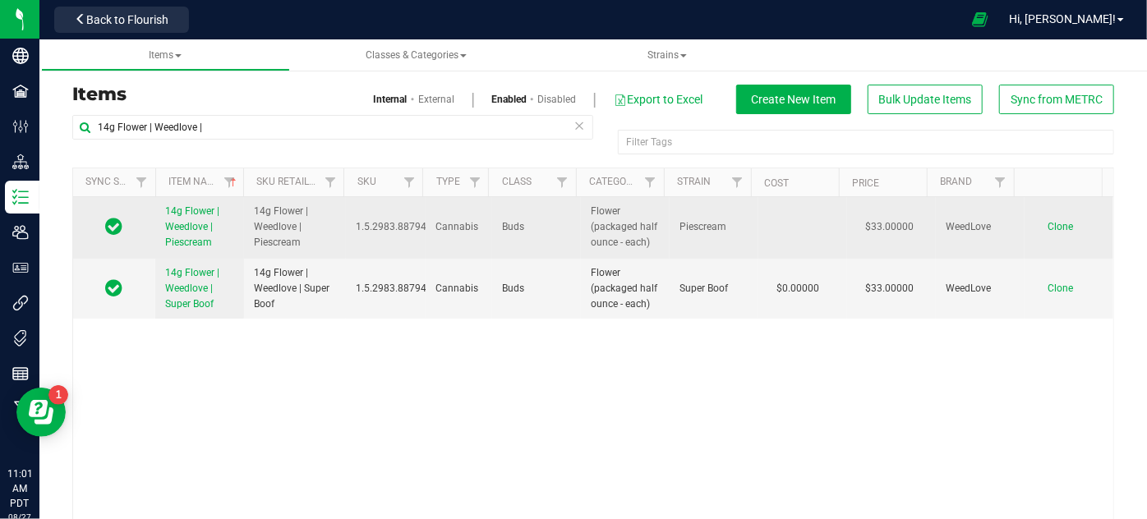
click at [1048, 230] on span "Clone" at bounding box center [1060, 227] width 25 height 12
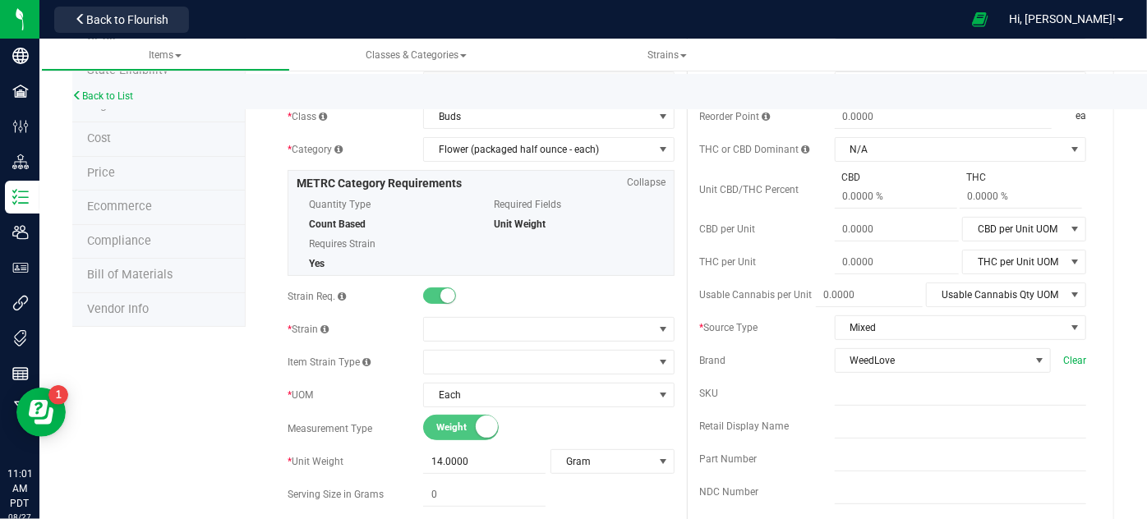
scroll to position [131, 0]
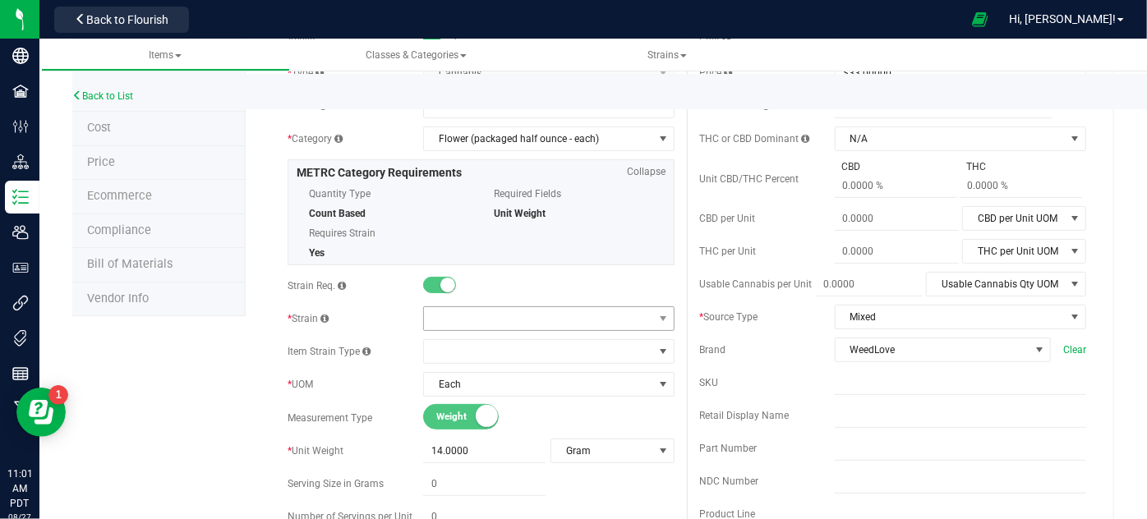
type input "14g Flower | Weedlove | Gelato 41"
click at [432, 322] on span at bounding box center [538, 318] width 229 height 23
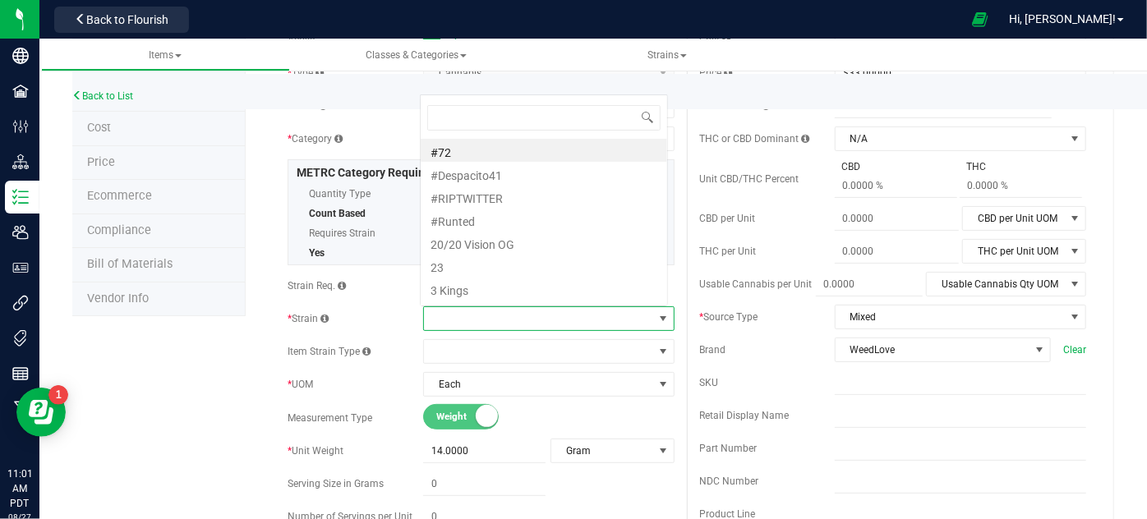
scroll to position [24, 245]
type input "gelato 41"
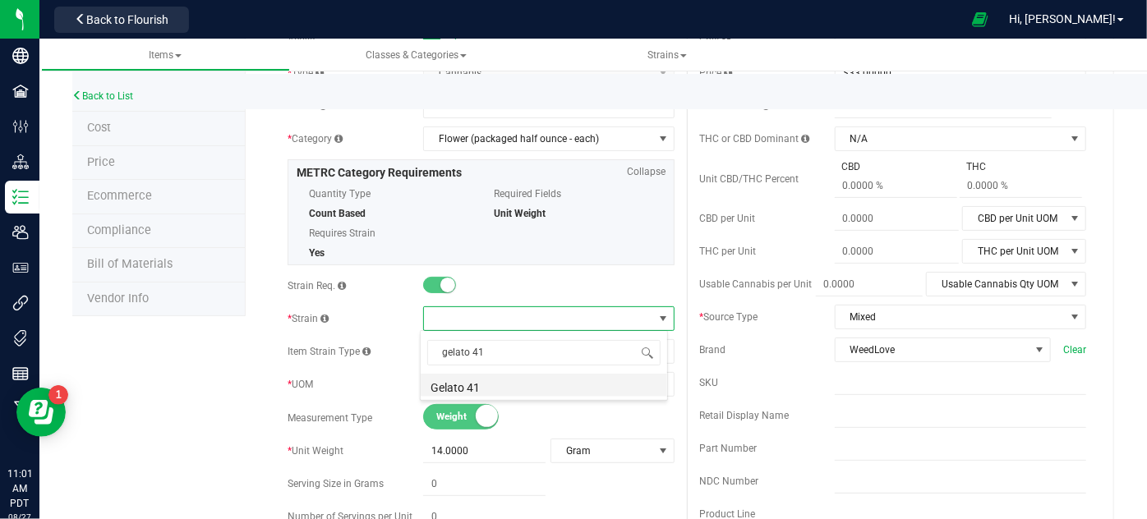
click at [495, 387] on li "Gelato 41" at bounding box center [544, 385] width 247 height 23
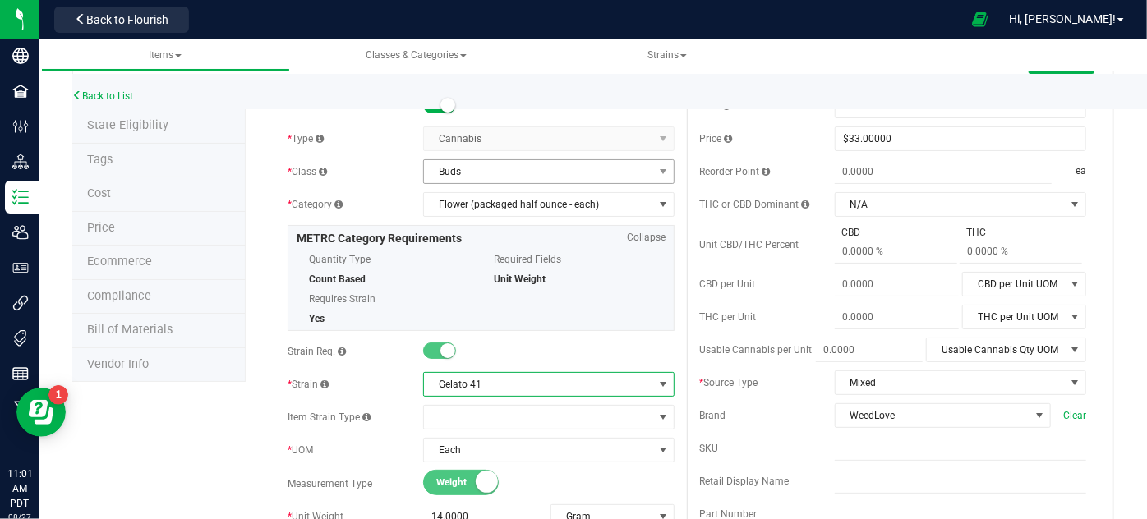
scroll to position [0, 0]
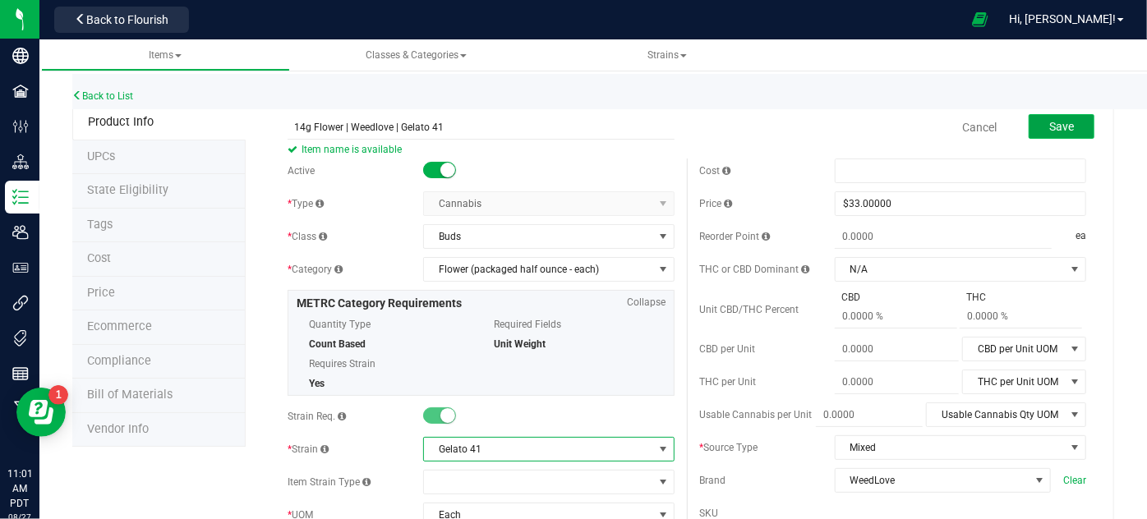
click at [1072, 127] on button "Save" at bounding box center [1062, 126] width 66 height 25
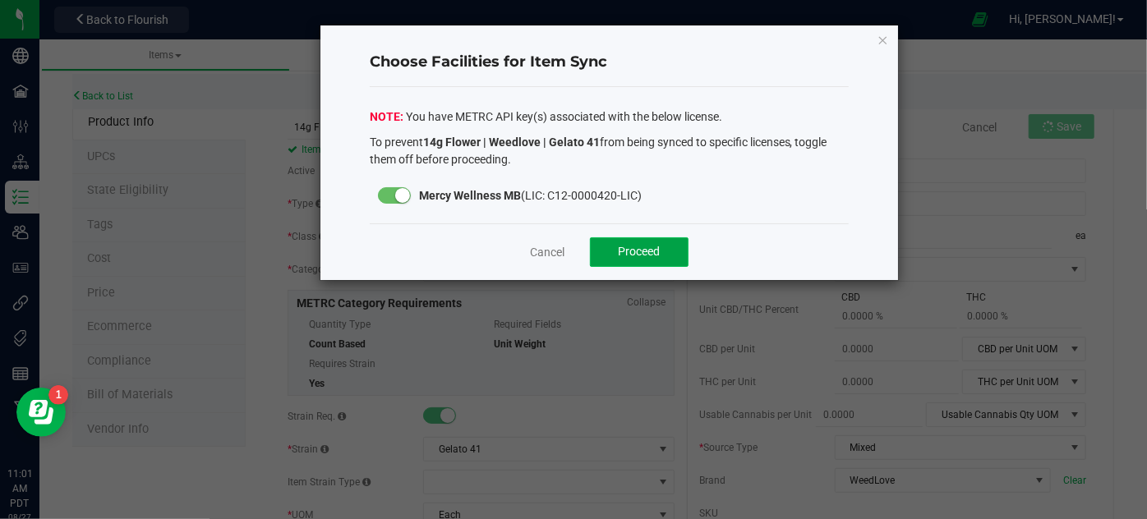
click at [669, 242] on button "Proceed" at bounding box center [639, 253] width 99 height 30
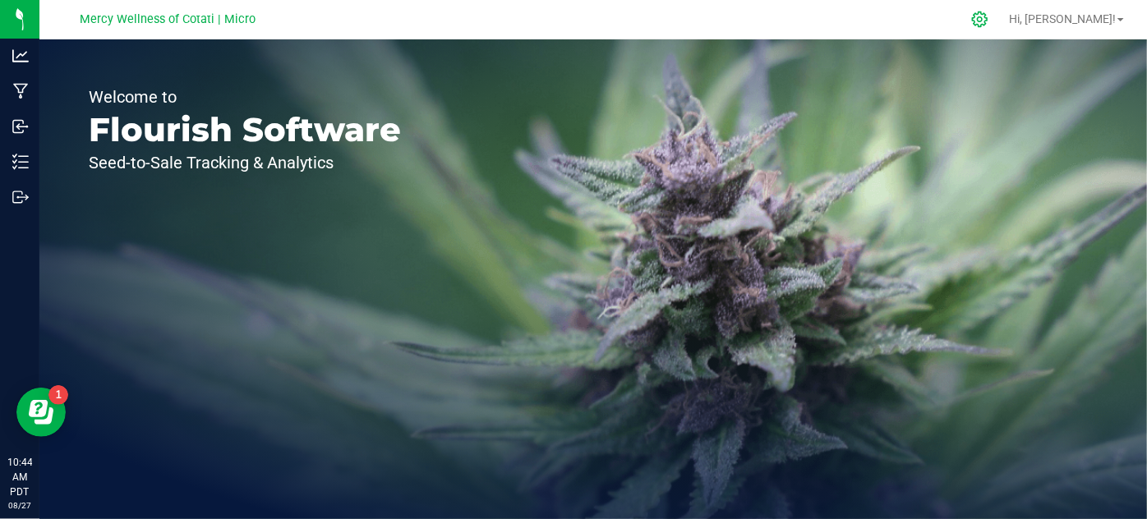
click at [989, 14] on icon at bounding box center [980, 19] width 17 height 17
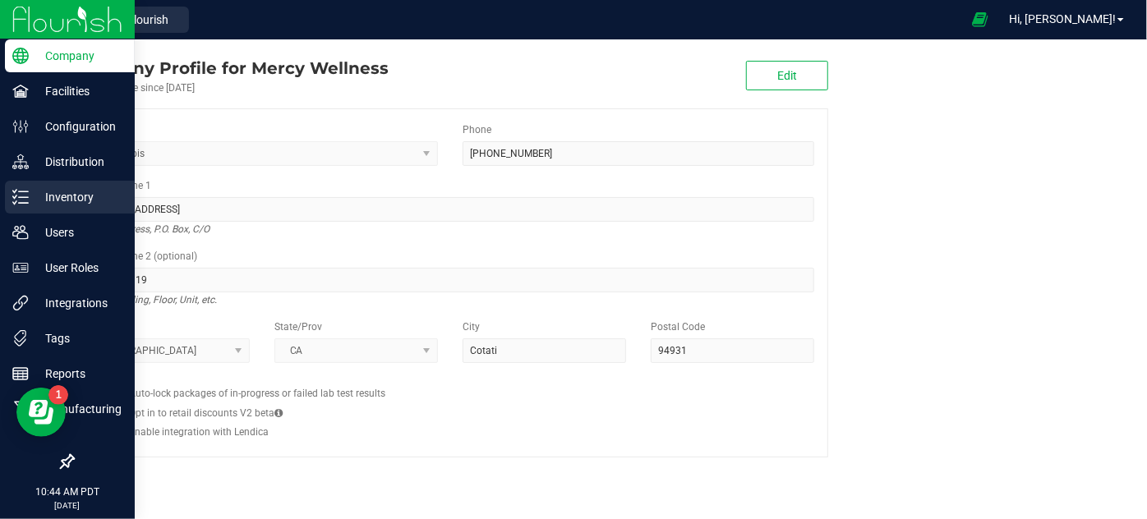
click at [50, 196] on p "Inventory" at bounding box center [78, 197] width 99 height 20
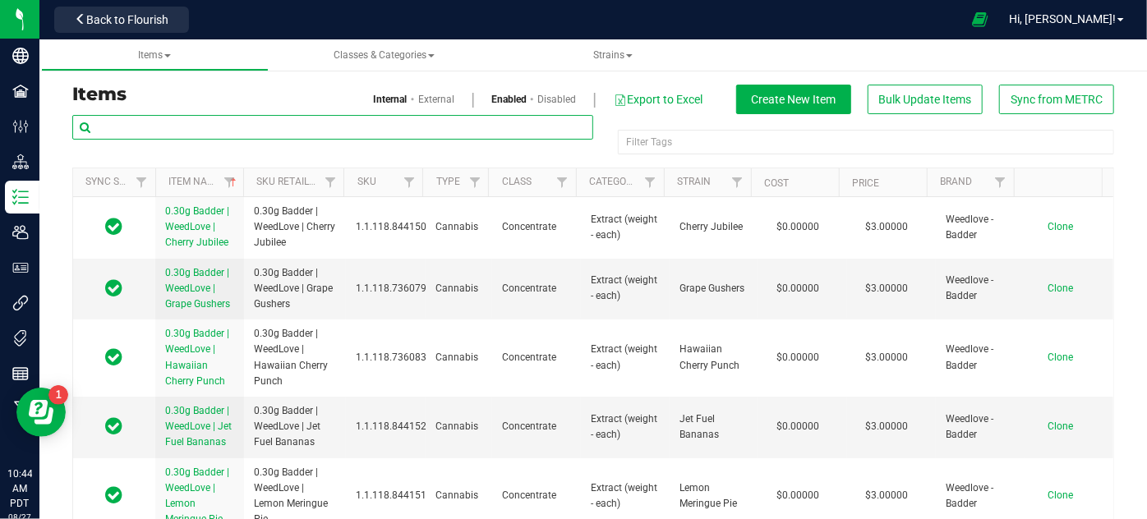
click at [302, 122] on input "text" at bounding box center [332, 127] width 521 height 25
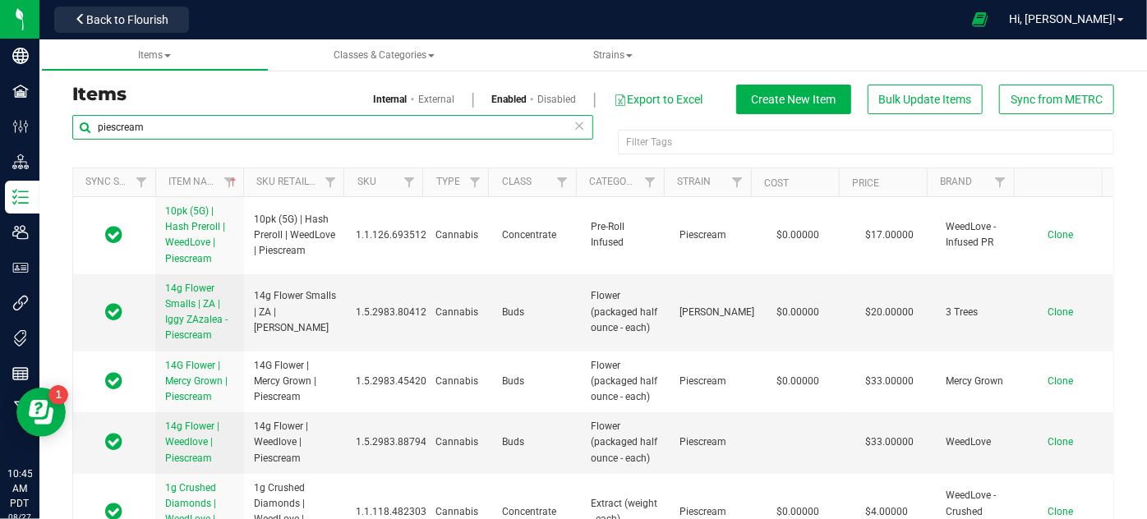
type input "piescream"
